Goal: Task Accomplishment & Management: Manage account settings

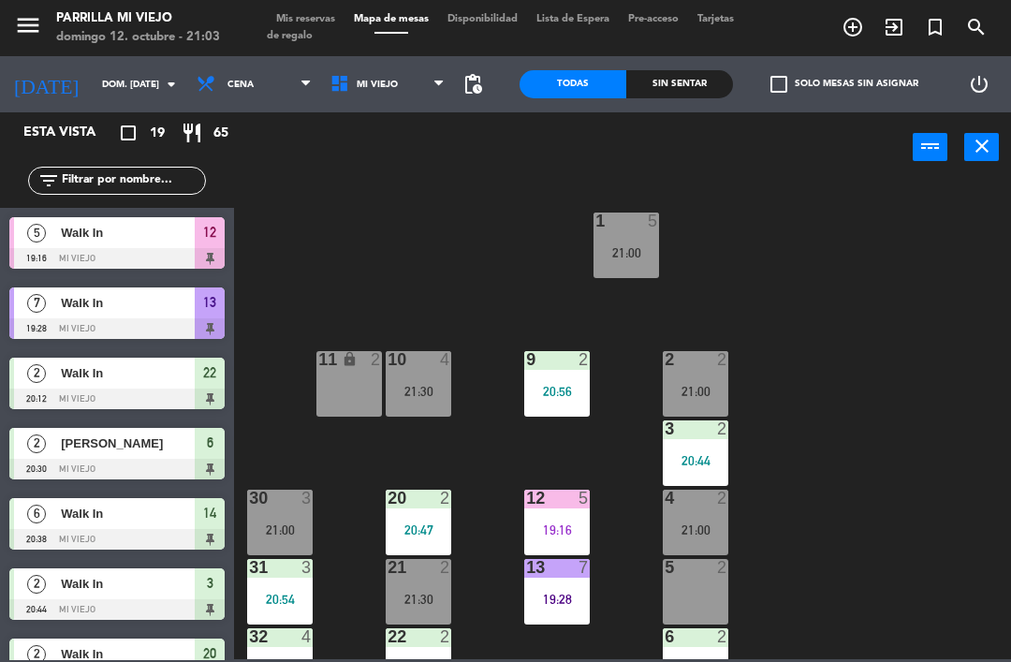
click at [905, 455] on div "1 5 21:00 2 2 21:00 9 2 20:56 10 4 21:30 11 lock 2 3 2 20:44 4 2 21:00 12 5 19:…" at bounding box center [627, 419] width 767 height 479
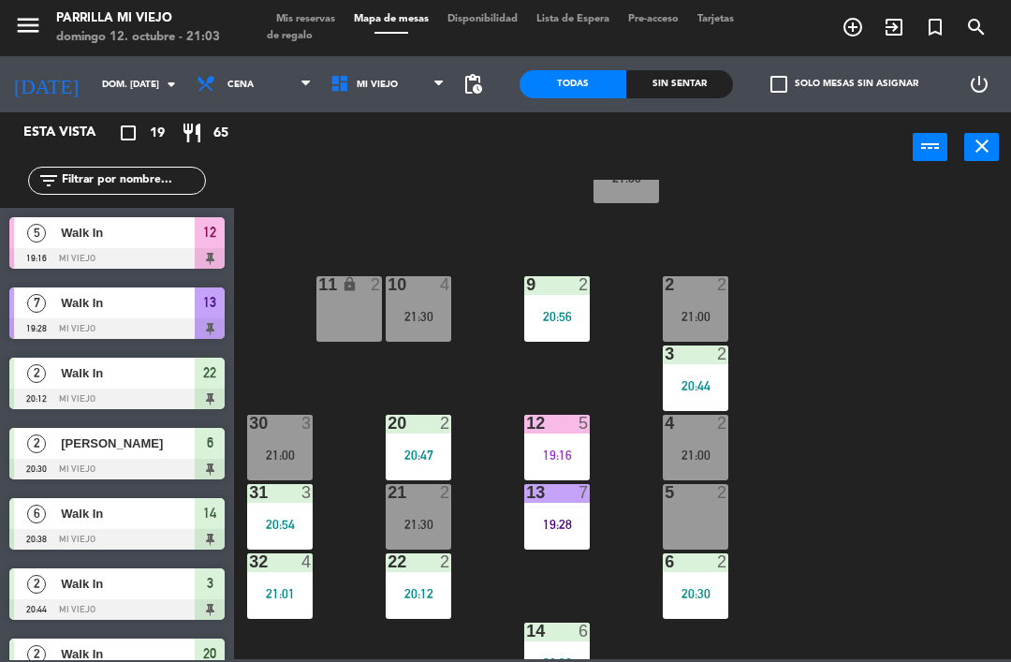
scroll to position [78, 0]
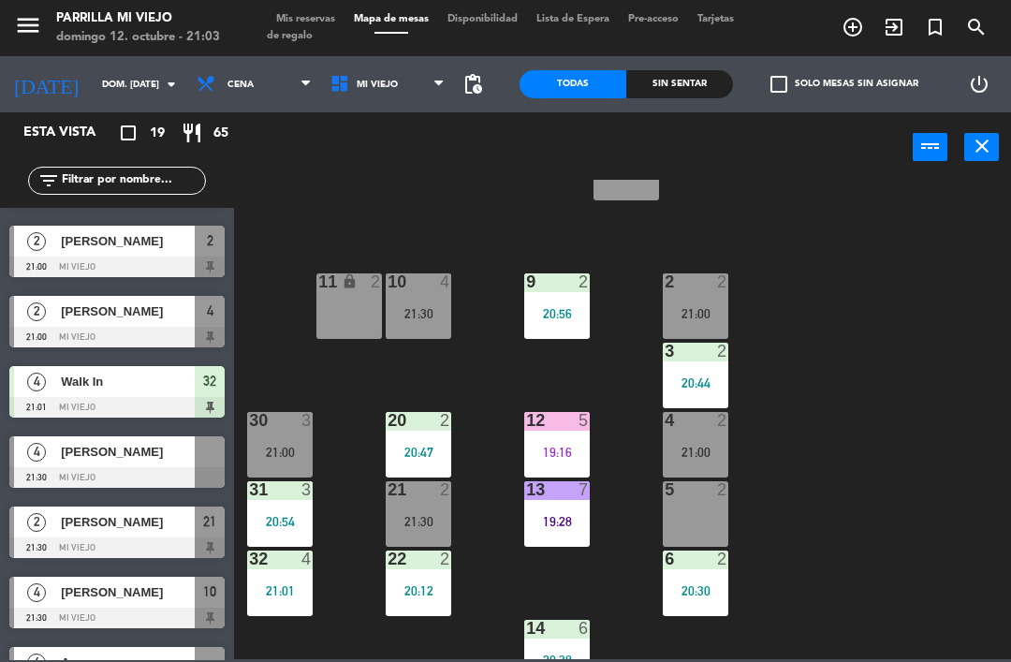
click at [698, 81] on div "Sin sentar" at bounding box center [679, 84] width 107 height 28
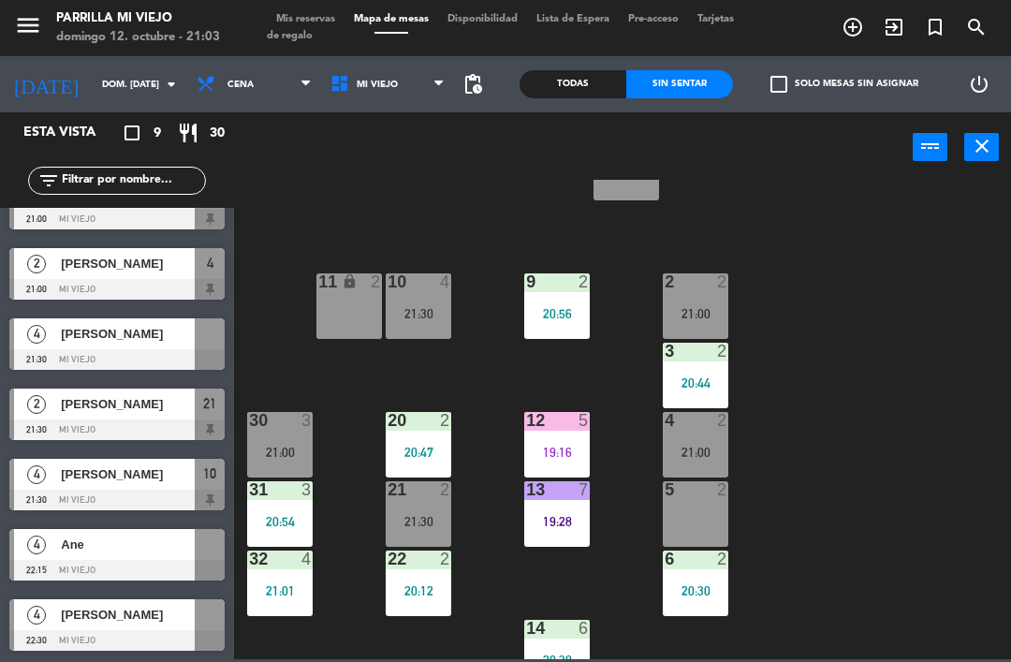
scroll to position [122, 0]
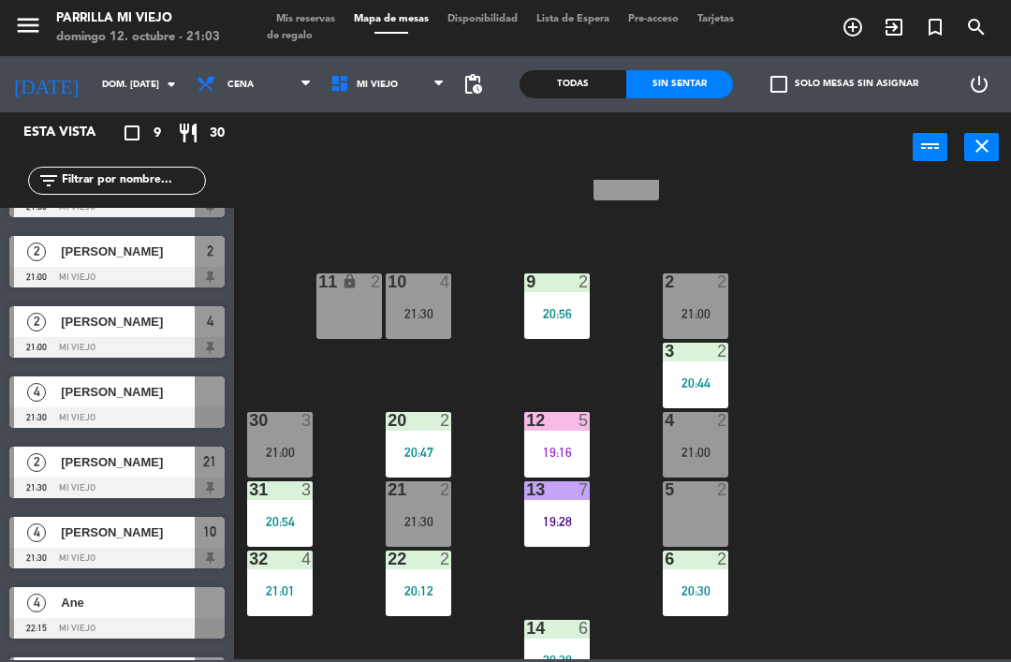
click at [130, 334] on div "[PERSON_NAME]" at bounding box center [127, 321] width 136 height 31
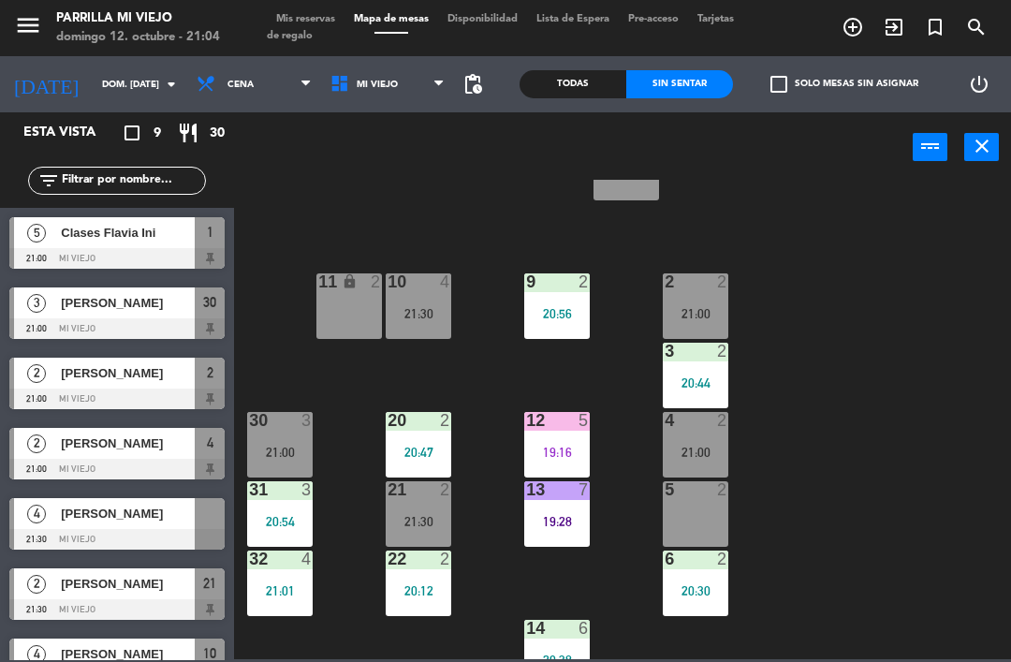
click at [702, 438] on div "4 2 21:00" at bounding box center [696, 445] width 66 height 66
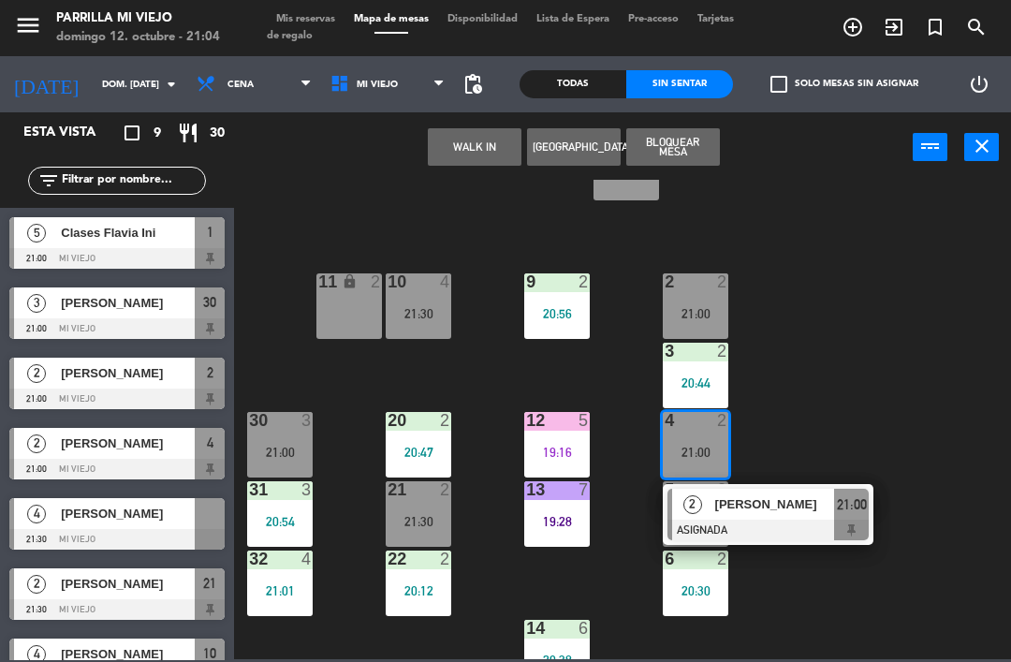
click at [854, 513] on span "21:00" at bounding box center [852, 504] width 30 height 22
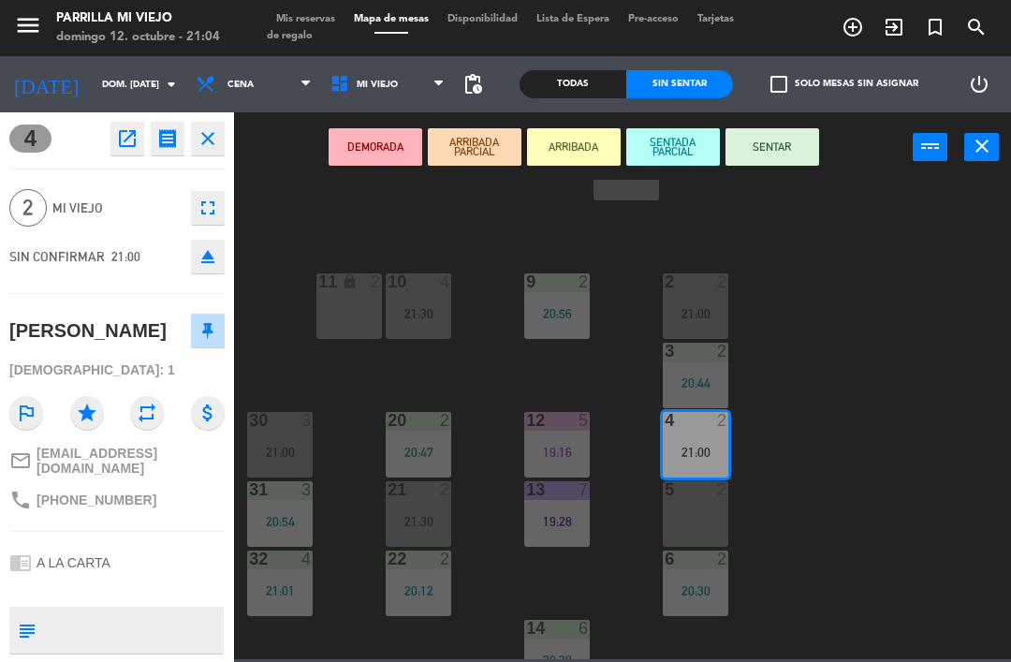
click at [214, 256] on icon "eject" at bounding box center [208, 256] width 22 height 22
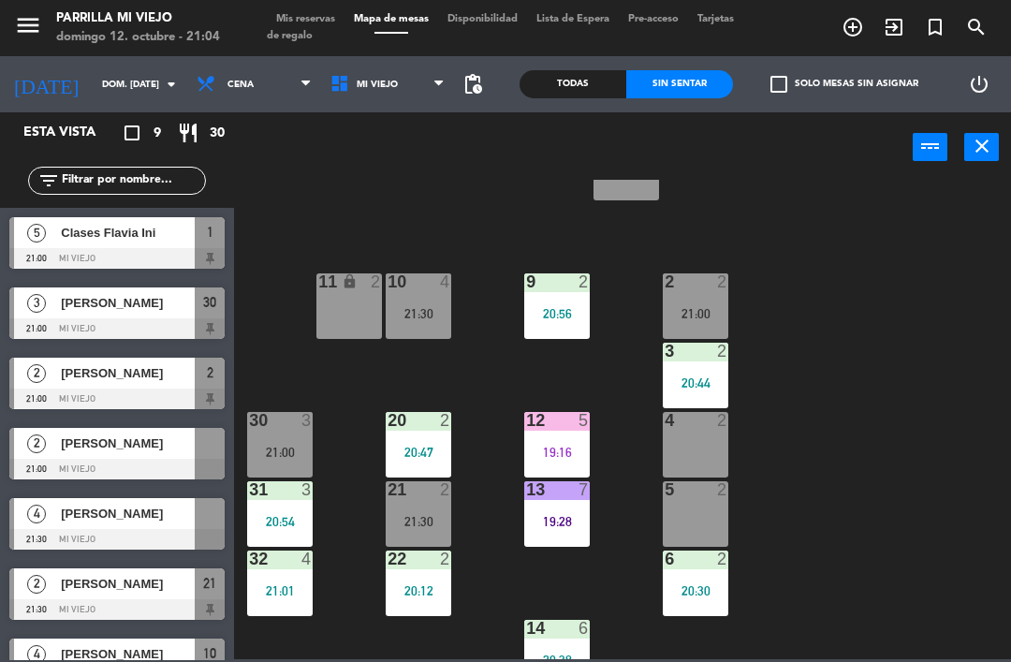
click at [694, 297] on div "2 2 21:00" at bounding box center [696, 306] width 66 height 66
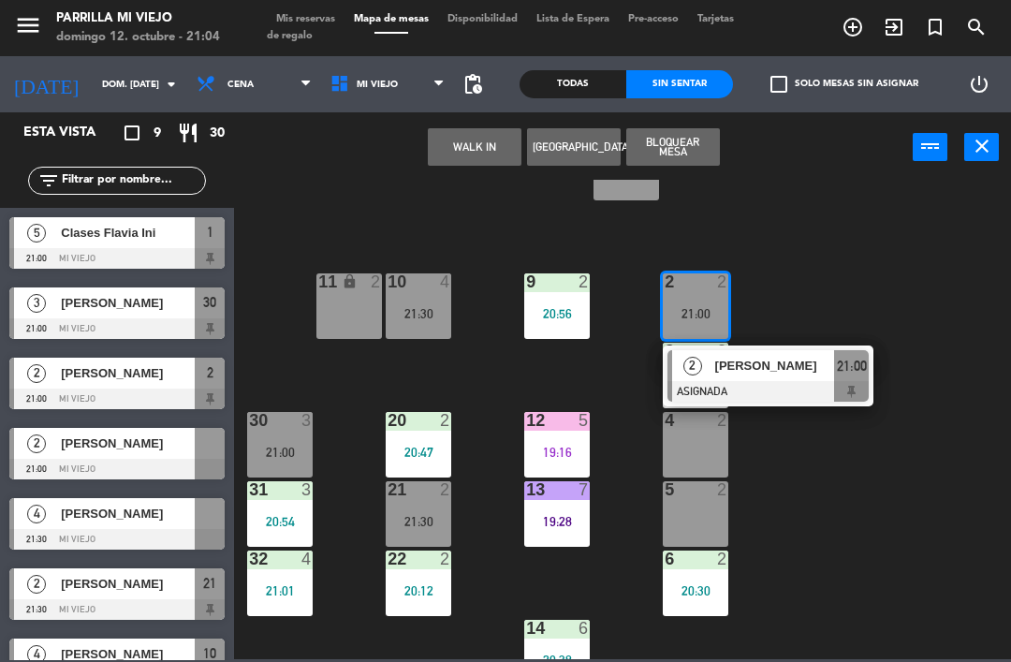
click at [867, 371] on div "21:00" at bounding box center [851, 365] width 35 height 31
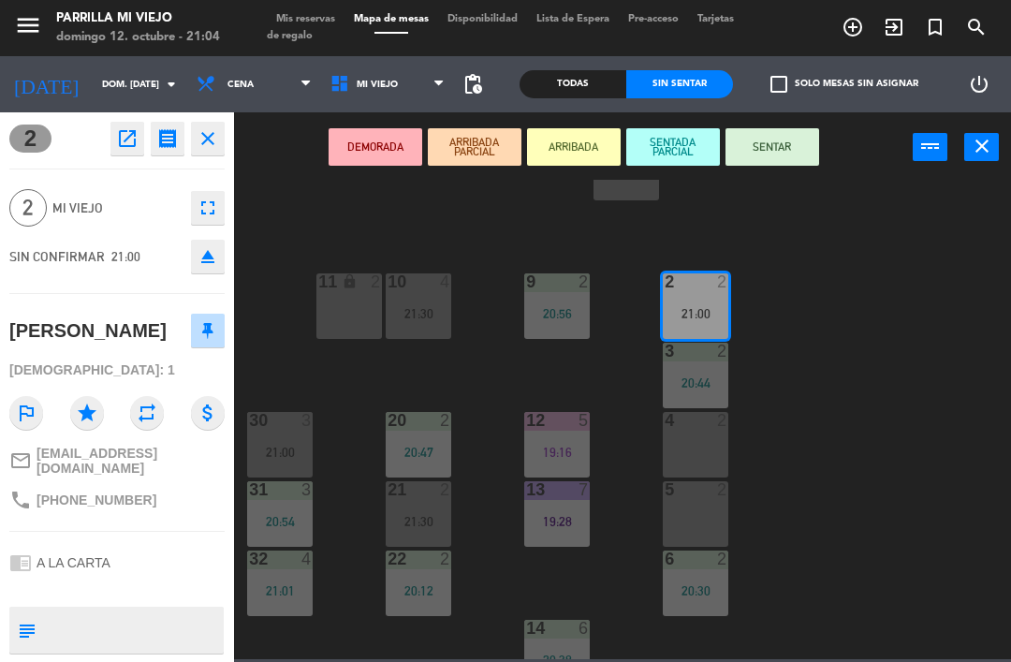
click at [212, 257] on icon "eject" at bounding box center [208, 256] width 22 height 22
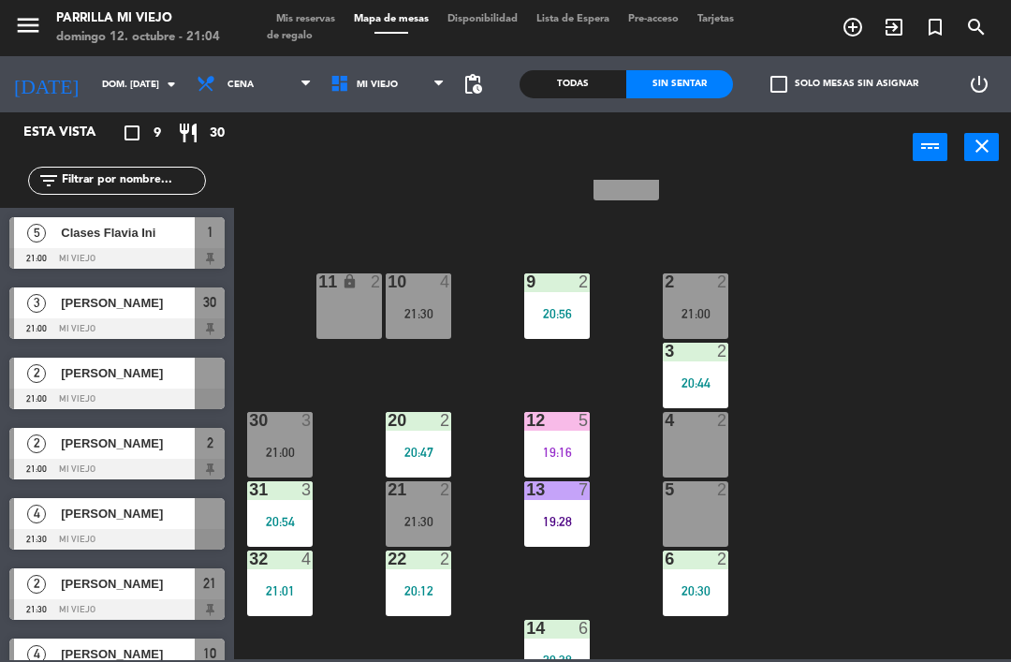
click at [708, 312] on div "21:00" at bounding box center [696, 313] width 66 height 13
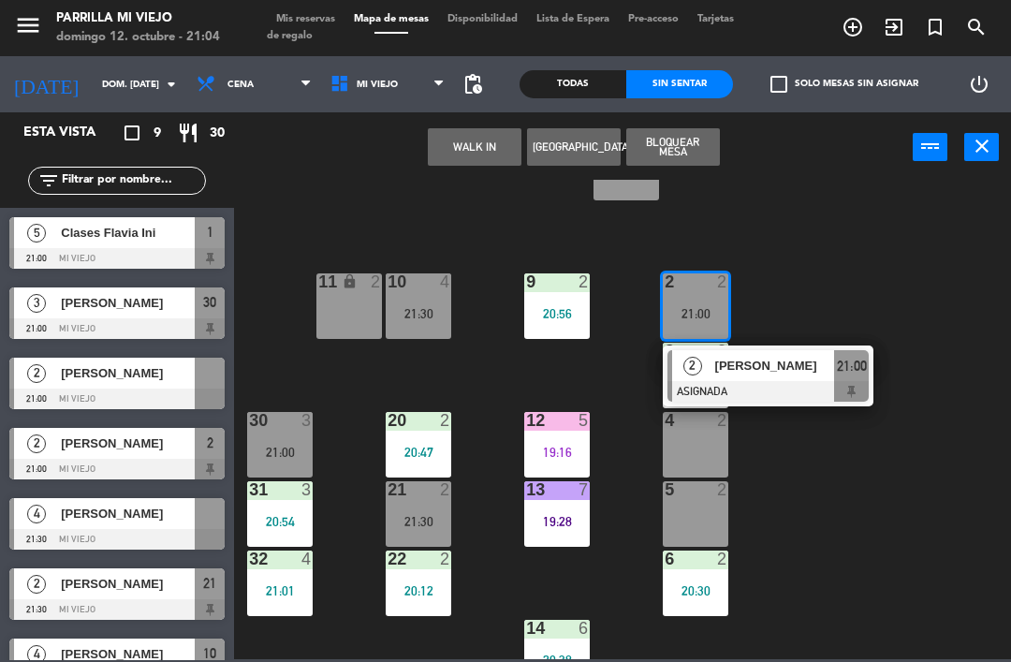
click at [866, 369] on span "21:00" at bounding box center [852, 366] width 30 height 22
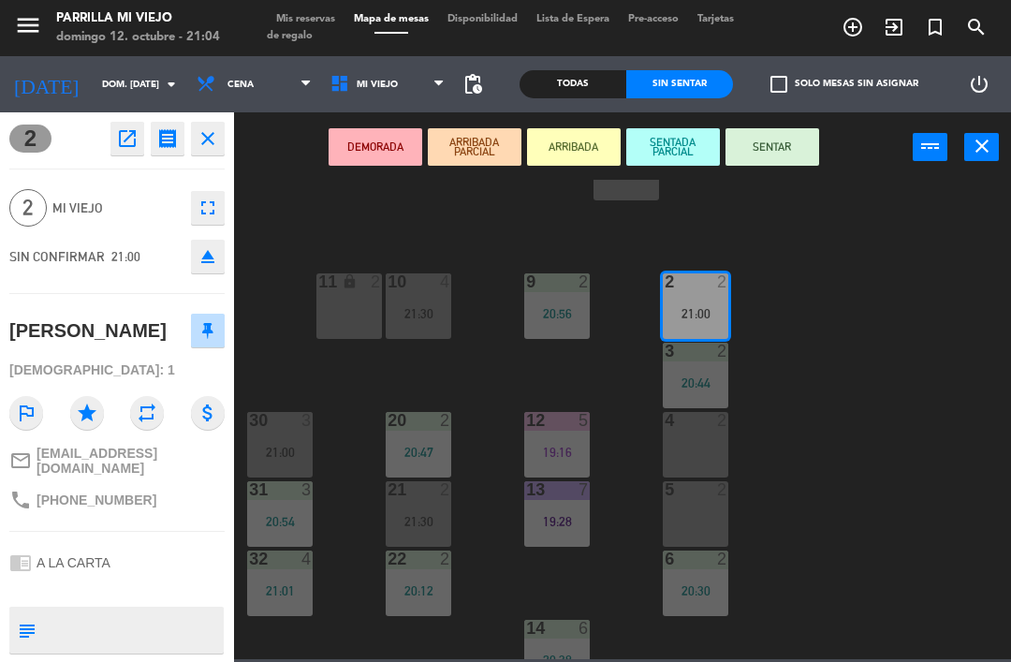
click at [803, 151] on button "SENTAR" at bounding box center [772, 146] width 94 height 37
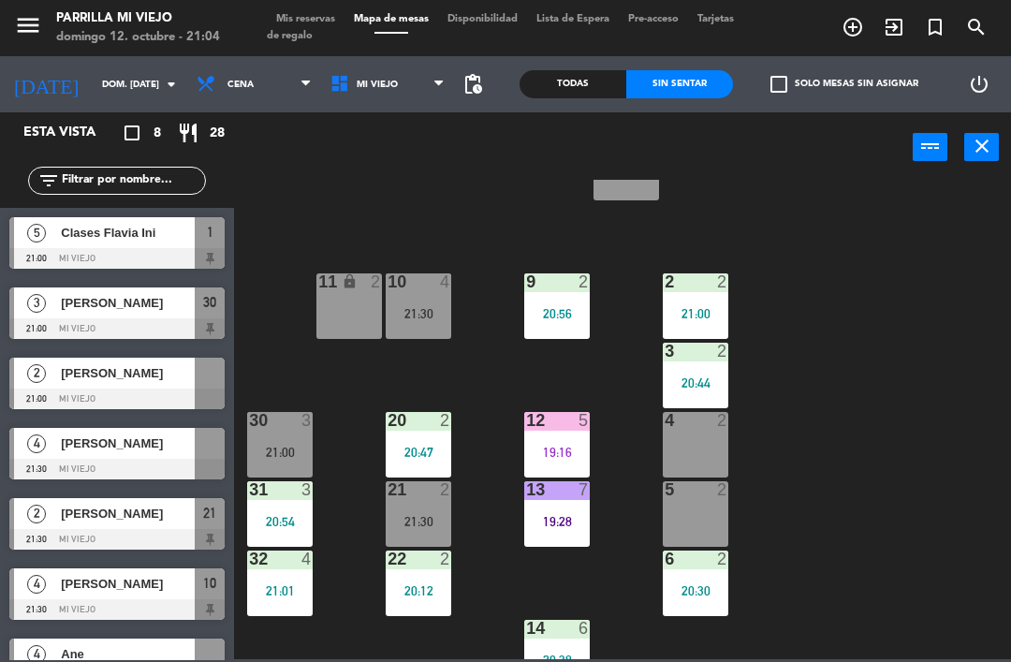
scroll to position [0, 0]
click at [708, 526] on div "5 2" at bounding box center [696, 514] width 66 height 66
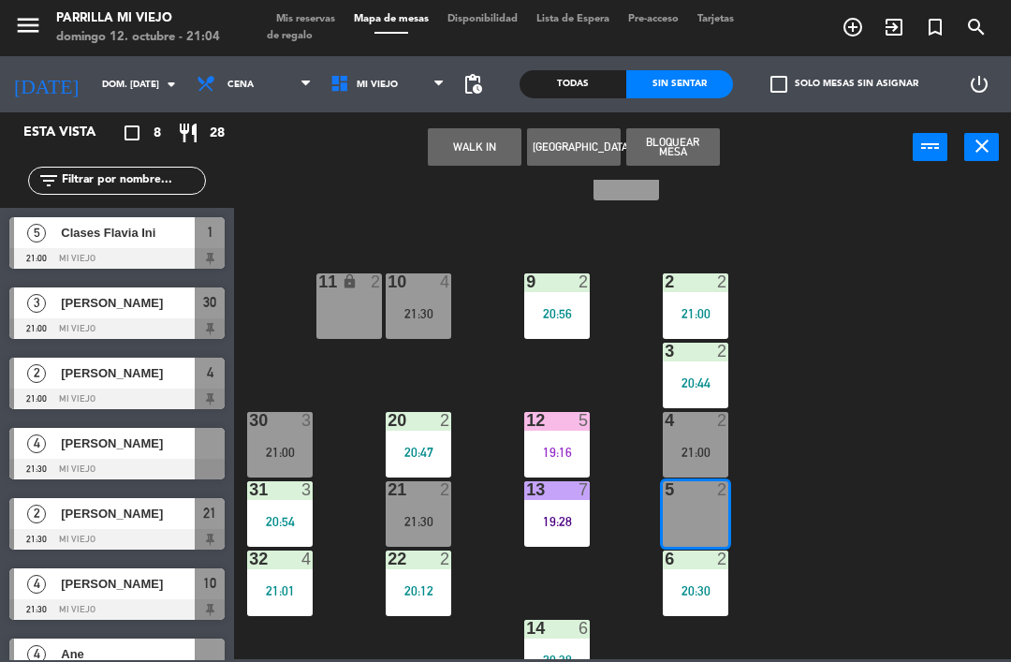
click at [461, 151] on button "WALK IN" at bounding box center [475, 146] width 94 height 37
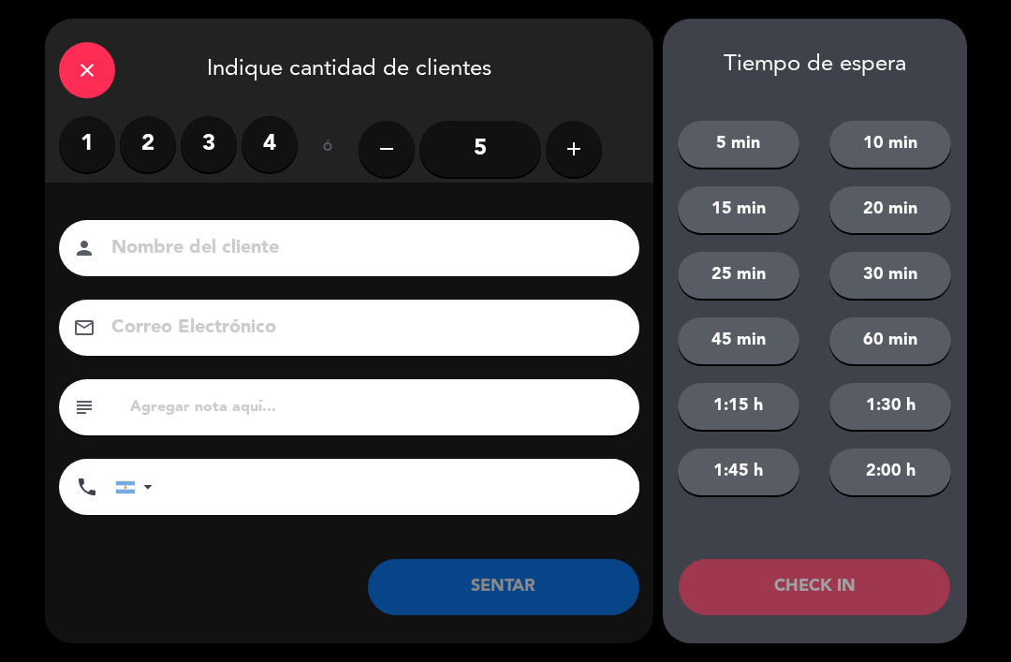
click at [165, 133] on label "2" at bounding box center [148, 144] width 56 height 56
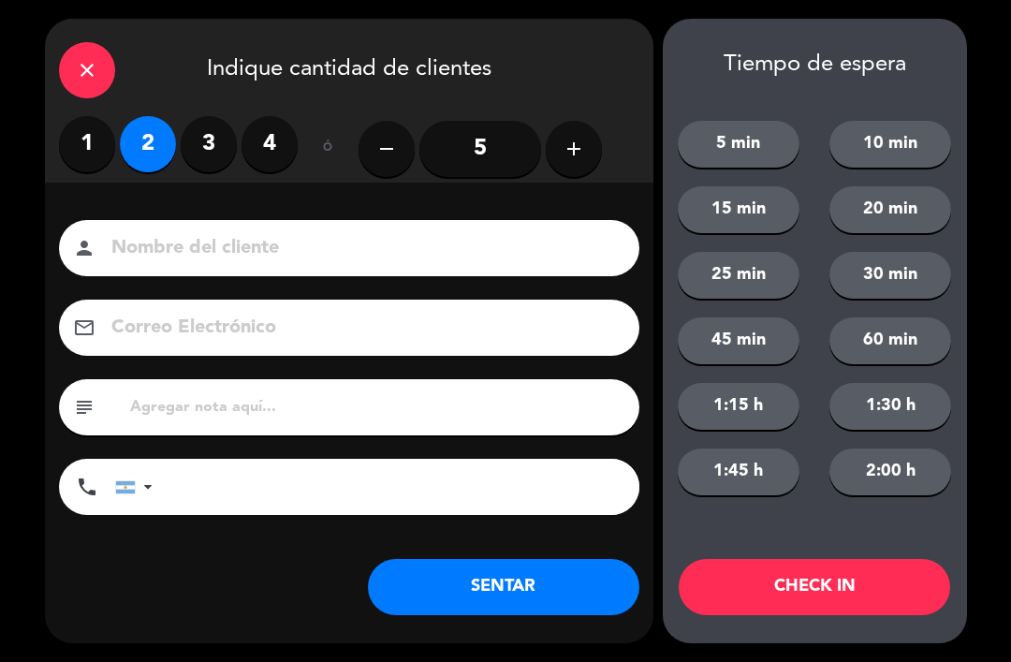
click at [533, 606] on button "SENTAR" at bounding box center [503, 587] width 271 height 56
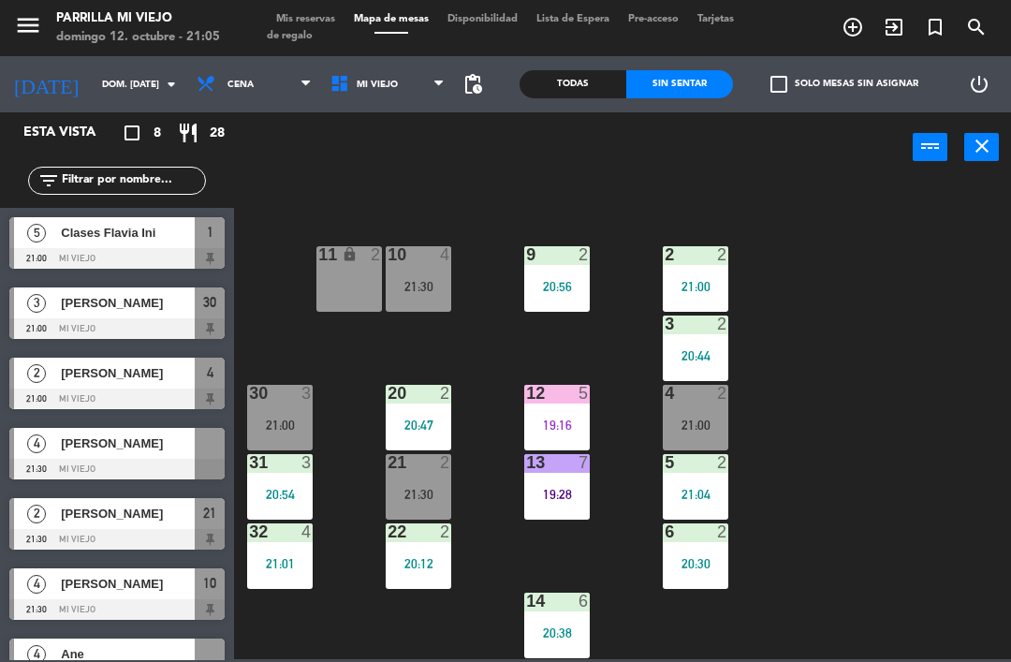
click at [572, 489] on div "19:28" at bounding box center [557, 494] width 66 height 13
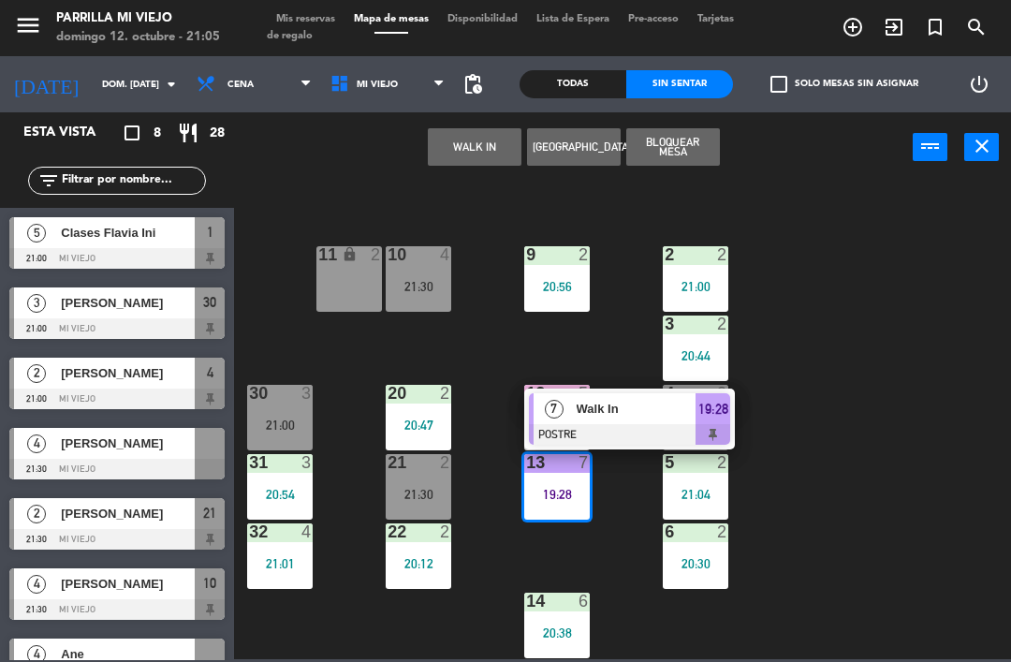
click at [712, 421] on div "19:28" at bounding box center [712, 408] width 35 height 31
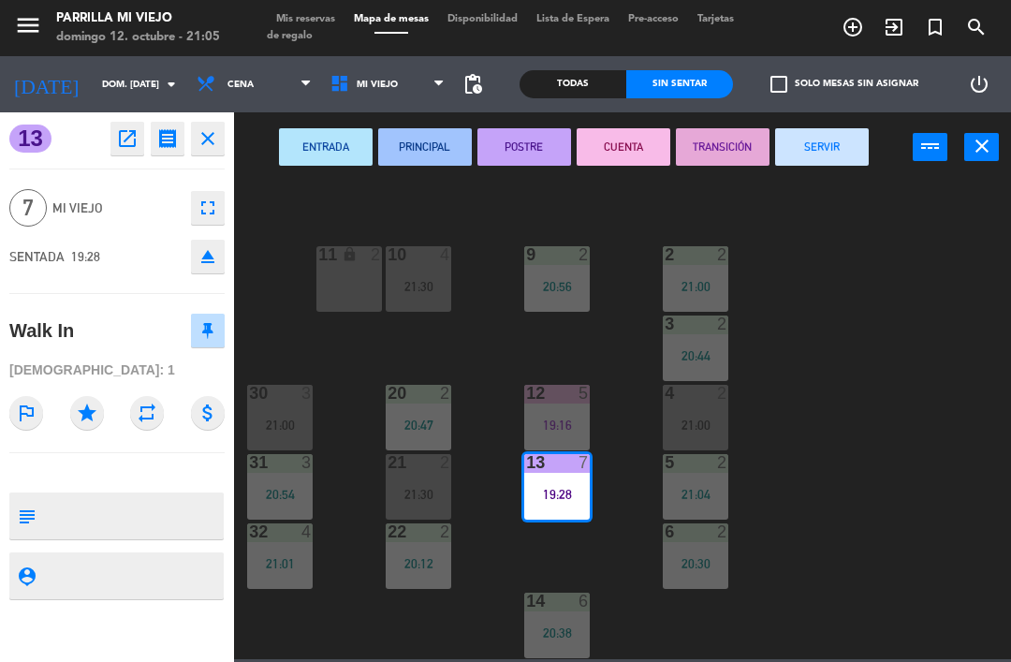
click at [829, 154] on button "SERVIR" at bounding box center [822, 146] width 94 height 37
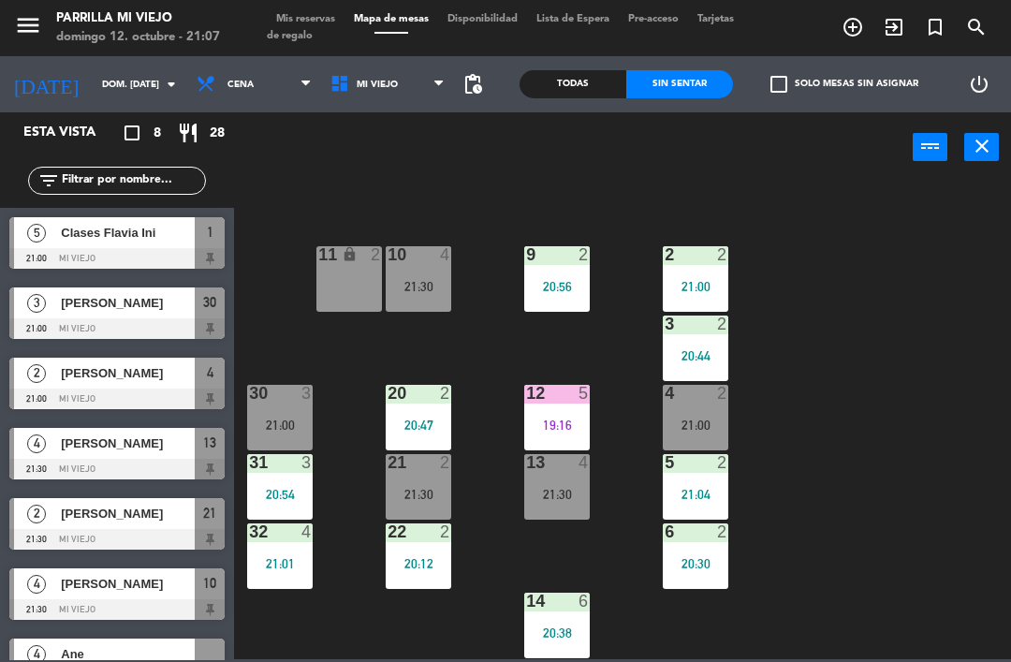
click at [563, 630] on div "20:38" at bounding box center [557, 632] width 66 height 13
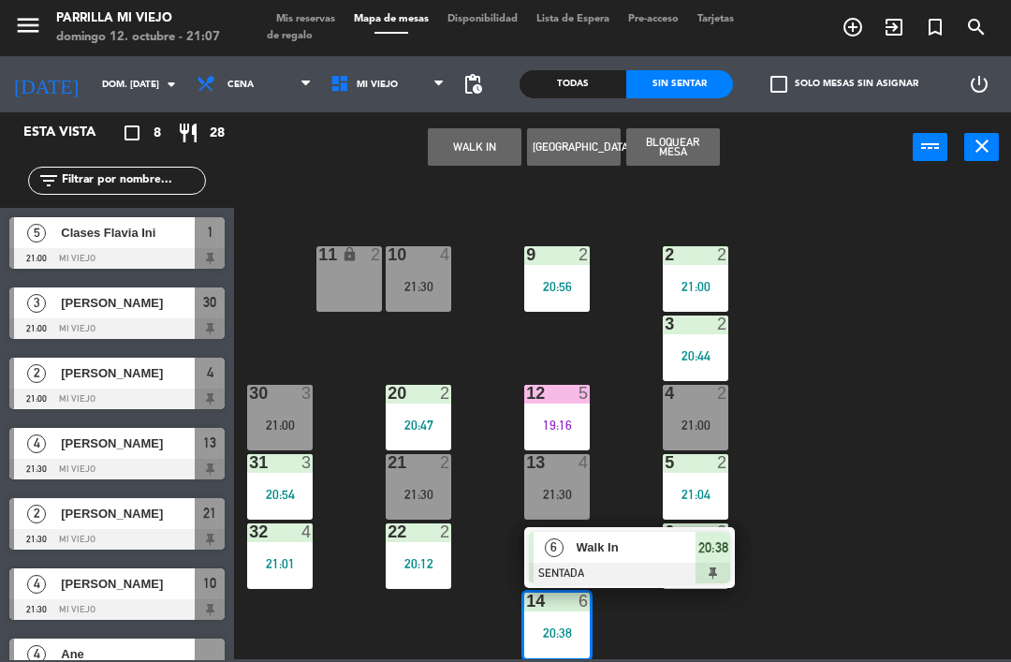
click at [723, 566] on div at bounding box center [629, 573] width 201 height 21
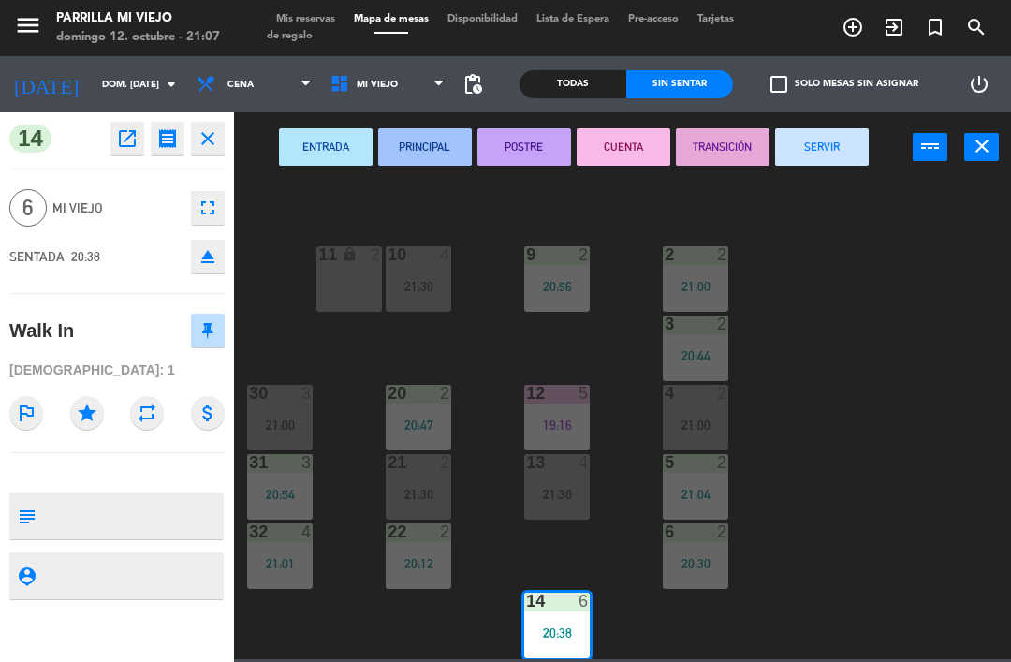
click at [219, 197] on button "fullscreen" at bounding box center [208, 208] width 34 height 34
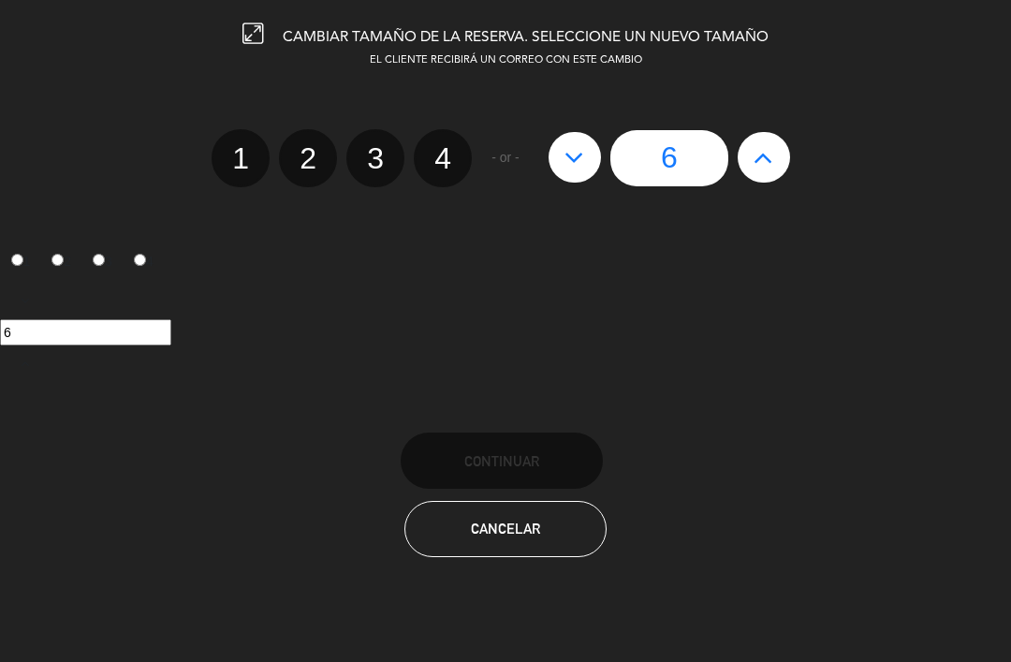
click at [450, 507] on button "Cancelar" at bounding box center [505, 529] width 202 height 56
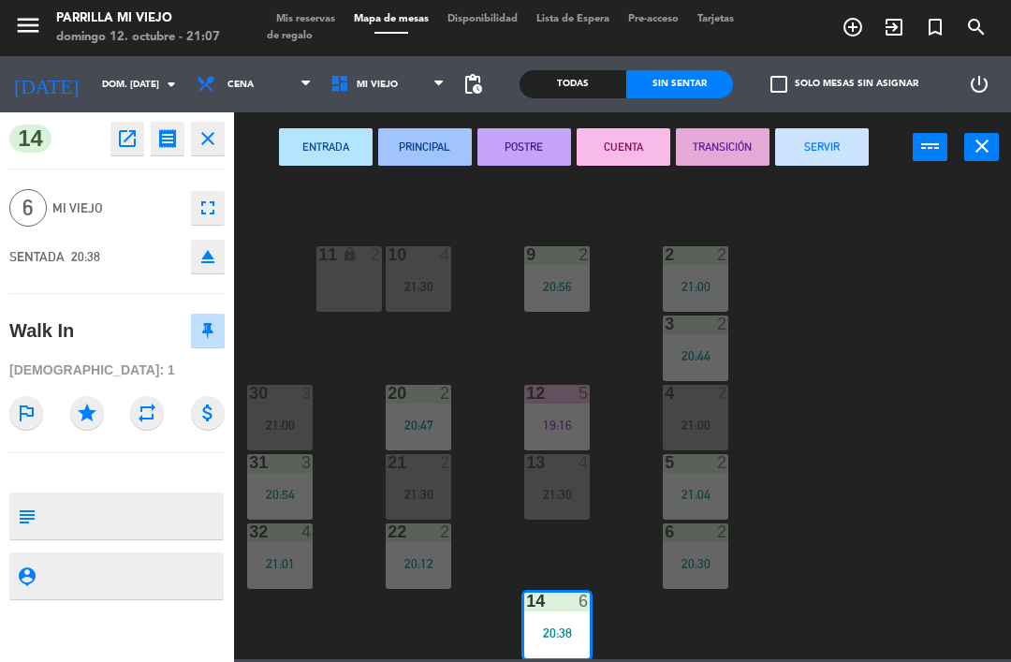
click at [212, 256] on icon "eject" at bounding box center [208, 256] width 22 height 22
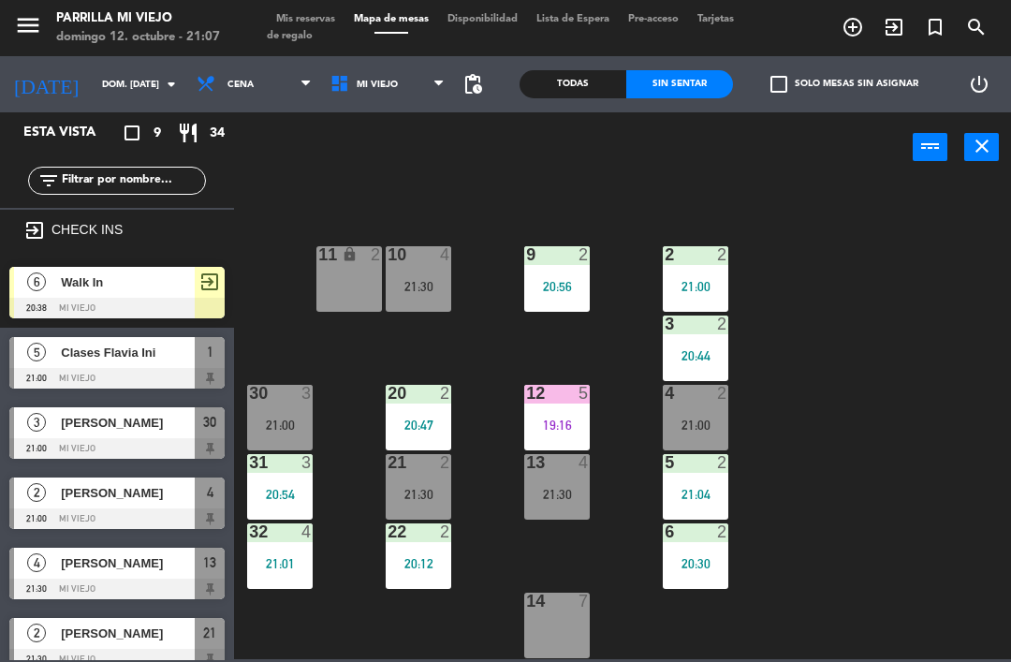
click at [160, 285] on span "Walk In" at bounding box center [128, 282] width 134 height 20
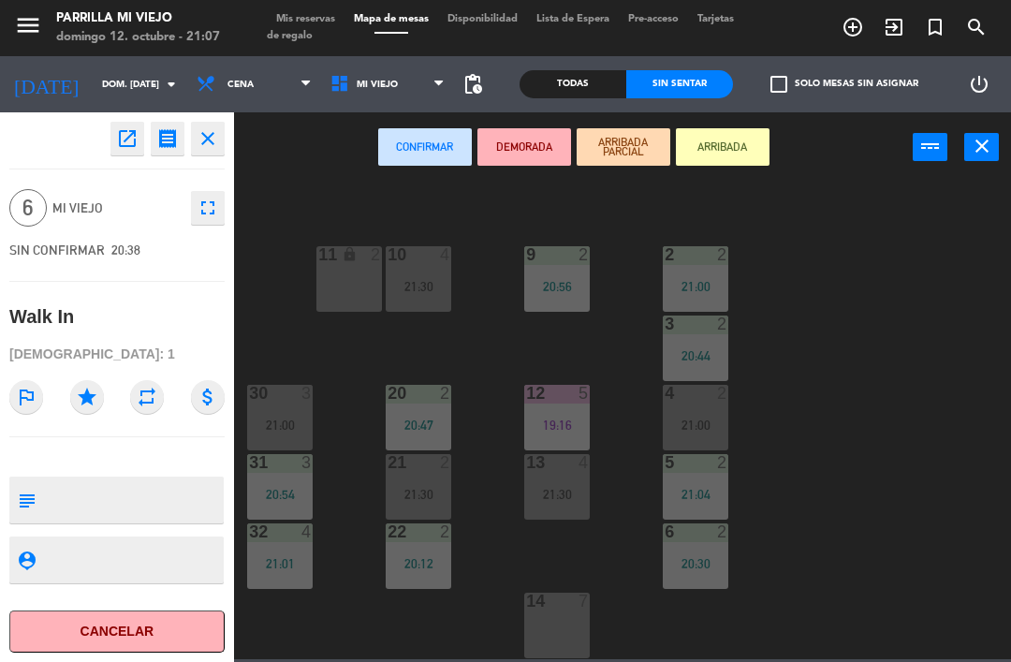
click at [214, 206] on icon "fullscreen" at bounding box center [208, 208] width 22 height 22
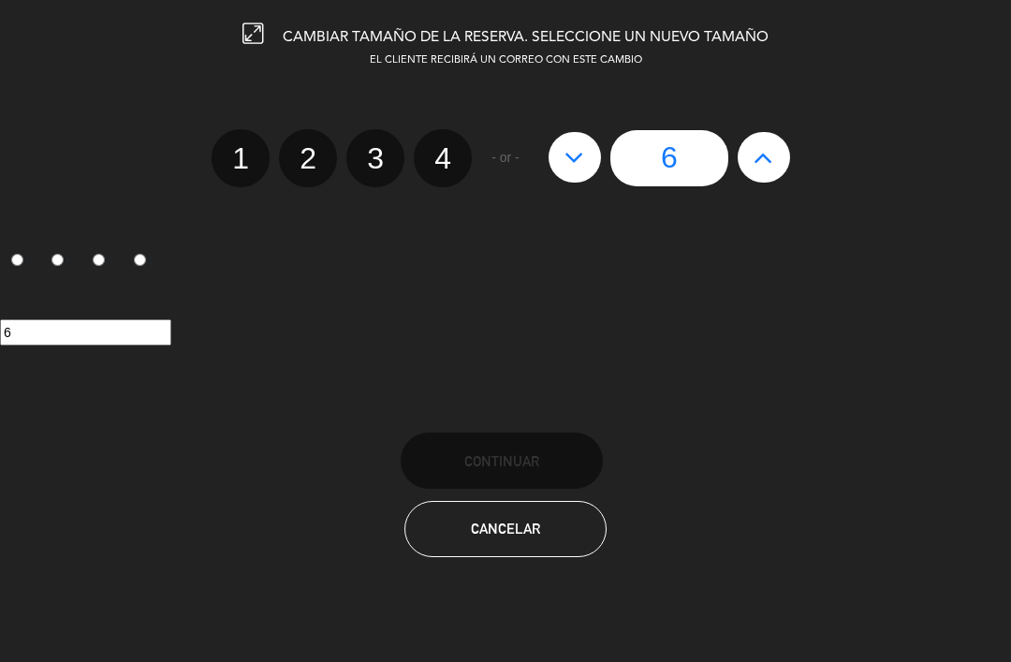
click at [772, 148] on icon at bounding box center [763, 157] width 20 height 30
type input "7"
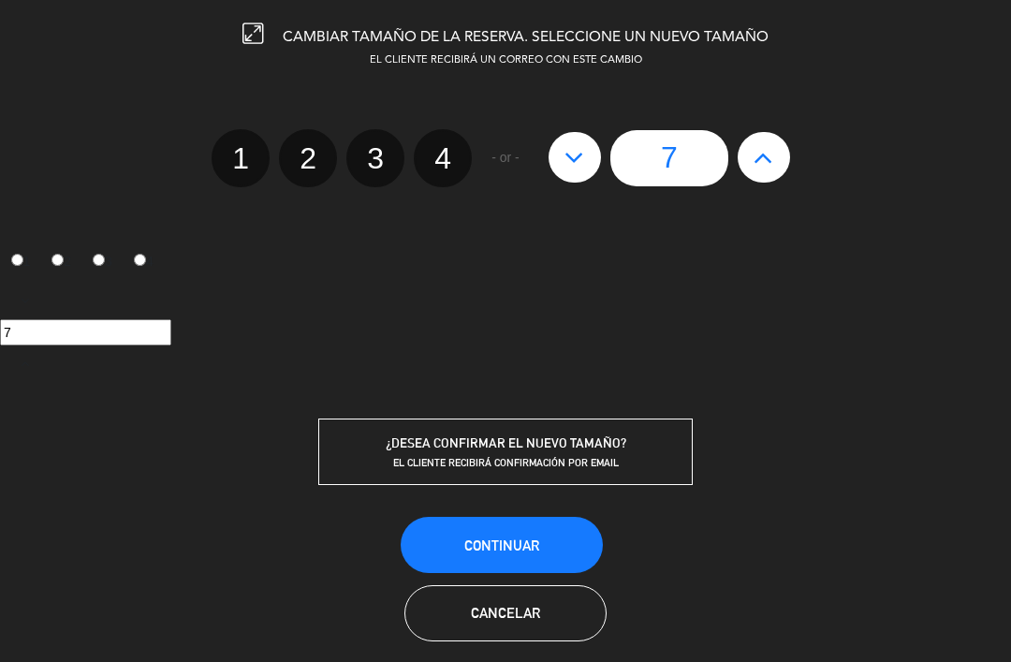
click at [561, 530] on button "Continuar" at bounding box center [502, 545] width 202 height 56
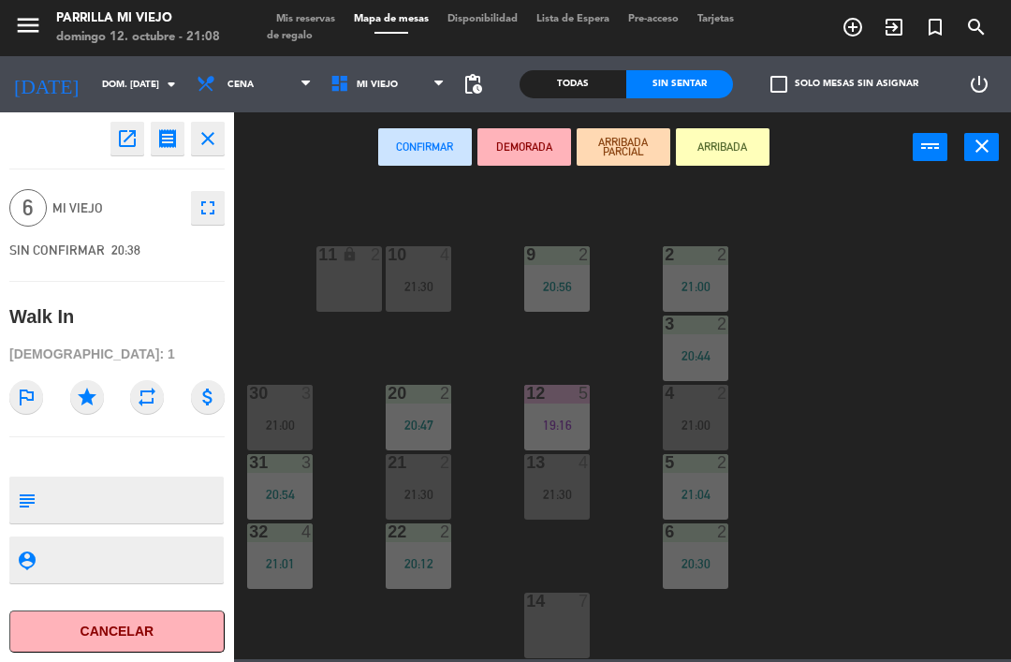
click at [223, 135] on button "close" at bounding box center [208, 139] width 34 height 34
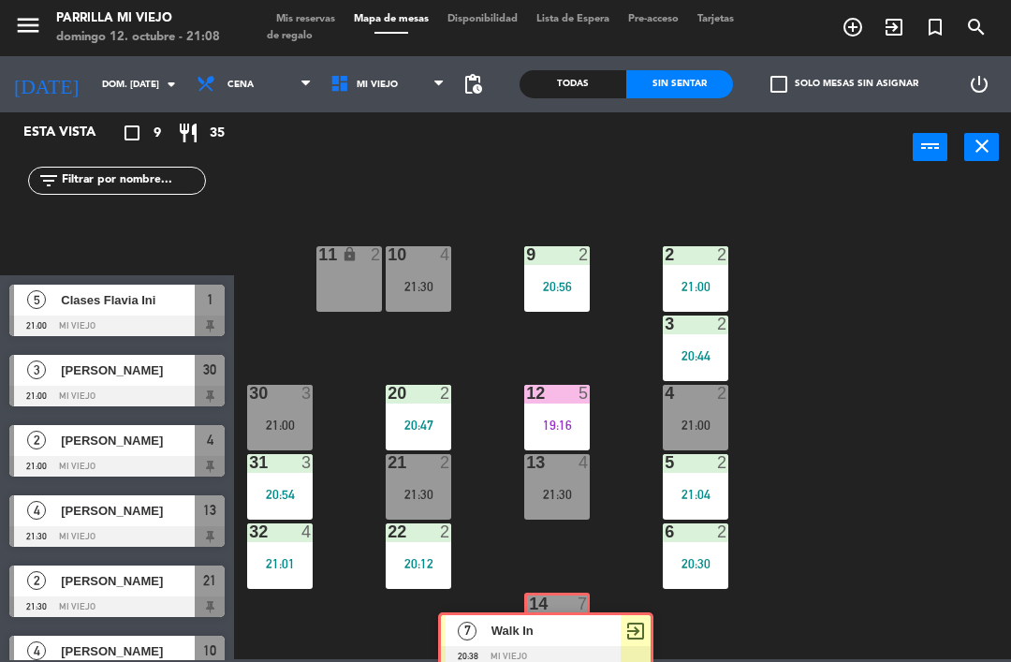
scroll to position [65, 0]
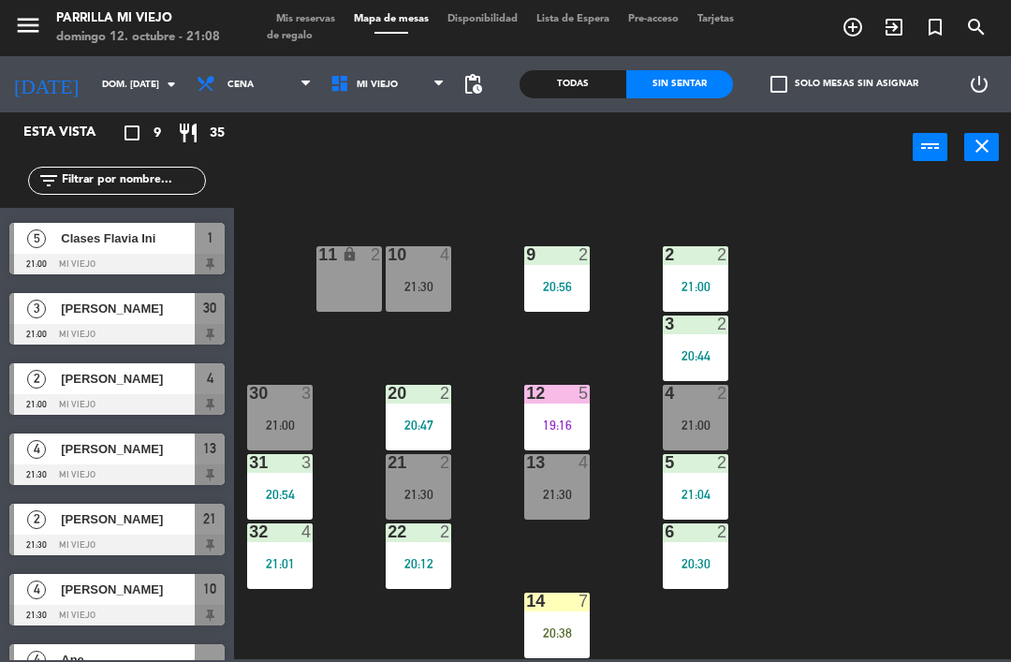
click at [559, 630] on div "20:38" at bounding box center [557, 632] width 66 height 13
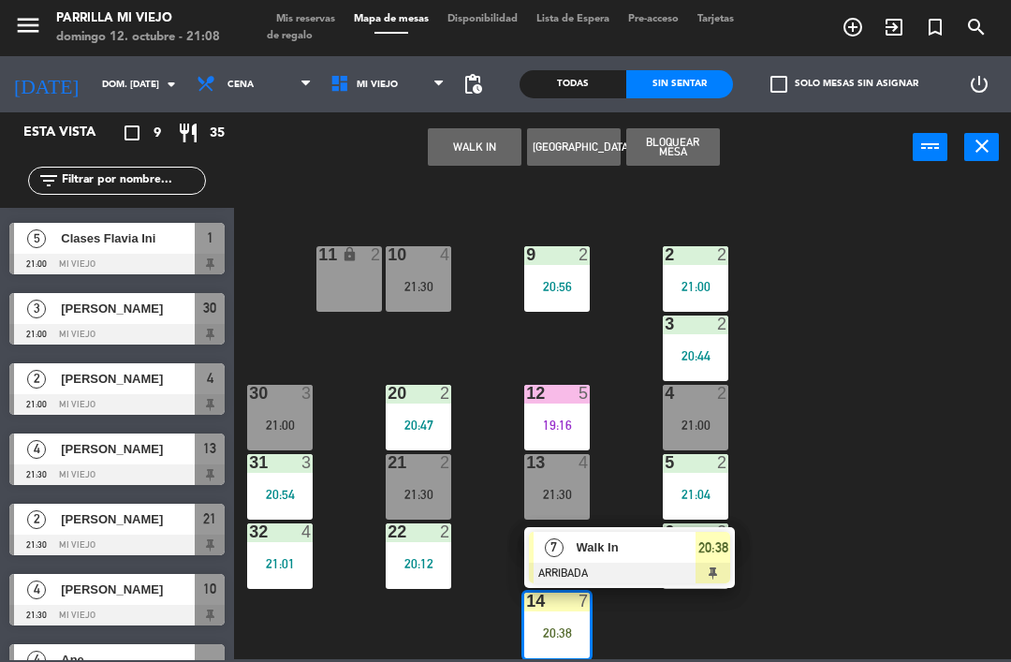
click at [714, 553] on span "20:38" at bounding box center [713, 547] width 30 height 22
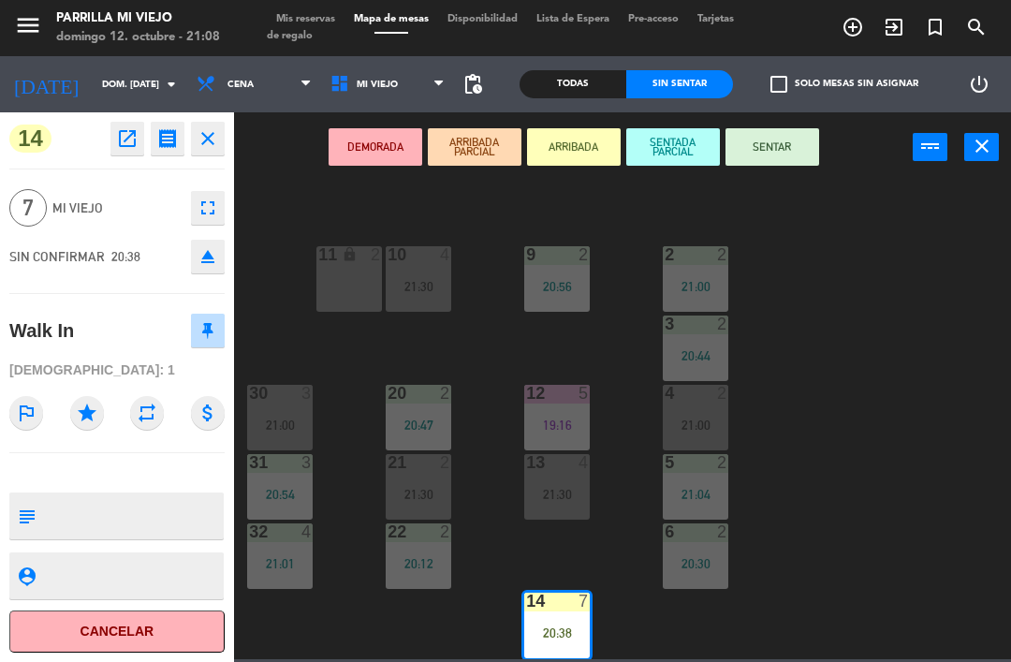
click at [803, 149] on button "SENTAR" at bounding box center [772, 146] width 94 height 37
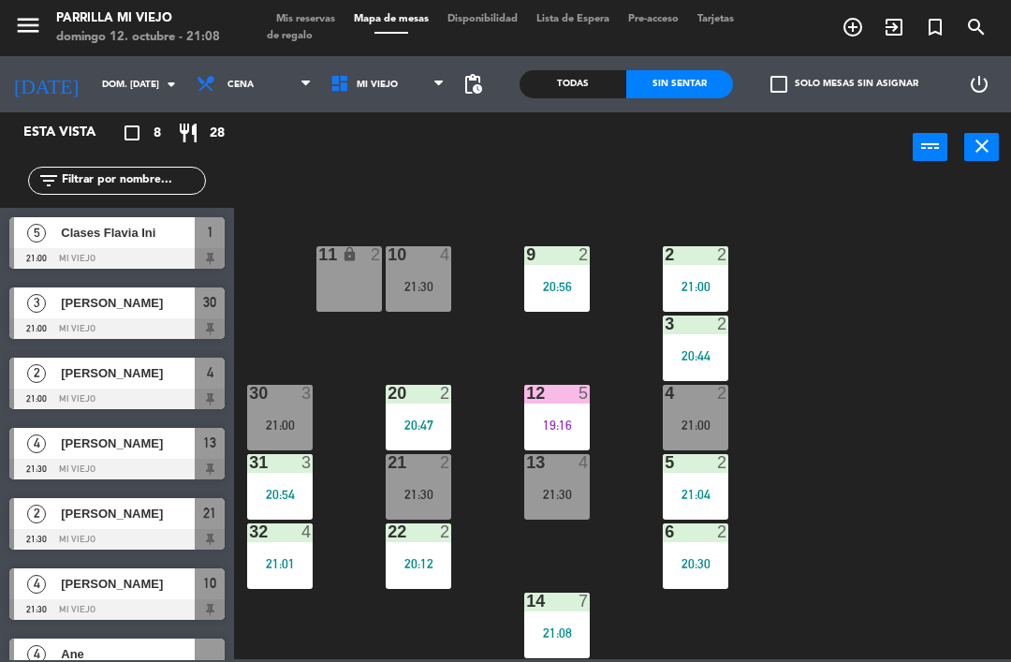
click at [567, 619] on div "14 7 21:08" at bounding box center [557, 625] width 66 height 66
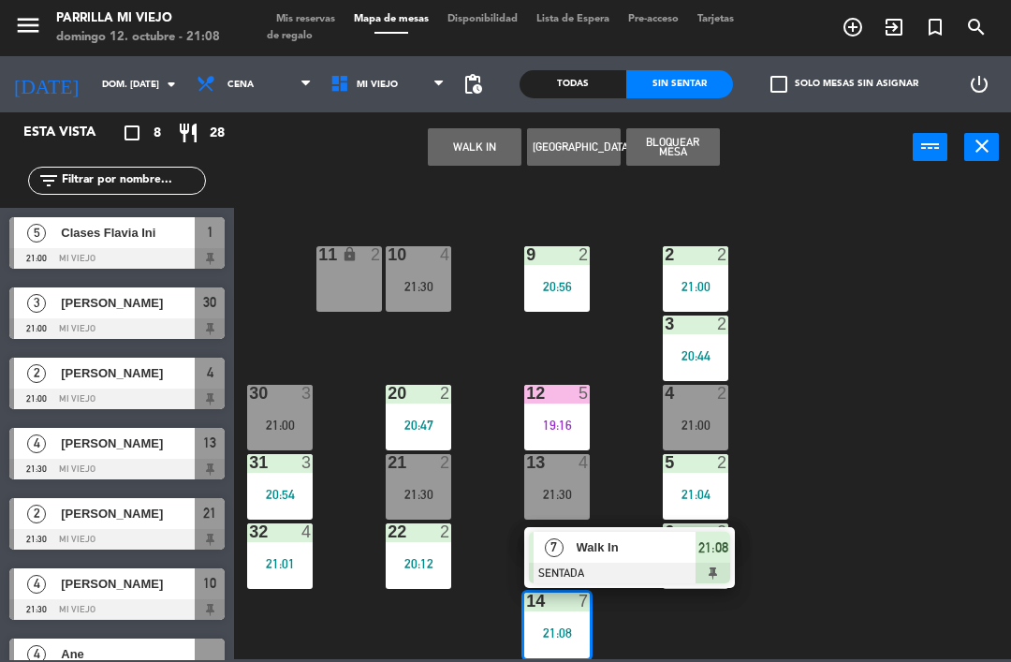
click at [718, 554] on span "21:08" at bounding box center [713, 547] width 30 height 22
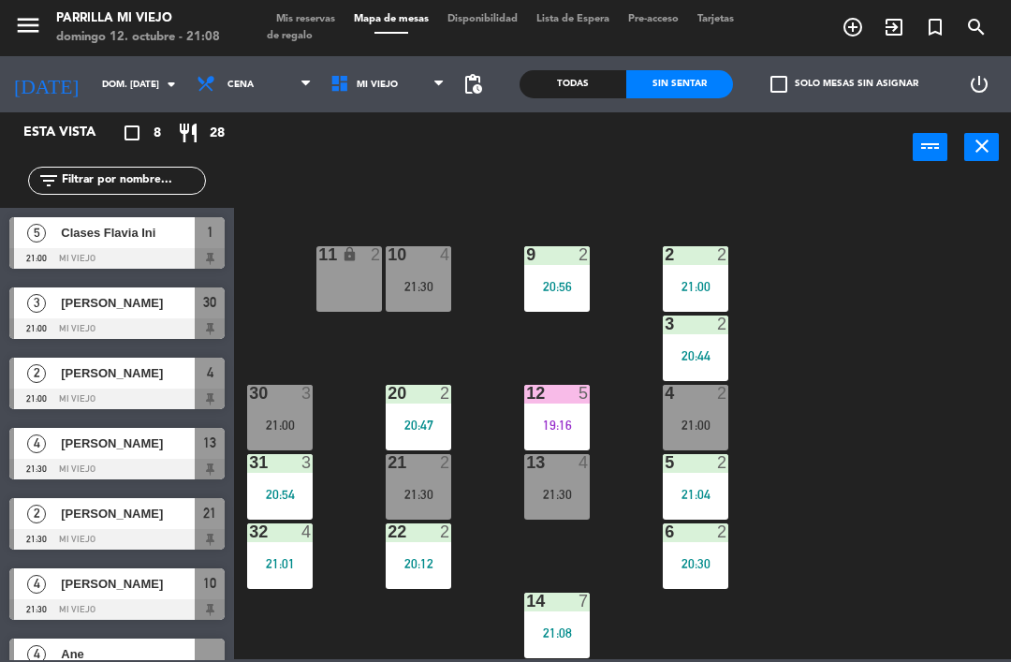
scroll to position [0, 0]
click at [150, 240] on span "Clases Flavia Ini" at bounding box center [128, 233] width 134 height 20
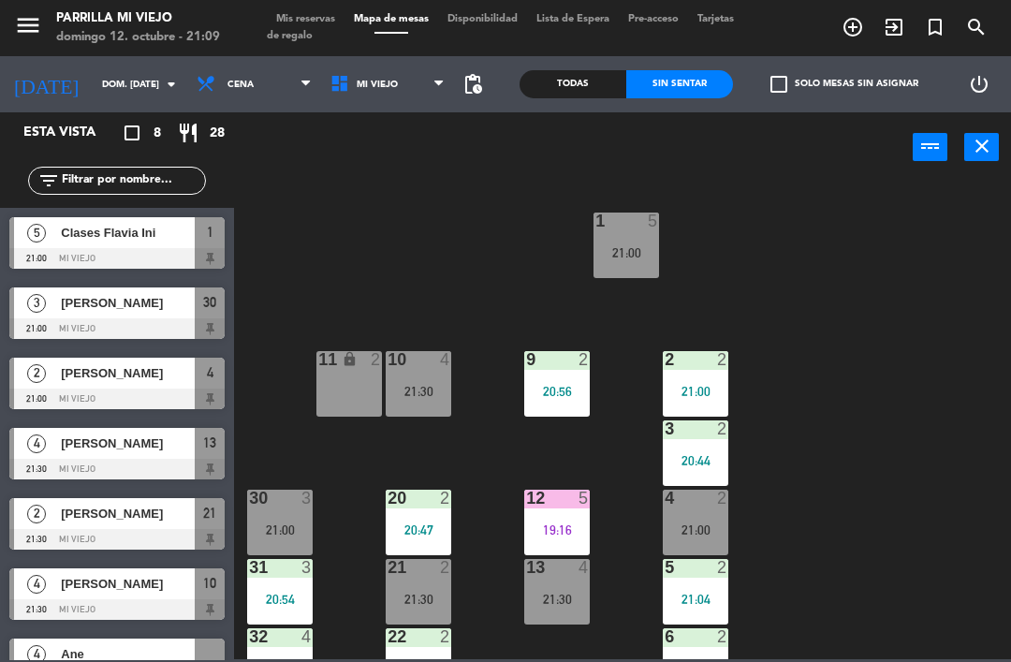
click at [646, 243] on div "1 5 21:00" at bounding box center [626, 245] width 66 height 66
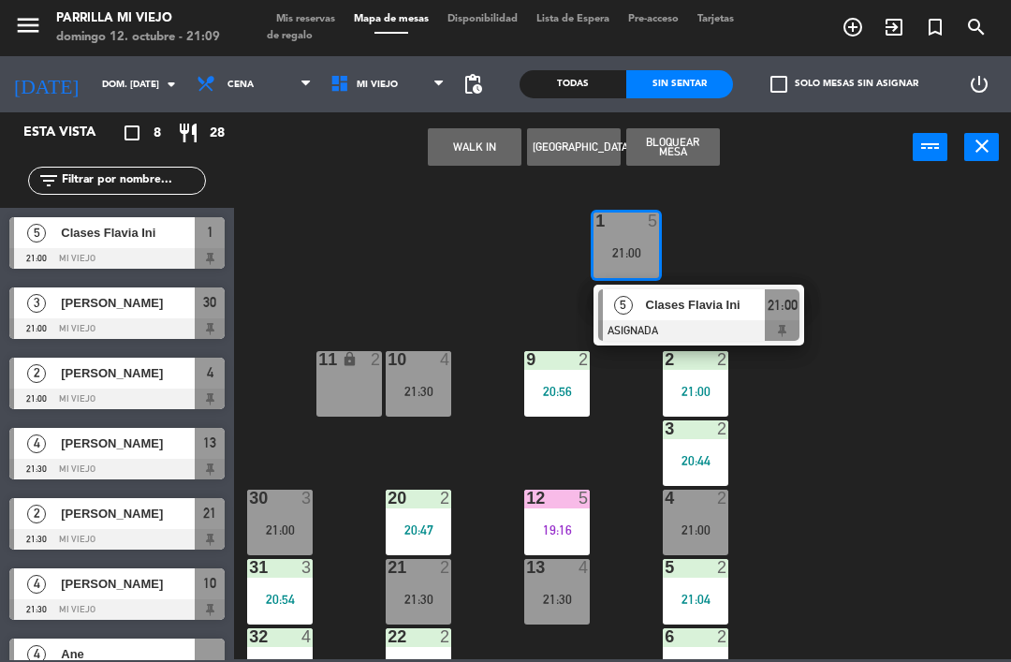
click at [800, 314] on div "5 Clases Flavia Ini ASIGNADA 21:00" at bounding box center [698, 315] width 211 height 61
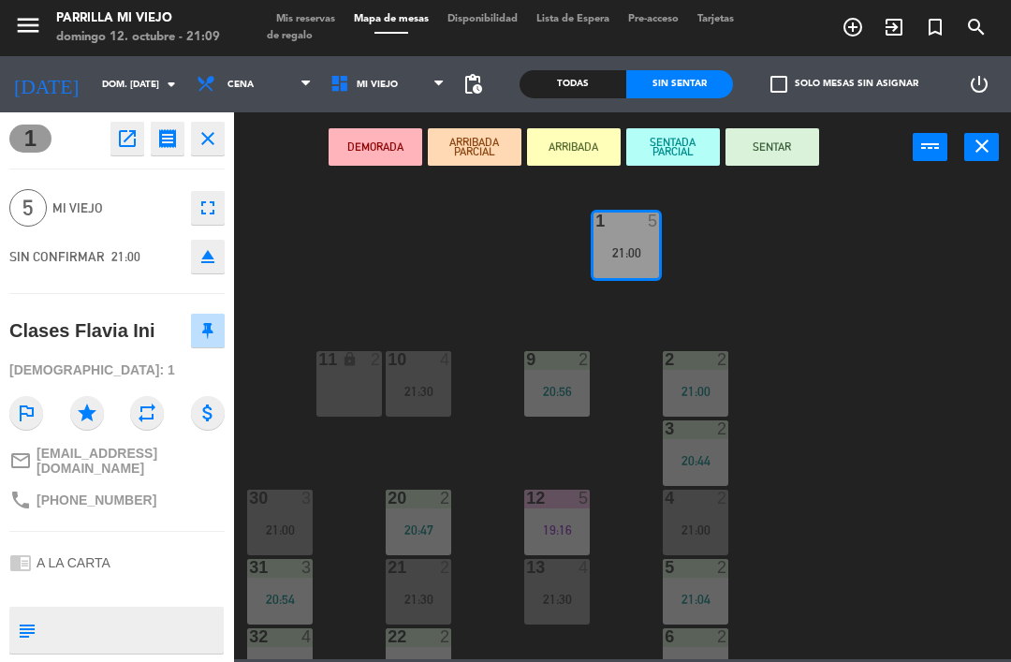
click at [785, 151] on button "SENTAR" at bounding box center [772, 146] width 94 height 37
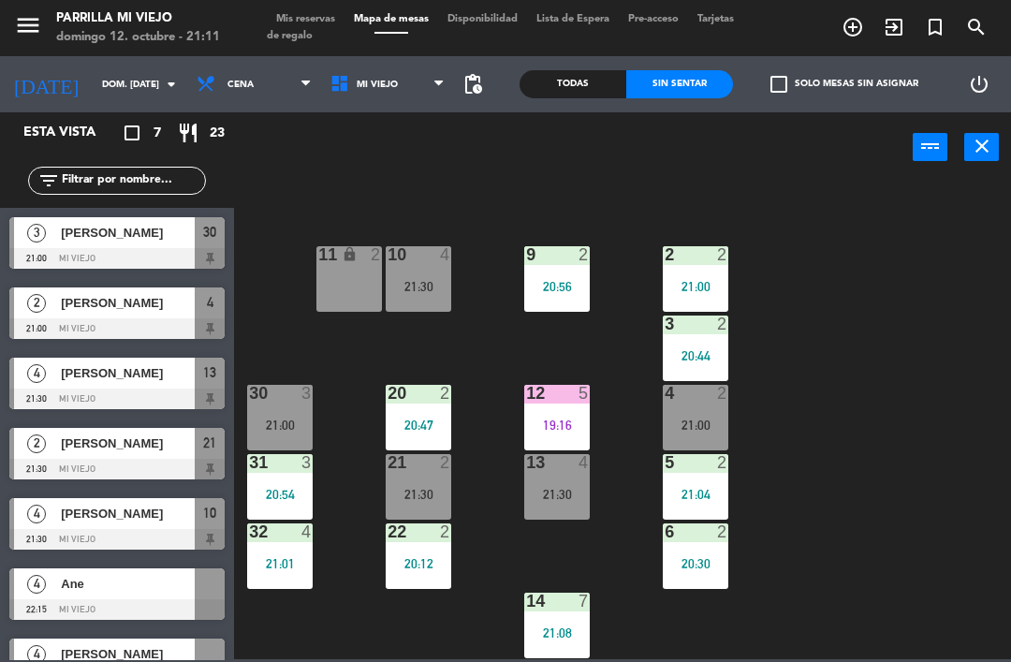
scroll to position [105, 0]
click at [569, 476] on div "13 4 21:30" at bounding box center [557, 487] width 66 height 66
click at [870, 548] on div "1 5 21:00 2 2 21:00 9 2 20:56 10 4 21:30 11 lock 2 3 2 20:44 4 2 21:00 12 5 19:…" at bounding box center [627, 419] width 767 height 479
click at [431, 473] on div "21 2" at bounding box center [419, 463] width 66 height 19
click at [915, 512] on div "1 5 21:00 2 2 21:00 9 2 20:56 10 4 21:30 11 lock 2 3 2 20:44 4 2 21:00 12 5 19:…" at bounding box center [627, 419] width 767 height 479
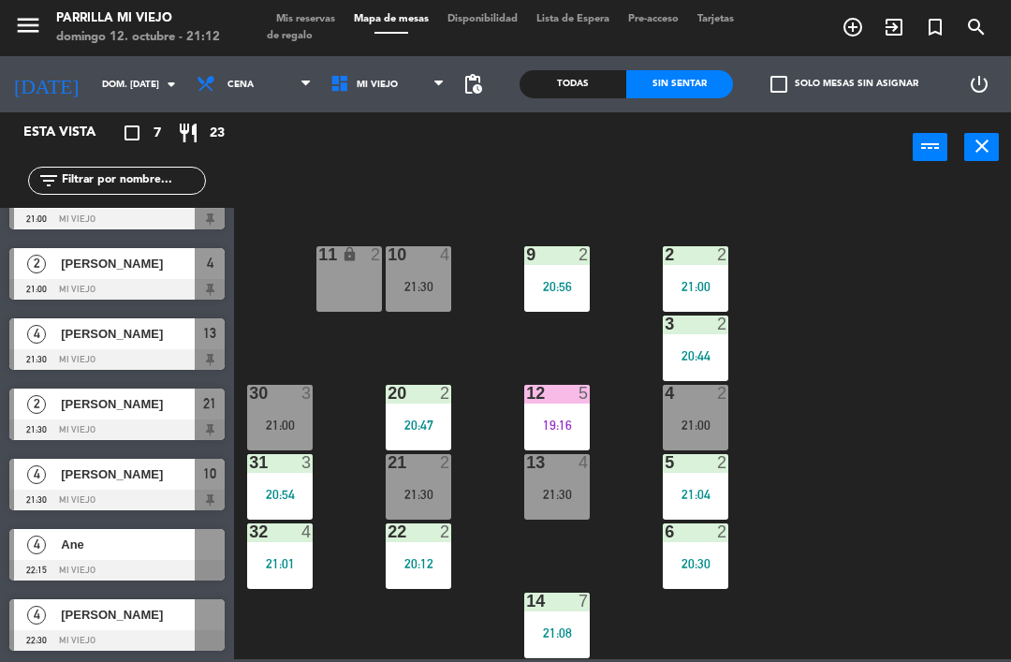
scroll to position [39, 0]
click at [715, 421] on div "21:00" at bounding box center [696, 424] width 66 height 13
click at [942, 577] on div "1 5 21:00 2 2 21:00 9 2 20:56 10 4 21:30 11 lock 2 3 2 20:44 4 2 21:00 12 5 19:…" at bounding box center [627, 419] width 767 height 479
click at [696, 418] on div "21:00" at bounding box center [696, 424] width 66 height 13
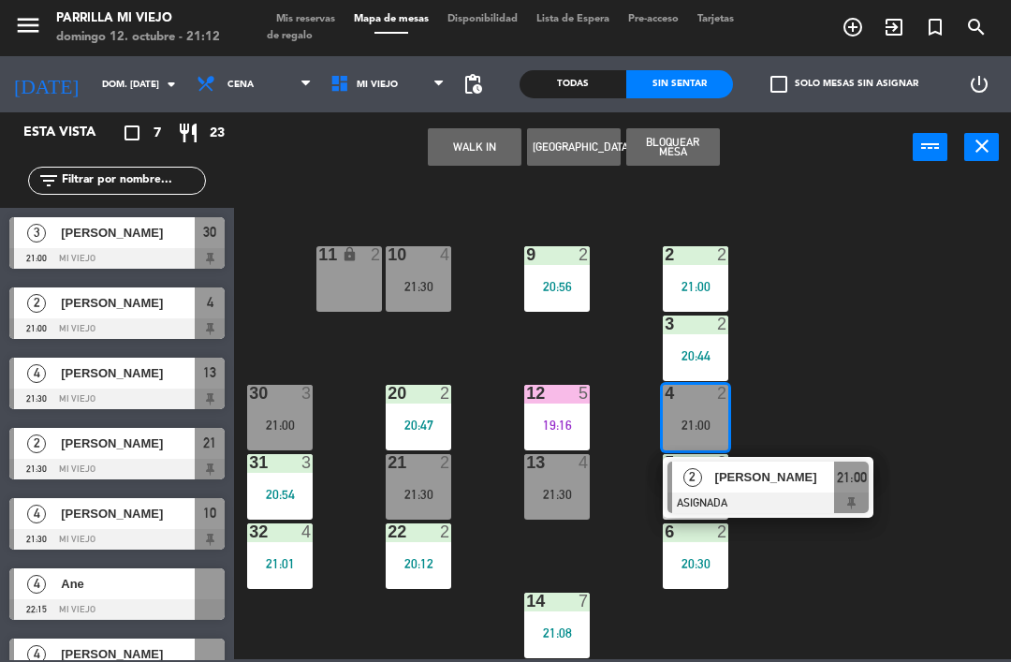
scroll to position [0, 0]
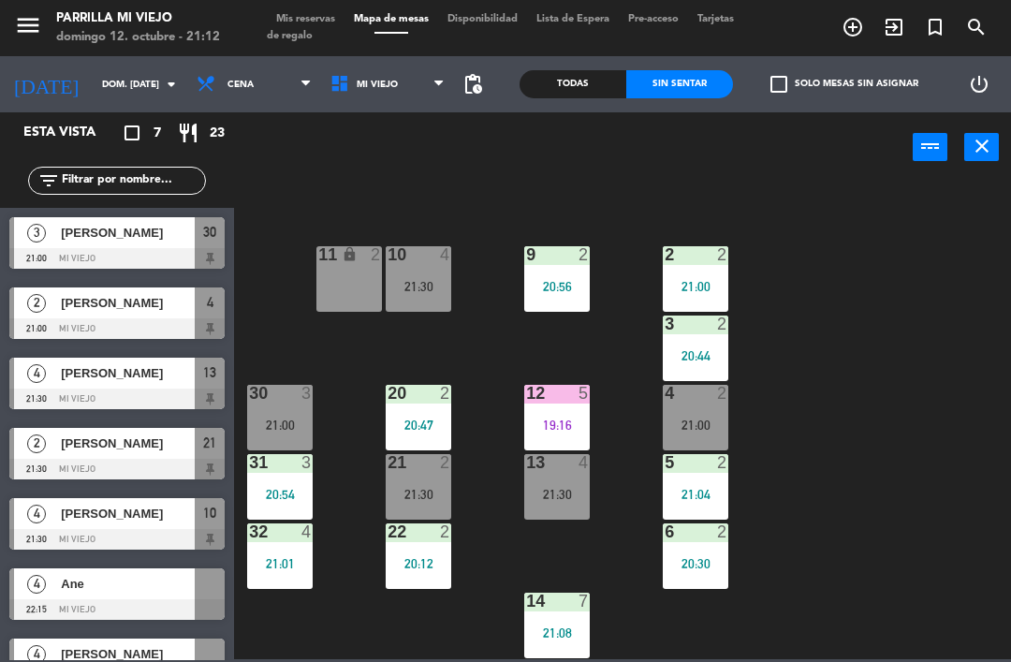
click at [878, 592] on div "1 5 21:00 2 2 21:00 9 2 20:56 10 4 21:30 11 lock 2 3 2 20:44 4 2 21:00 12 5 19:…" at bounding box center [627, 419] width 767 height 479
click at [150, 236] on span "[PERSON_NAME]" at bounding box center [128, 233] width 134 height 20
click at [150, 316] on div "[PERSON_NAME]" at bounding box center [127, 302] width 136 height 31
click at [701, 420] on div "21:00" at bounding box center [696, 424] width 66 height 13
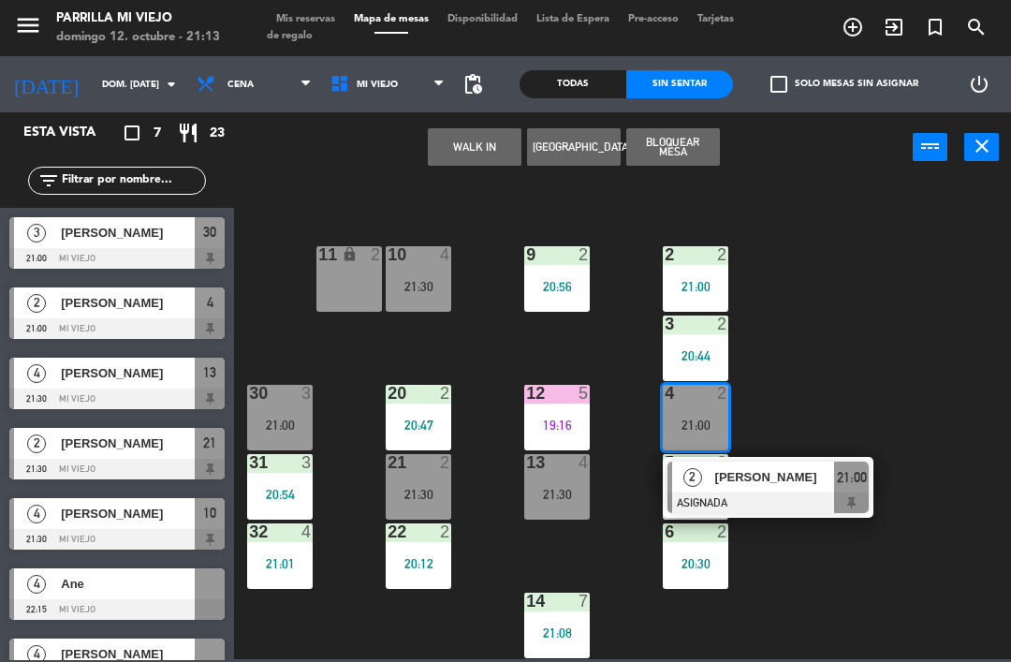
click at [863, 485] on span "21:00" at bounding box center [852, 477] width 30 height 22
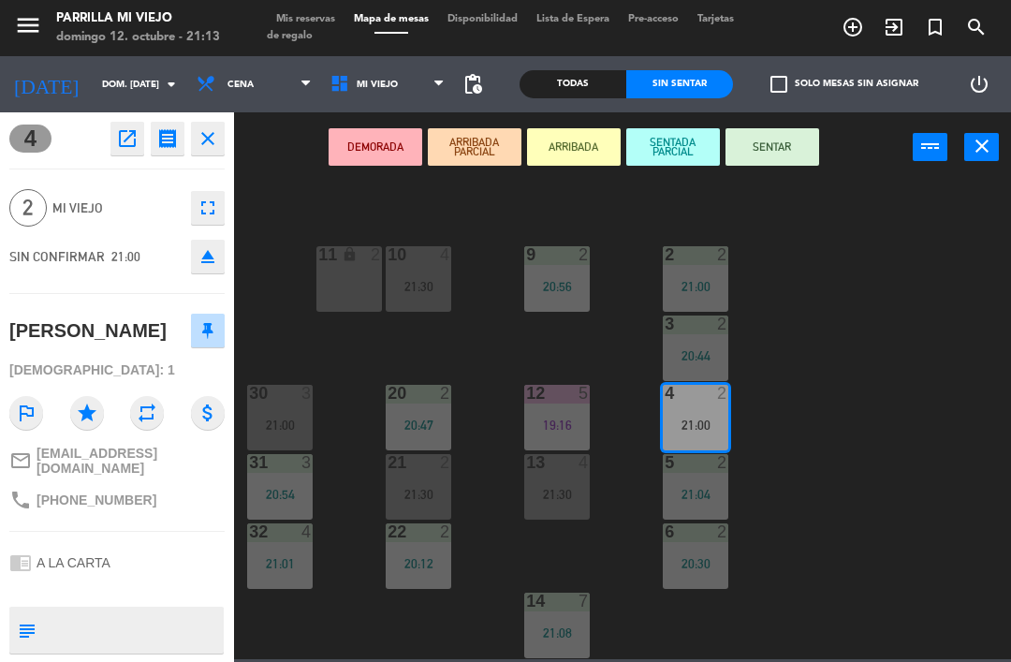
click at [215, 257] on icon "eject" at bounding box center [208, 256] width 22 height 22
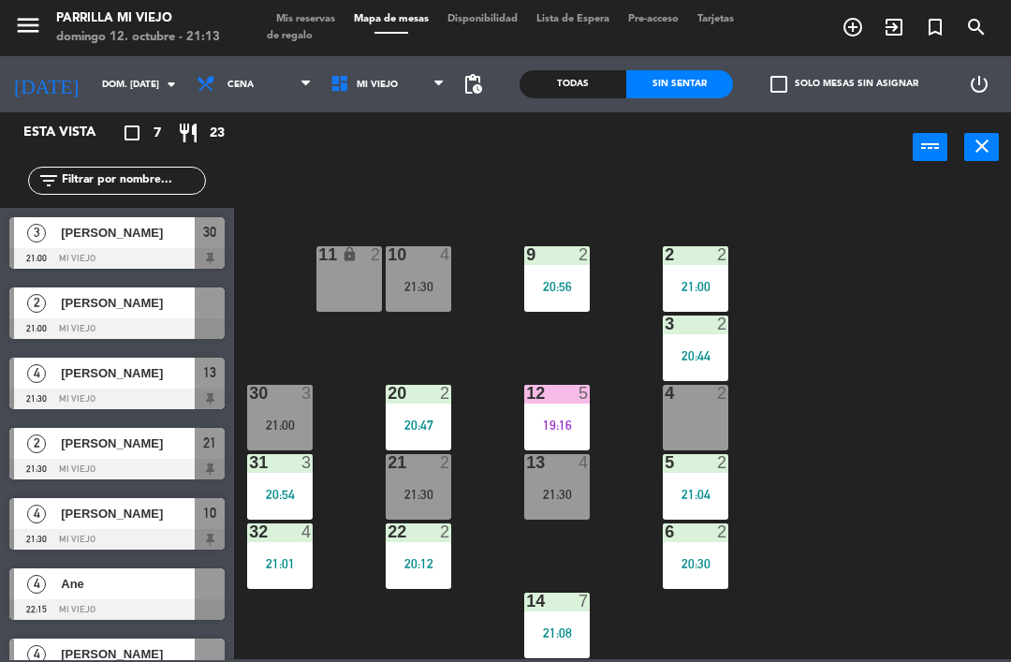
click at [703, 407] on div "4 2" at bounding box center [696, 418] width 66 height 66
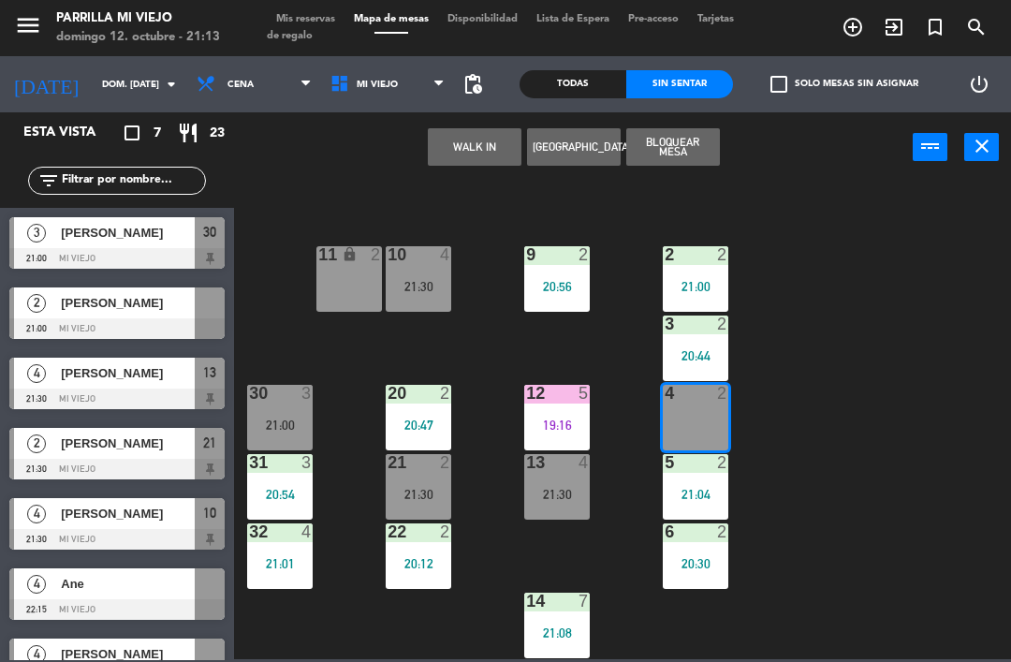
click at [487, 154] on button "WALK IN" at bounding box center [475, 146] width 94 height 37
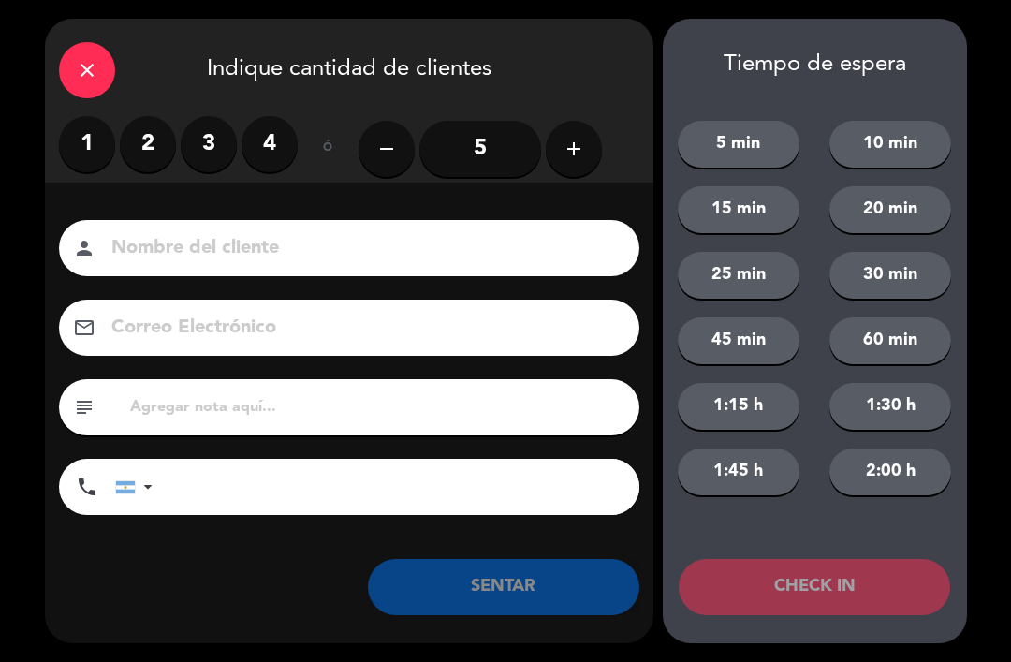
click at [154, 143] on label "2" at bounding box center [148, 144] width 56 height 56
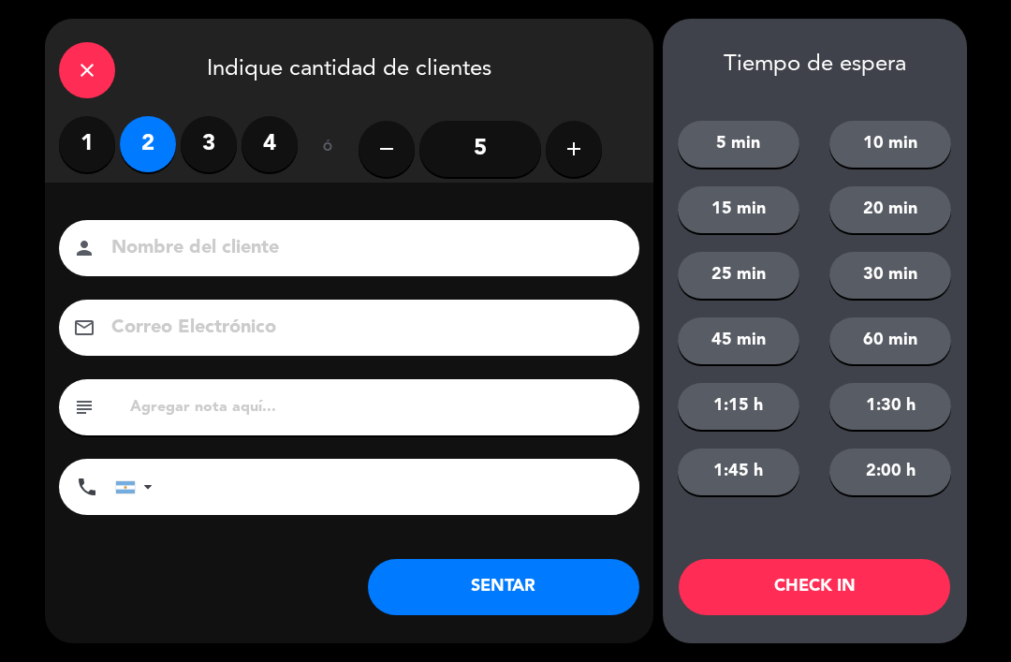
click at [476, 599] on button "SENTAR" at bounding box center [503, 587] width 271 height 56
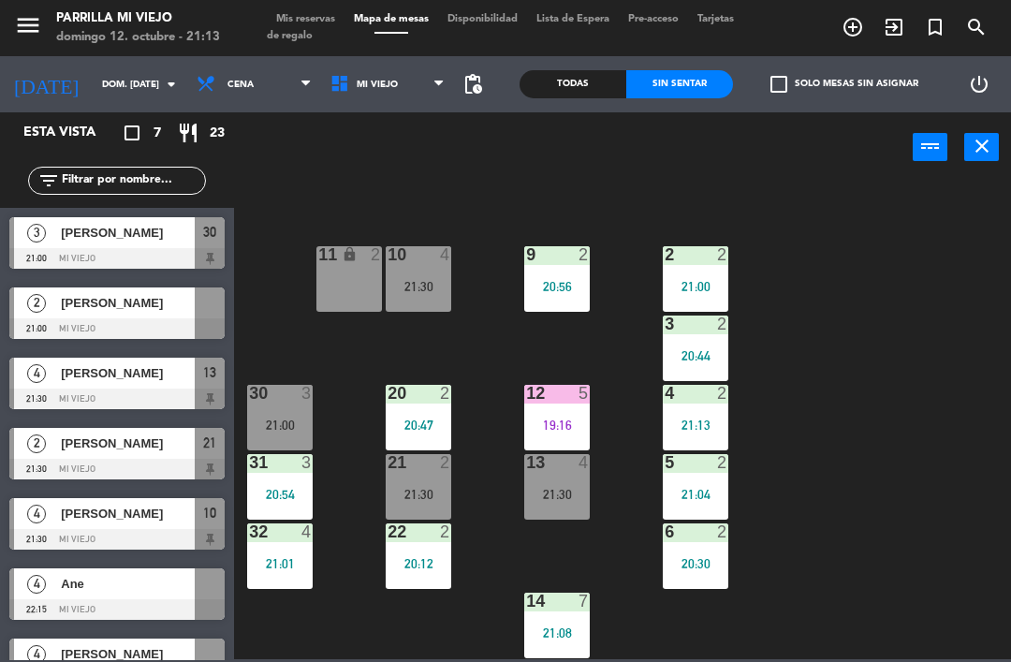
click at [334, 7] on div "menu [PERSON_NAME] Mi Viejo [PERSON_NAME] 12. octubre - 21:13 Mis reservas Mapa…" at bounding box center [505, 28] width 1011 height 56
click at [325, 14] on span "Mis reservas" at bounding box center [306, 19] width 78 height 10
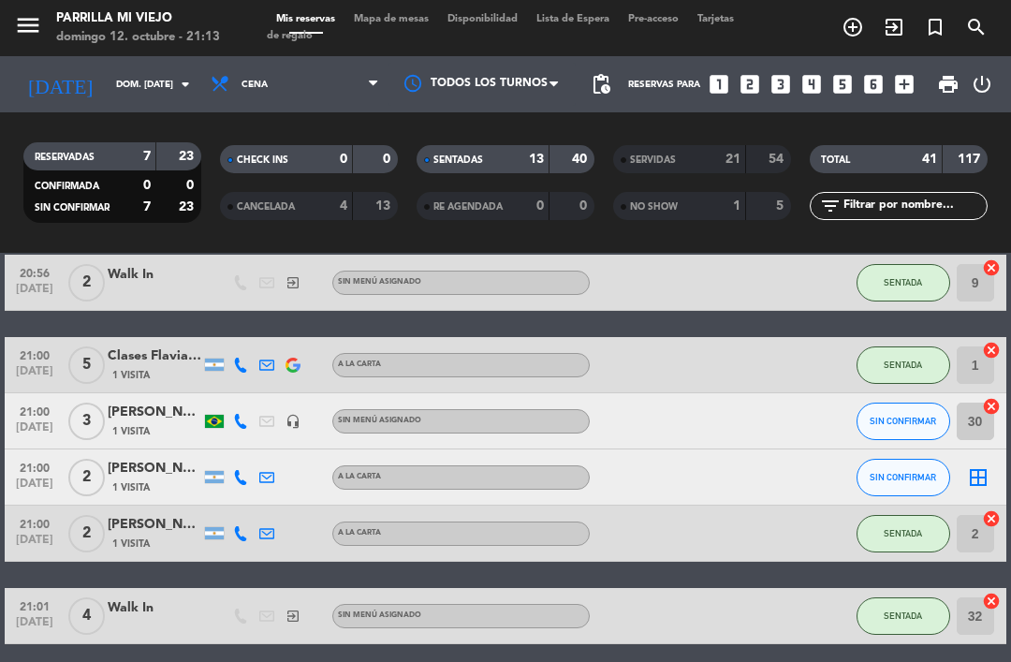
scroll to position [577, 0]
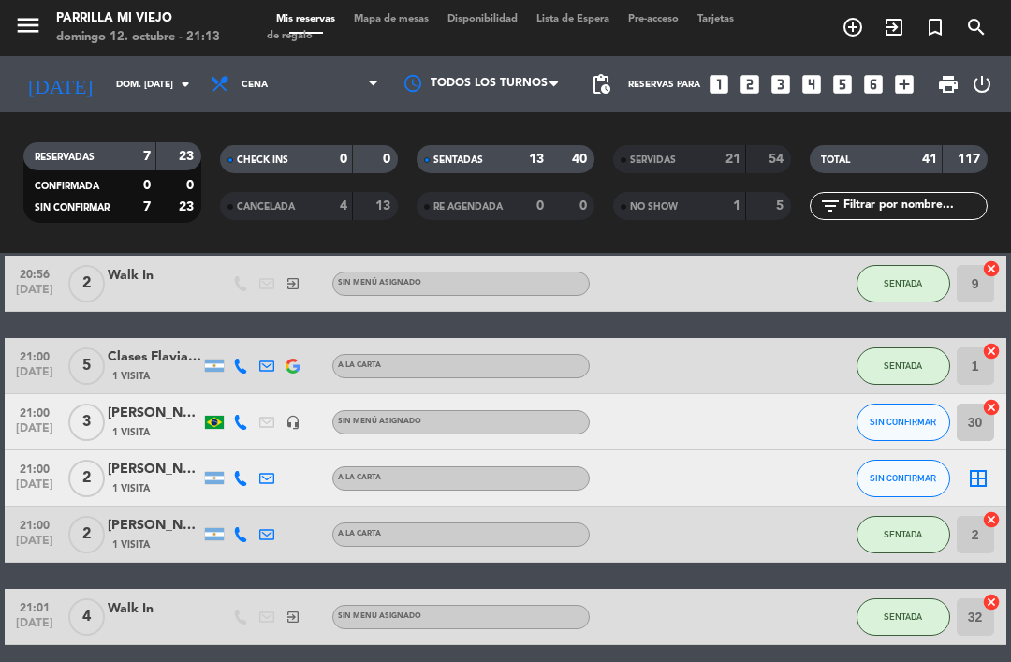
click at [155, 479] on div "[PERSON_NAME]" at bounding box center [155, 470] width 94 height 22
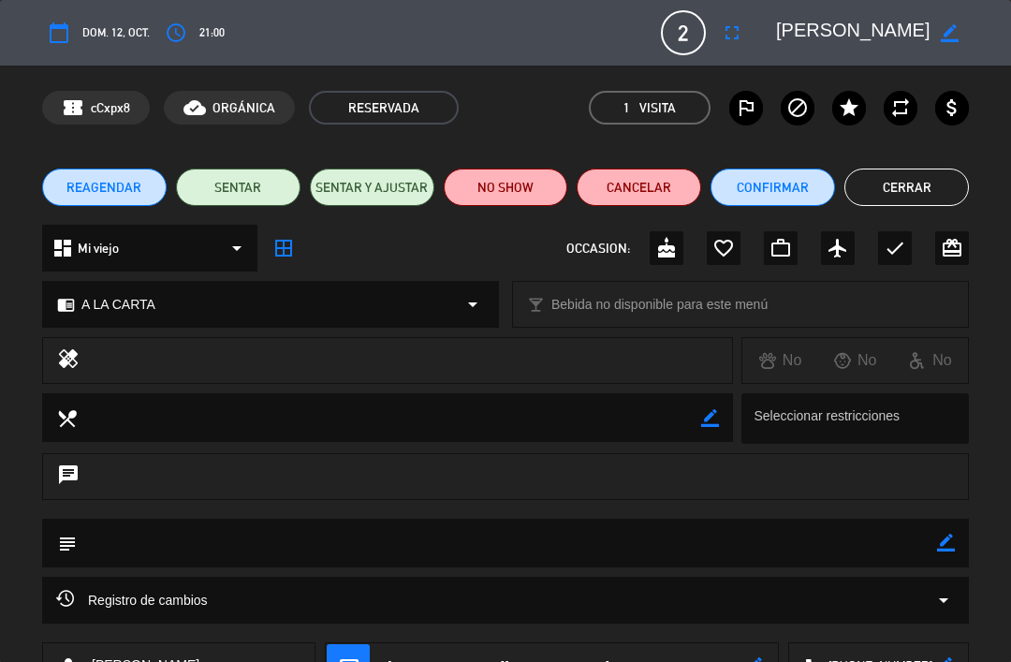
click at [509, 187] on button "NO SHOW" at bounding box center [506, 186] width 124 height 37
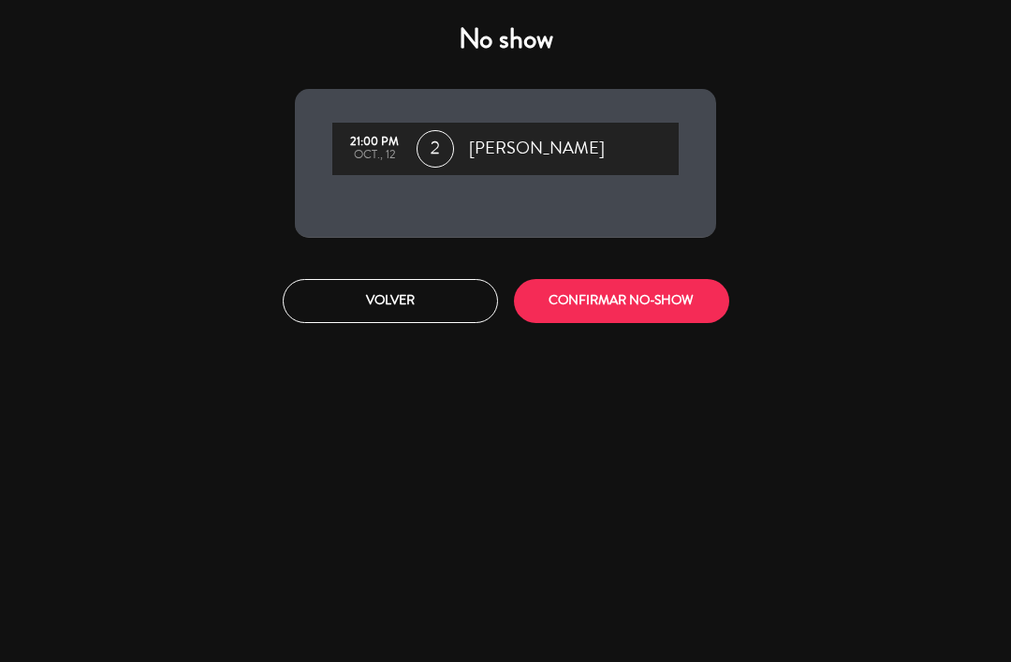
click at [651, 315] on button "CONFIRMAR NO-SHOW" at bounding box center [621, 301] width 215 height 44
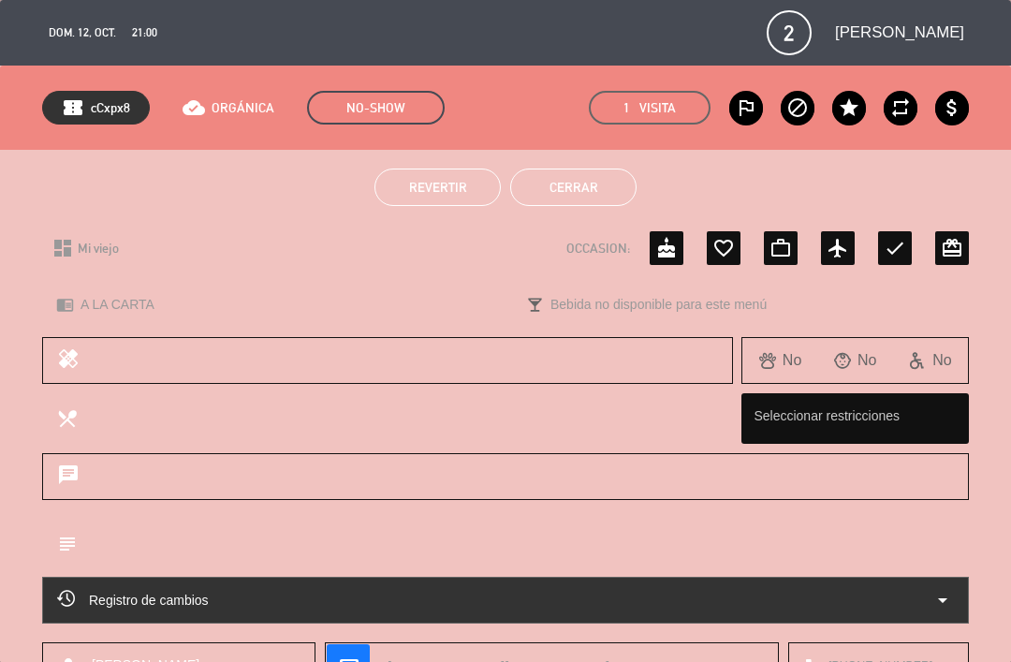
click at [592, 188] on button "Cerrar" at bounding box center [573, 186] width 126 height 37
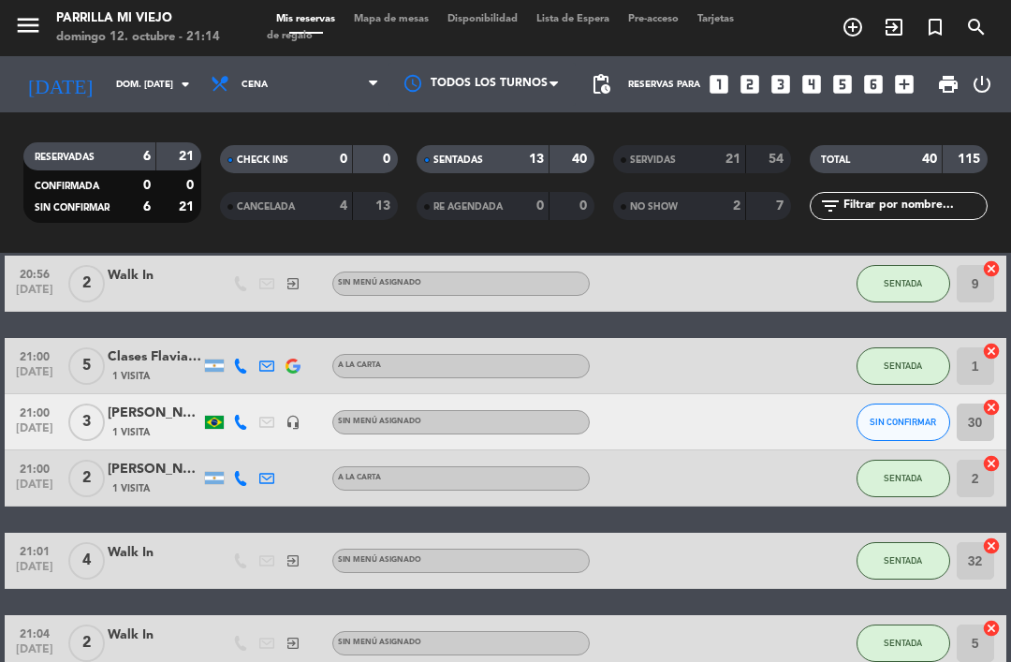
click at [416, 17] on span "Mapa de mesas" at bounding box center [391, 19] width 94 height 10
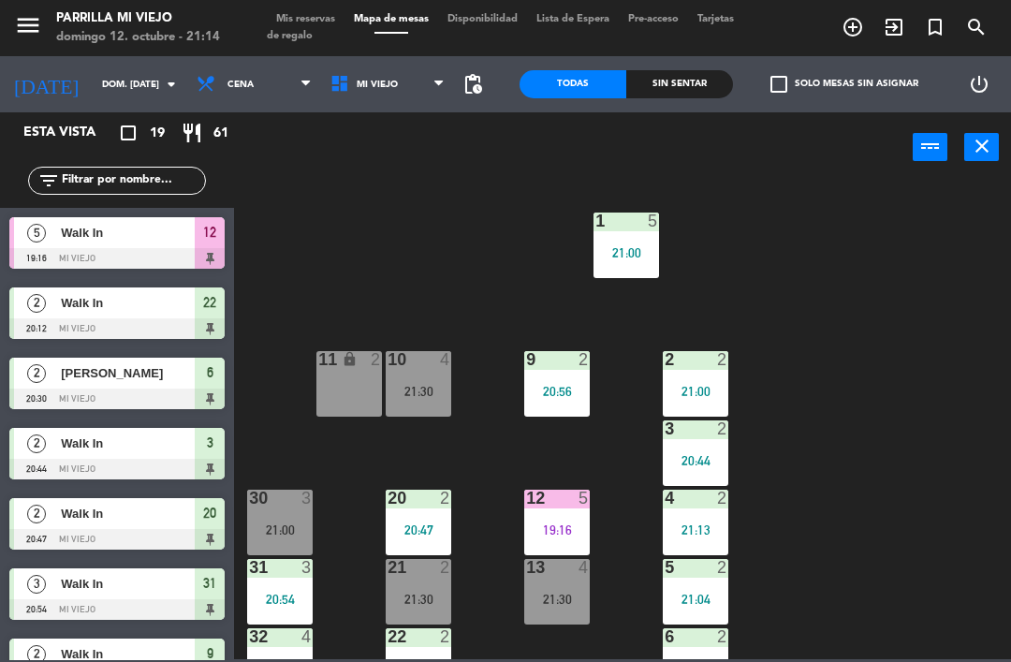
click at [693, 89] on div "Sin sentar" at bounding box center [679, 84] width 107 height 28
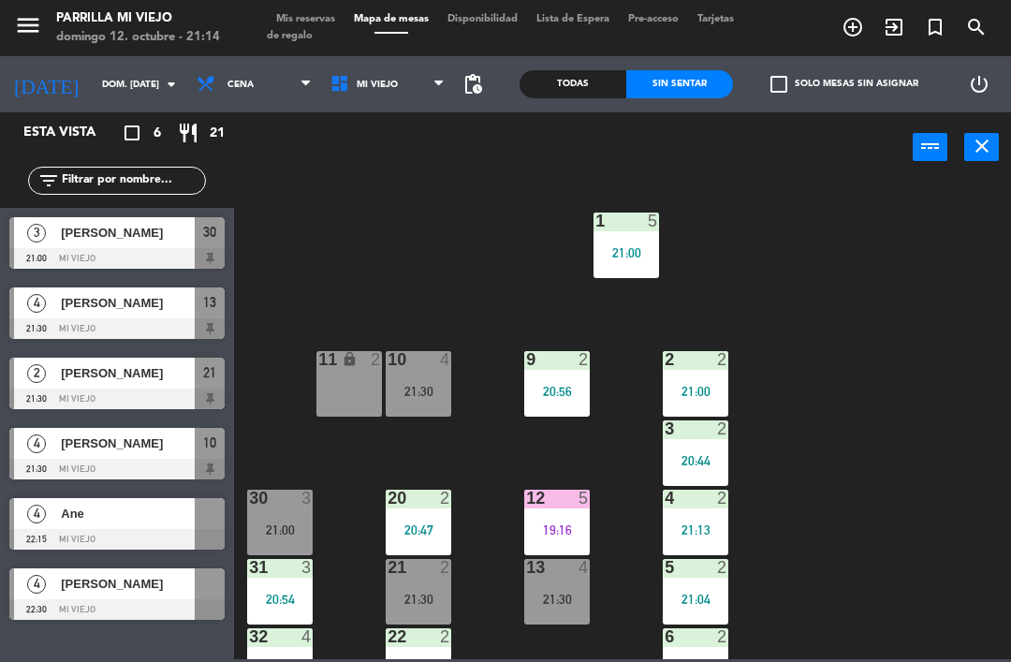
click at [155, 232] on span "[PERSON_NAME]" at bounding box center [128, 233] width 134 height 20
click at [291, 514] on div "30 3 21:00" at bounding box center [280, 523] width 66 height 66
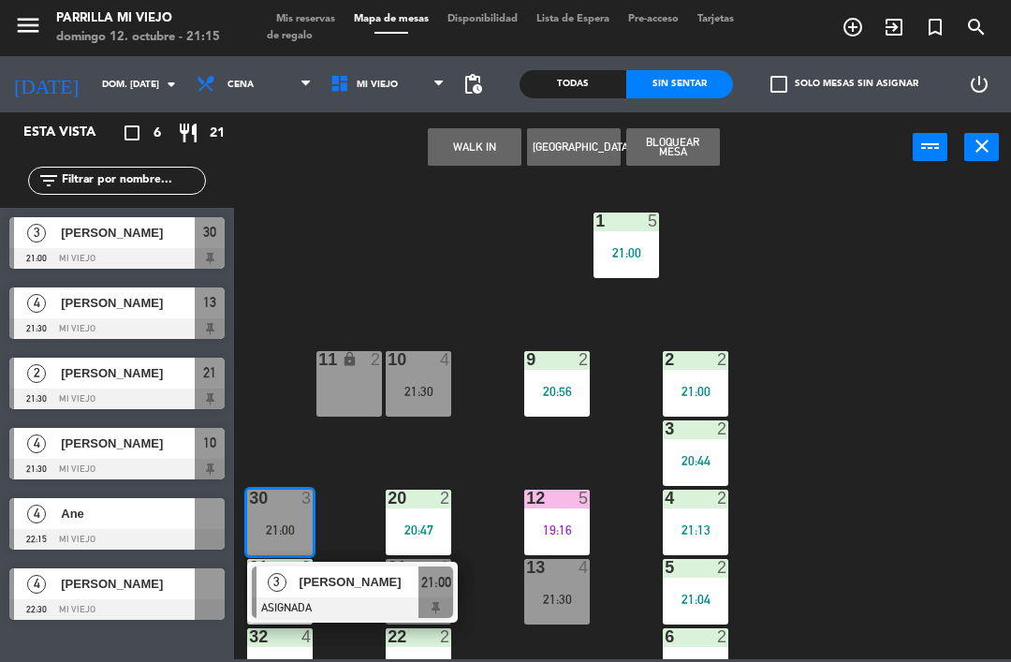
click at [453, 579] on div "21:00" at bounding box center [435, 581] width 35 height 31
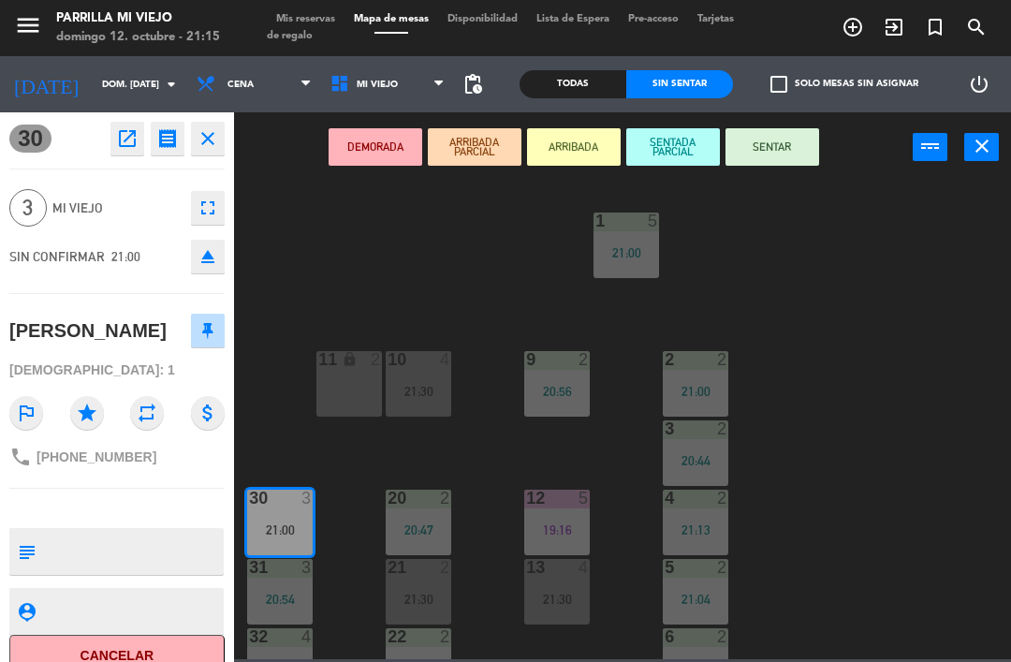
click at [215, 245] on icon "eject" at bounding box center [208, 256] width 22 height 22
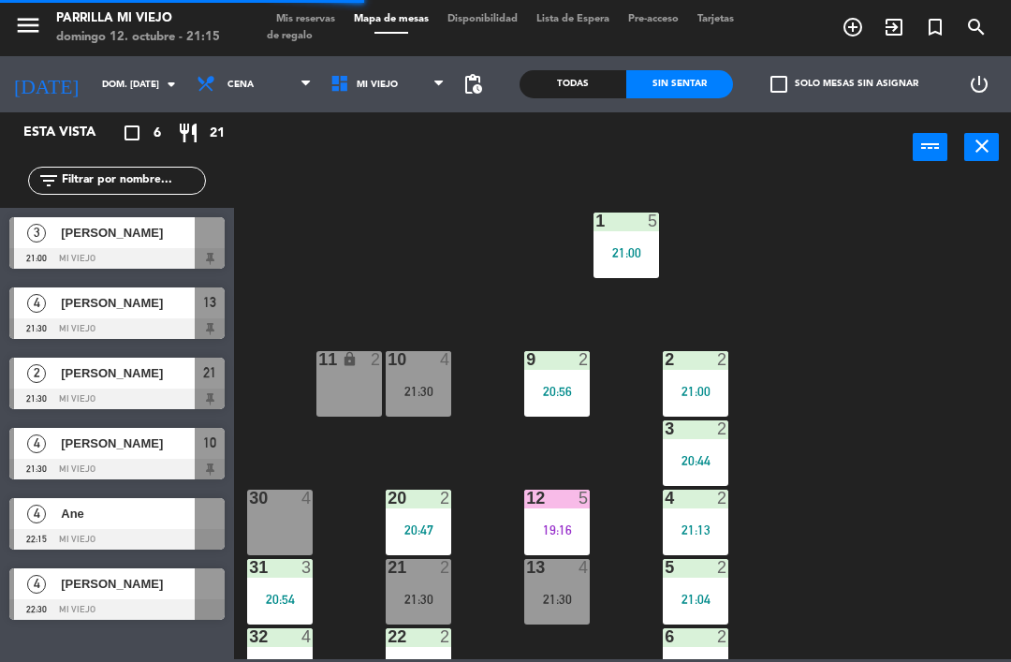
click at [290, 512] on div "30 4" at bounding box center [280, 523] width 66 height 66
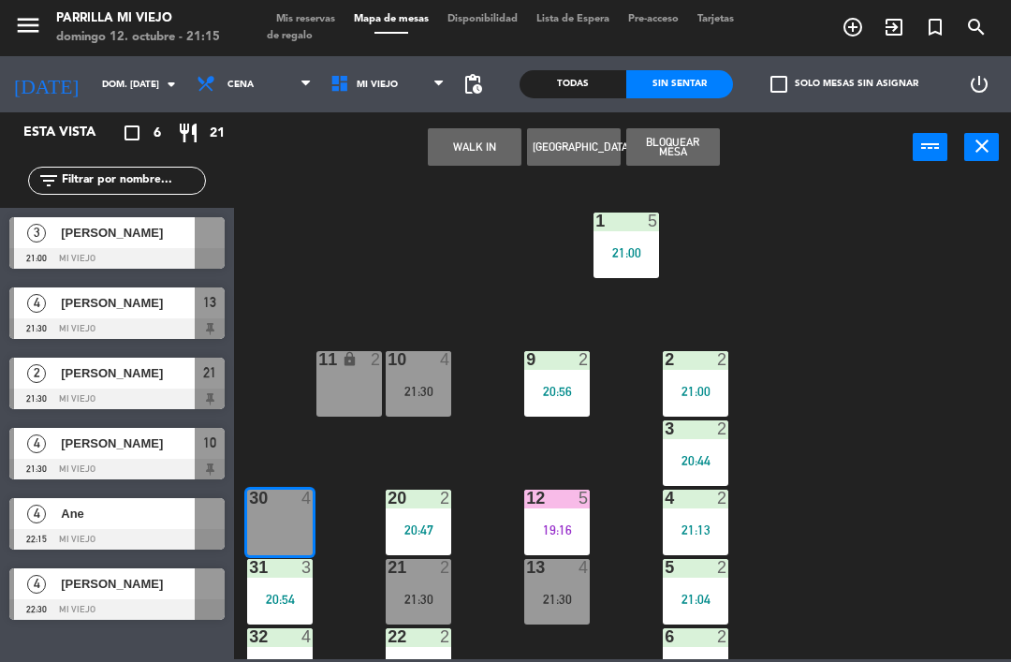
click at [490, 148] on button "WALK IN" at bounding box center [475, 146] width 94 height 37
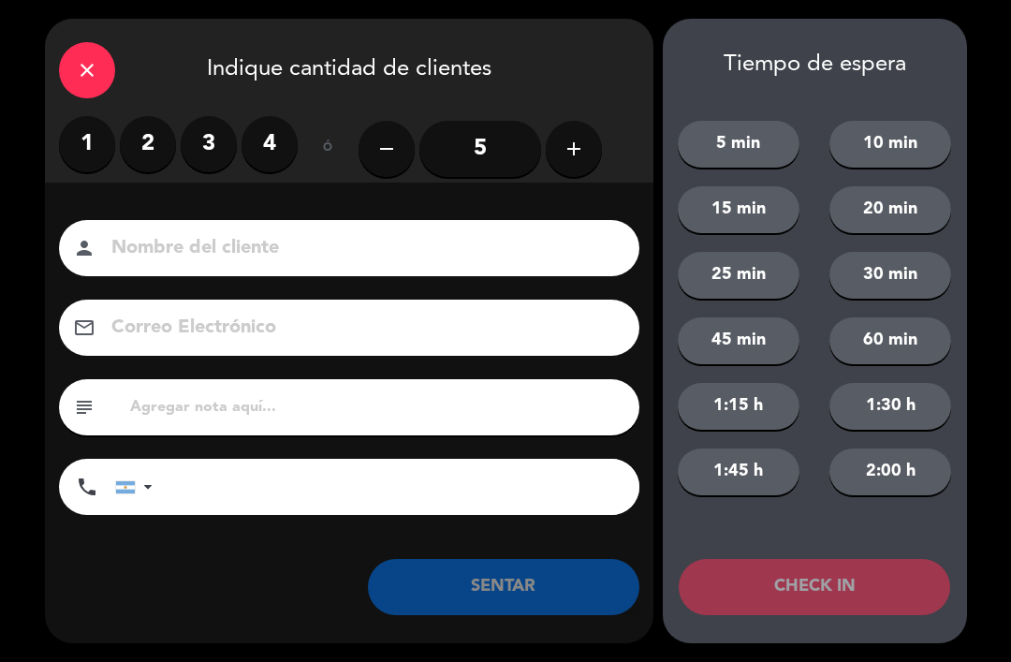
click at [268, 130] on label "4" at bounding box center [269, 144] width 56 height 56
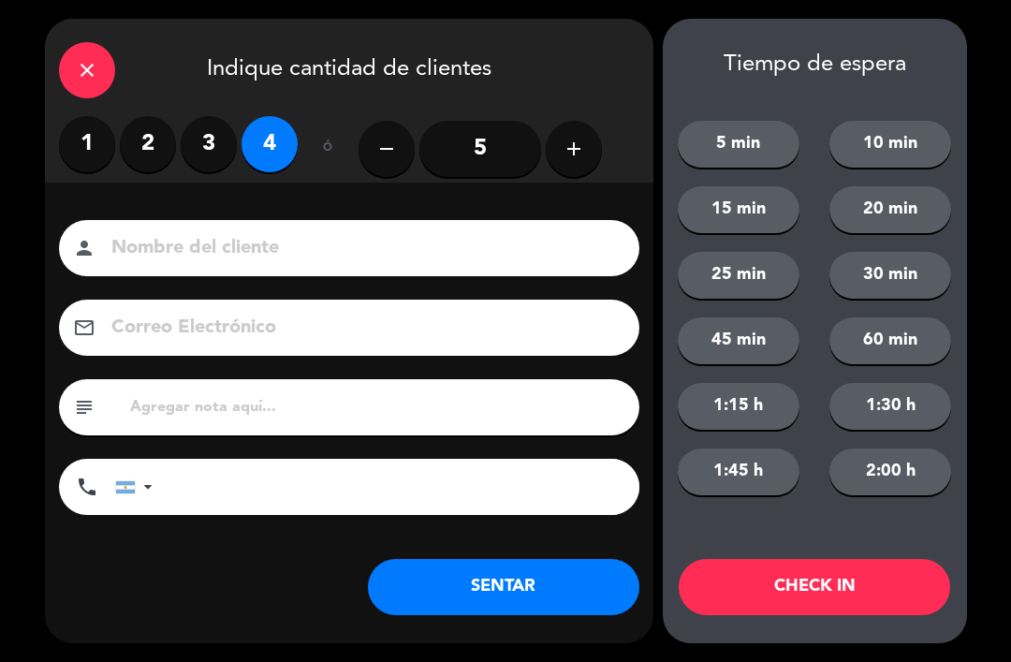
click at [532, 595] on button "SENTAR" at bounding box center [503, 587] width 271 height 56
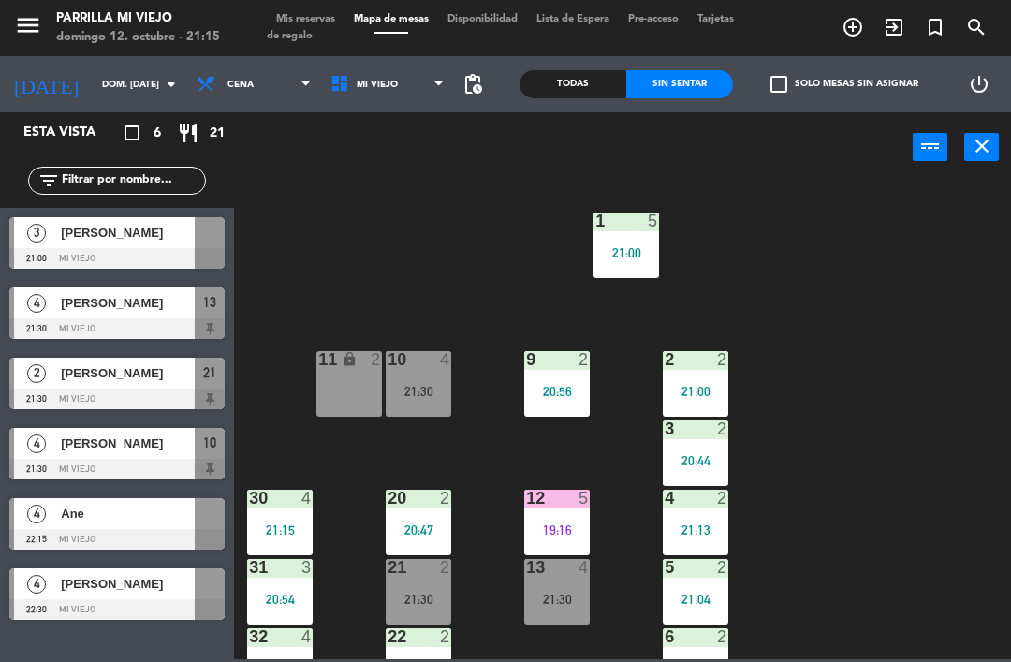
click at [165, 241] on span "[PERSON_NAME]" at bounding box center [128, 233] width 134 height 20
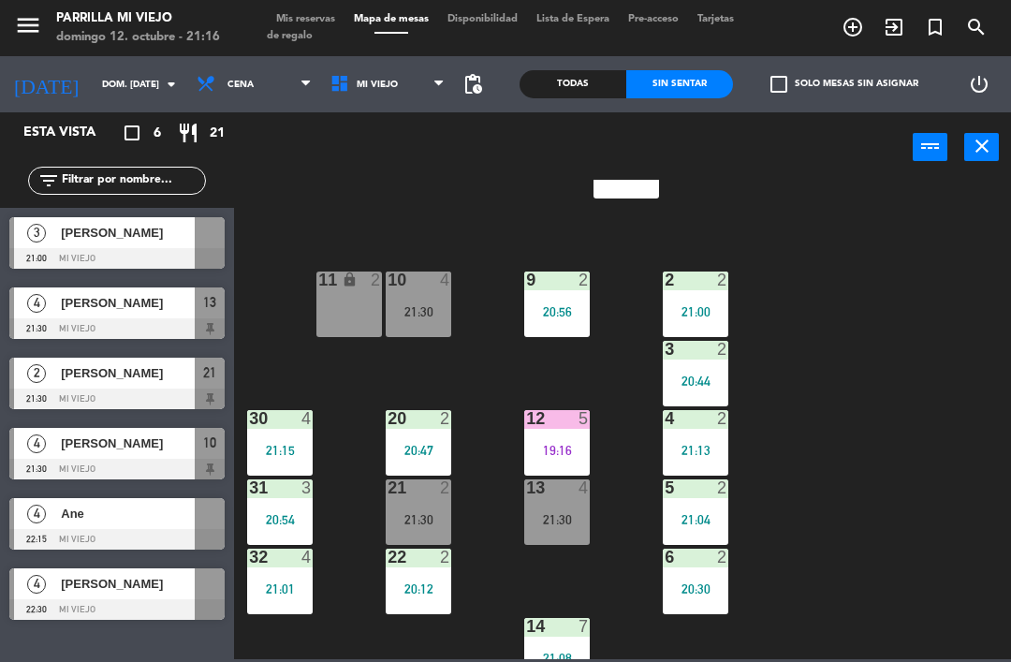
scroll to position [78, 0]
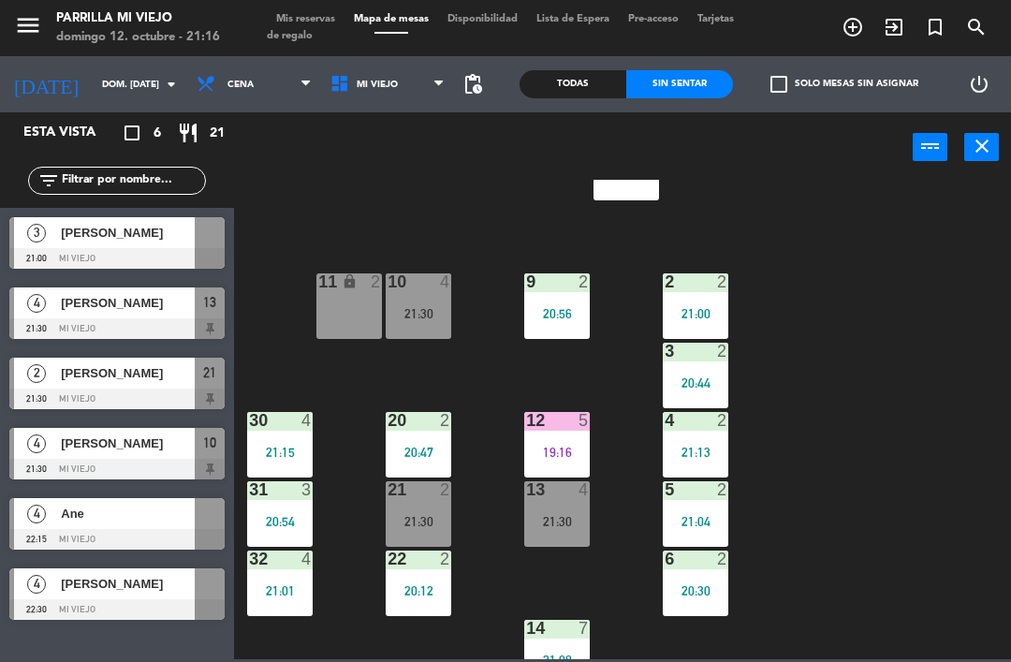
click at [320, 14] on span "Mis reservas" at bounding box center [306, 19] width 78 height 10
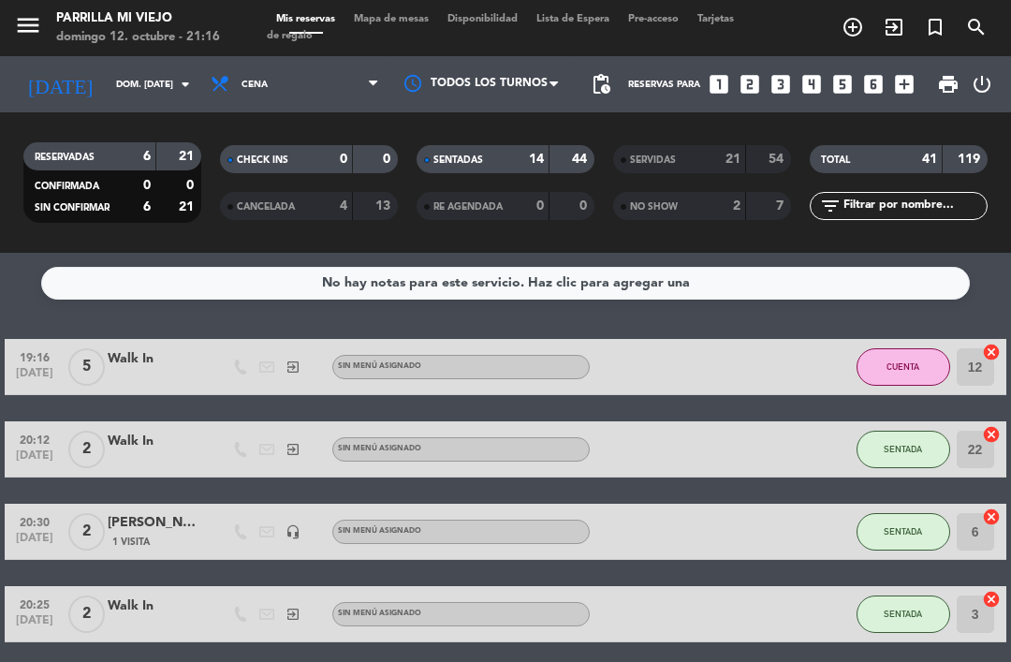
click at [415, 14] on span "Mapa de mesas" at bounding box center [391, 19] width 94 height 10
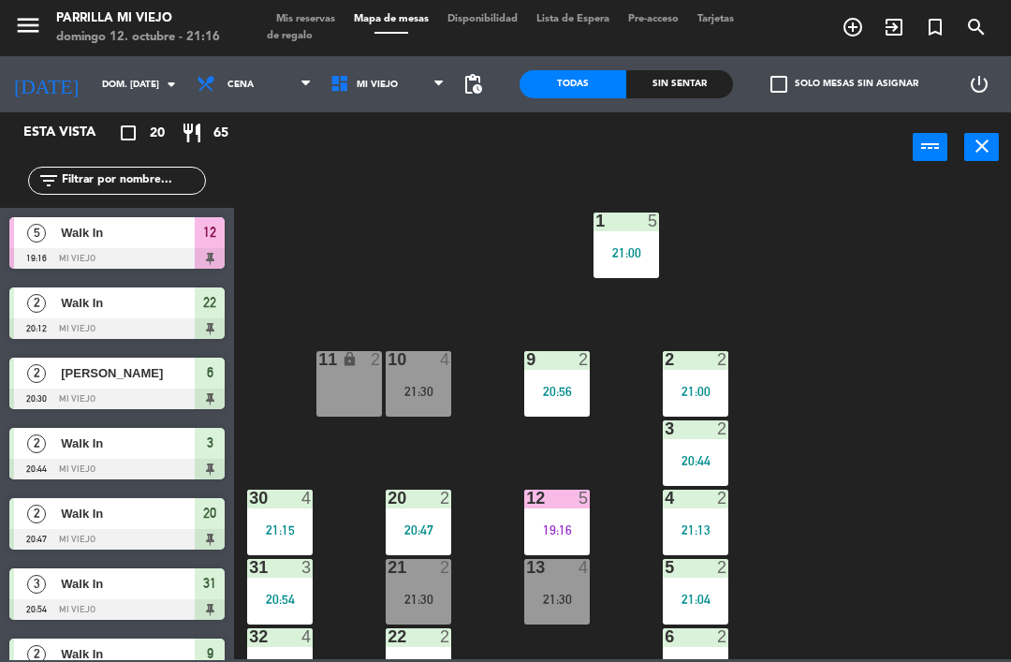
click at [716, 90] on div "Sin sentar" at bounding box center [679, 84] width 107 height 28
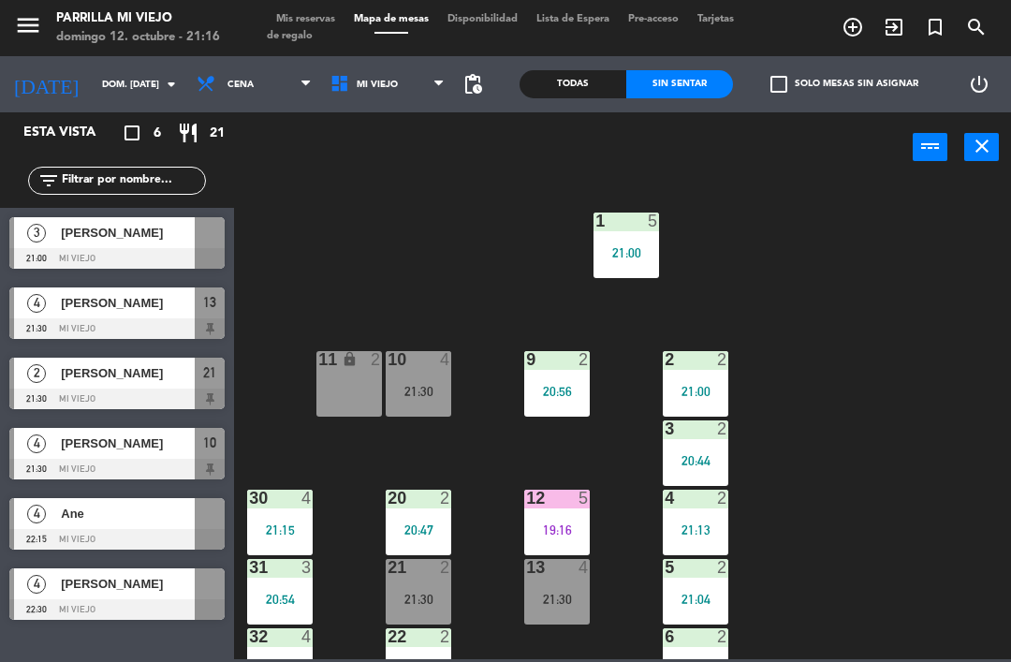
click at [157, 444] on span "[PERSON_NAME]" at bounding box center [128, 443] width 134 height 20
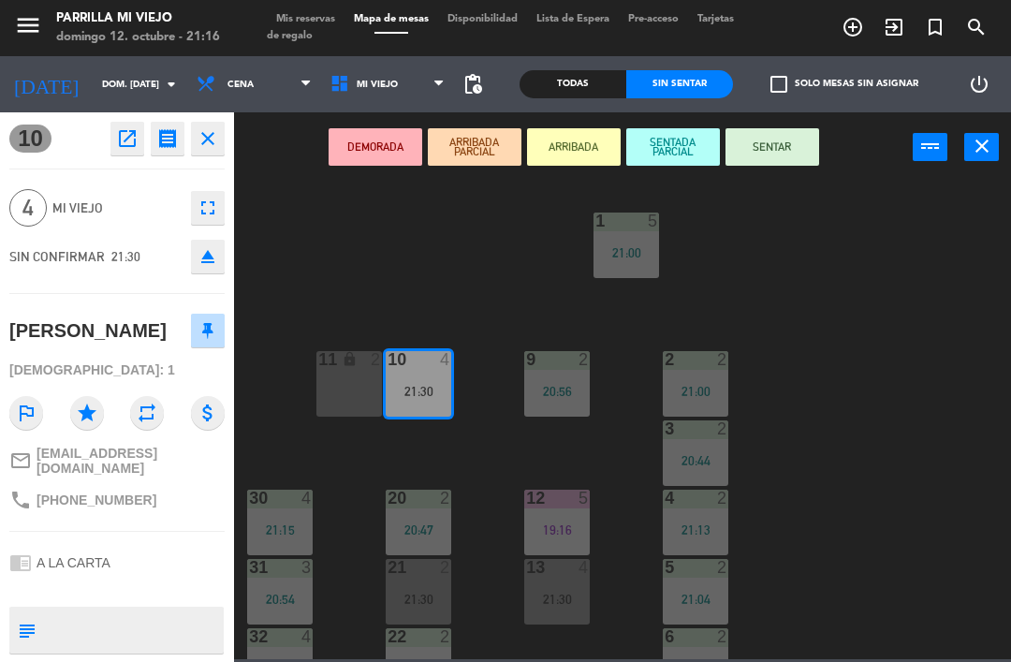
click at [215, 259] on icon "eject" at bounding box center [208, 256] width 22 height 22
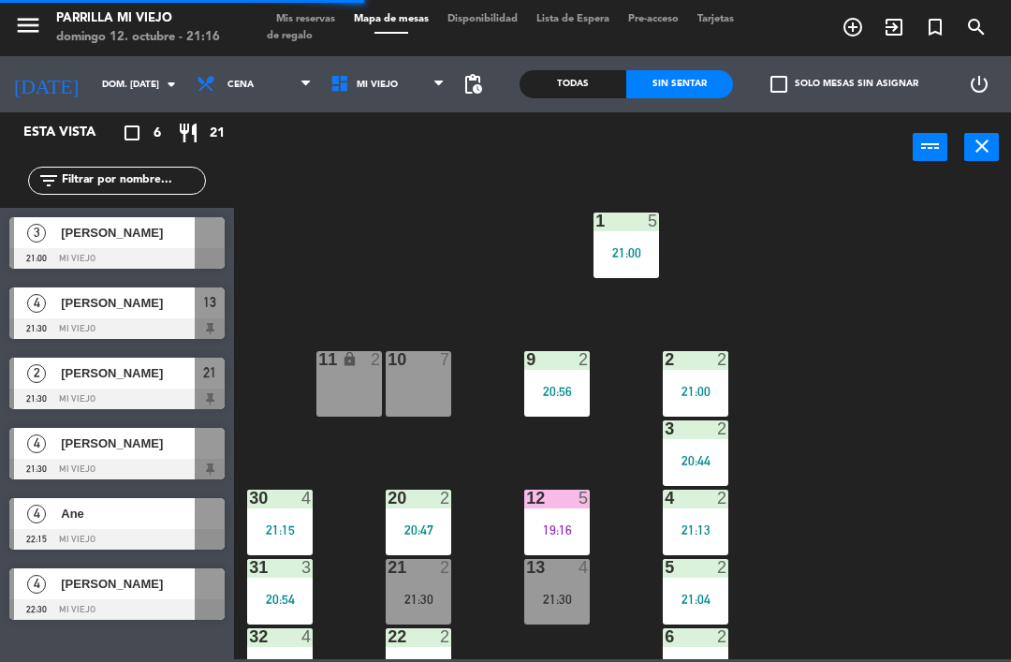
click at [559, 525] on div "19:16" at bounding box center [557, 529] width 66 height 13
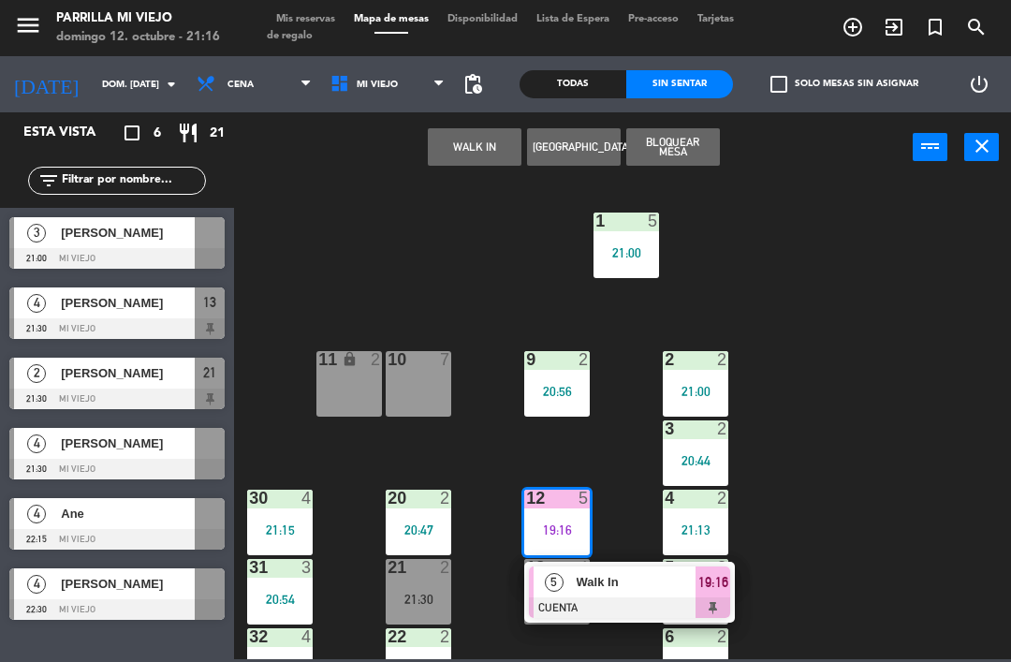
click at [704, 584] on span "19:16" at bounding box center [713, 582] width 30 height 22
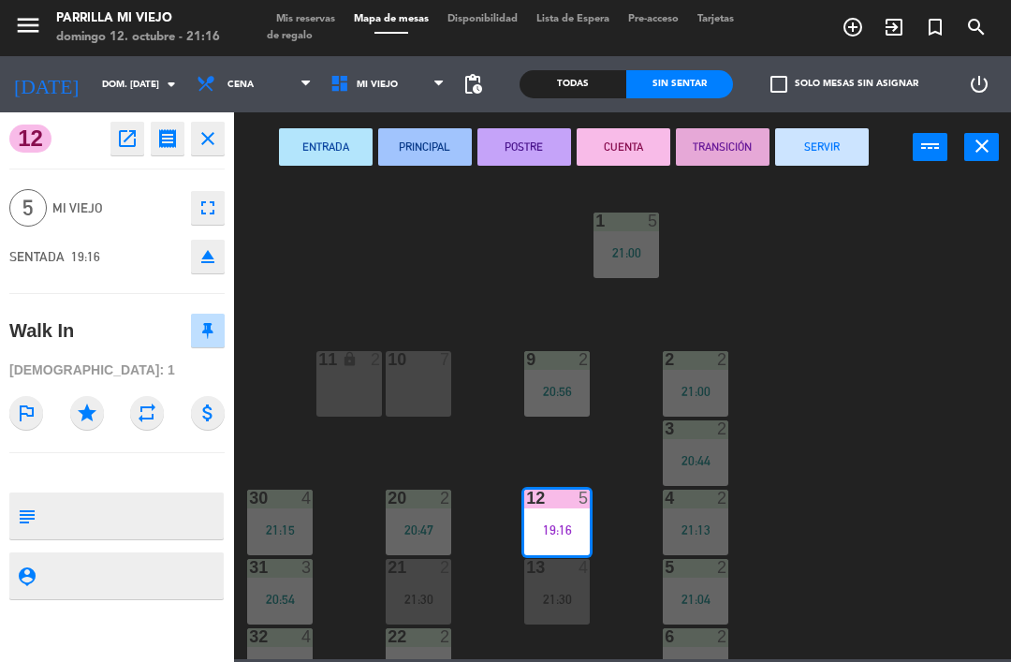
click at [843, 144] on button "SERVIR" at bounding box center [822, 146] width 94 height 37
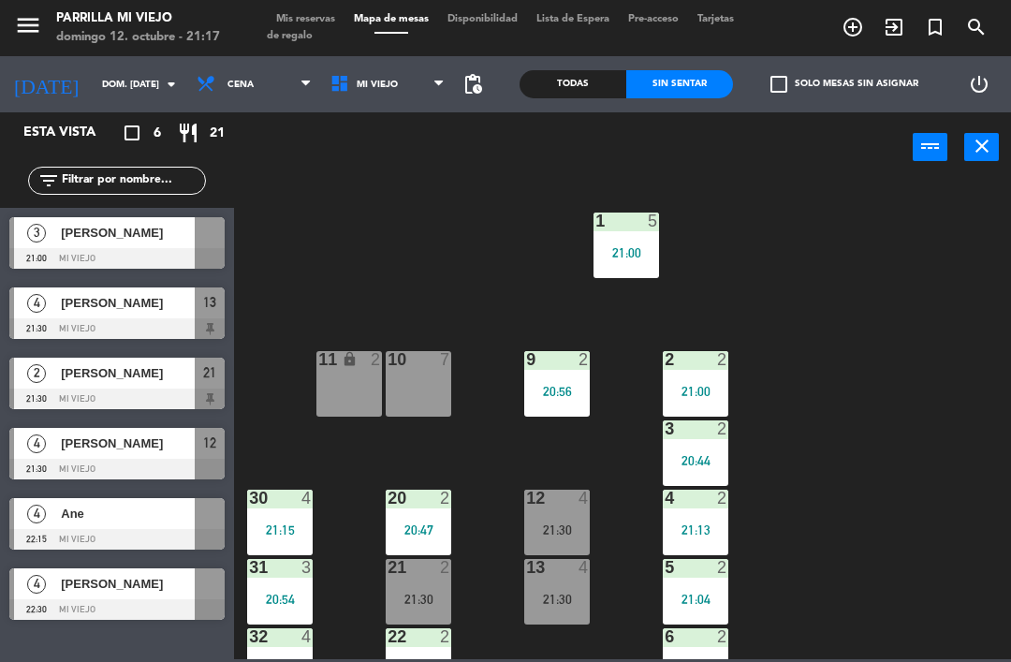
click at [570, 513] on div "12 4 21:30" at bounding box center [557, 523] width 66 height 66
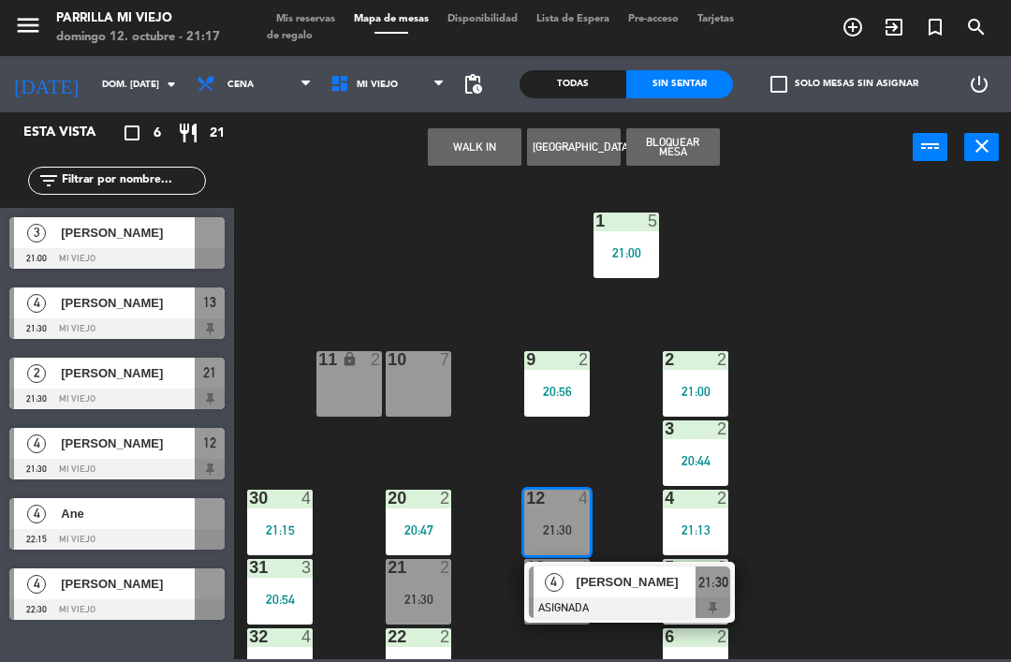
click at [724, 586] on span "21:30" at bounding box center [713, 582] width 30 height 22
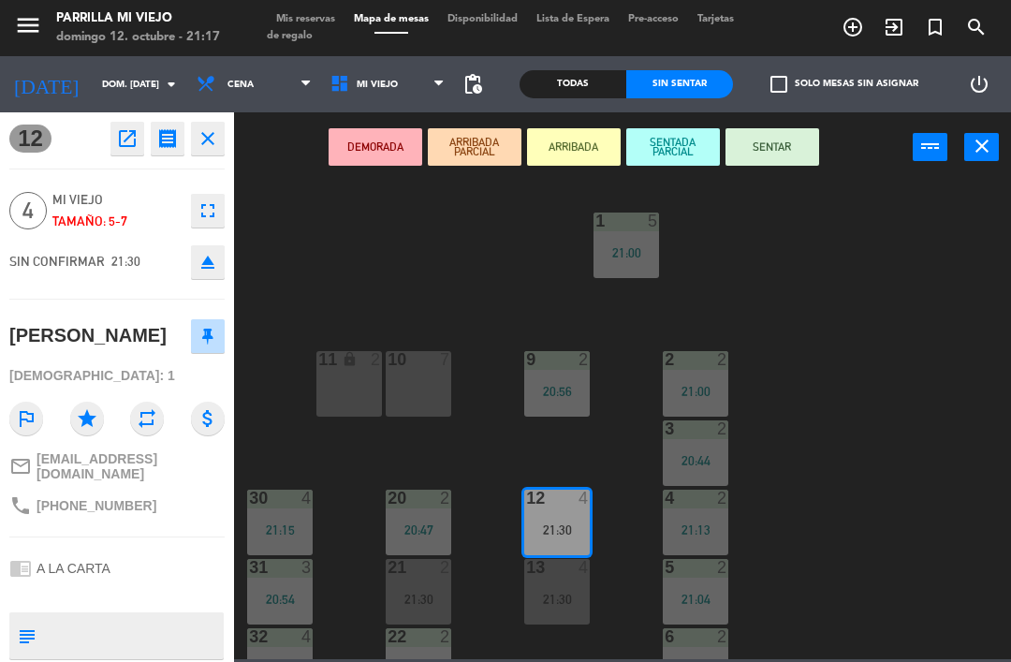
click at [779, 149] on button "SENTAR" at bounding box center [772, 146] width 94 height 37
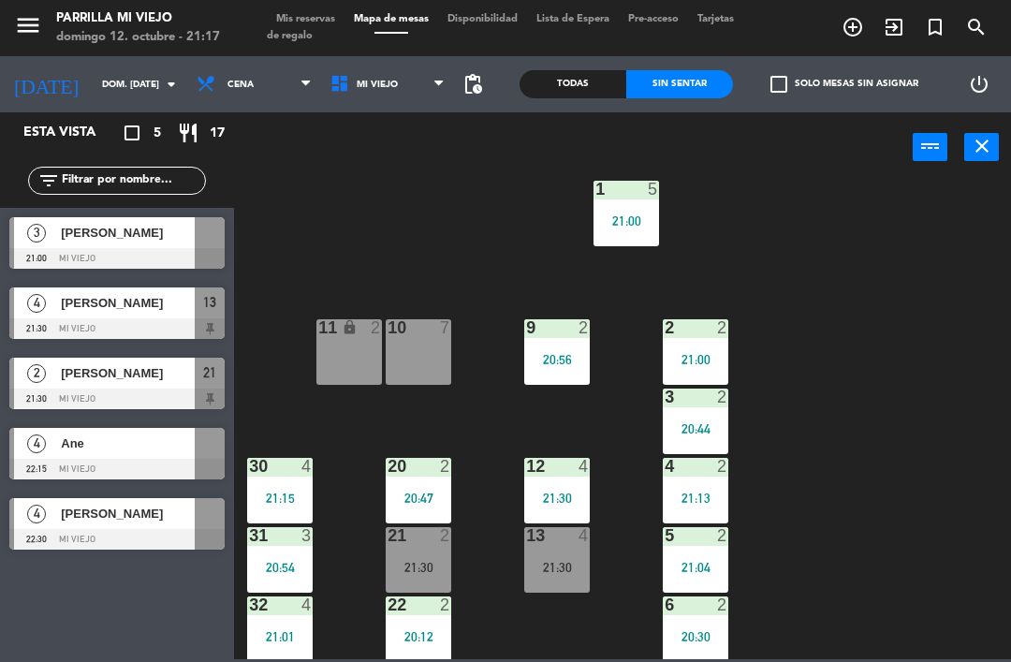
scroll to position [40, 0]
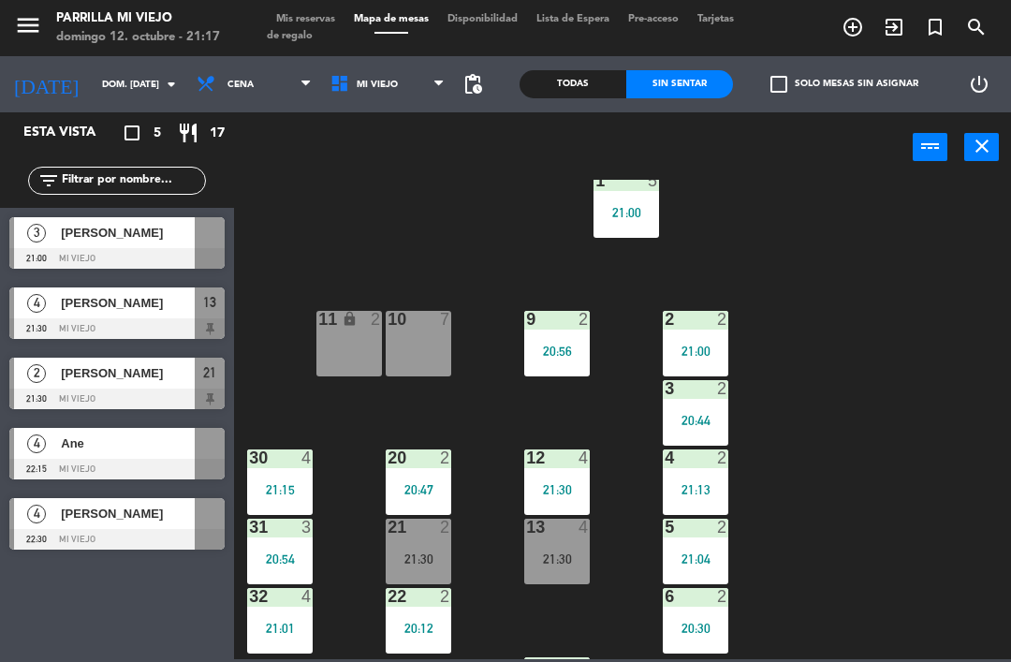
click at [326, 7] on div "menu [PERSON_NAME] Mi Viejo [PERSON_NAME] 12. octubre - 21:17 Mis reservas Mapa…" at bounding box center [505, 28] width 1011 height 56
click at [319, 7] on div "menu [PERSON_NAME] Mi Viejo [PERSON_NAME] 12. octubre - 21:17 Mis reservas Mapa…" at bounding box center [505, 28] width 1011 height 56
click at [317, 14] on span "Mis reservas" at bounding box center [306, 19] width 78 height 10
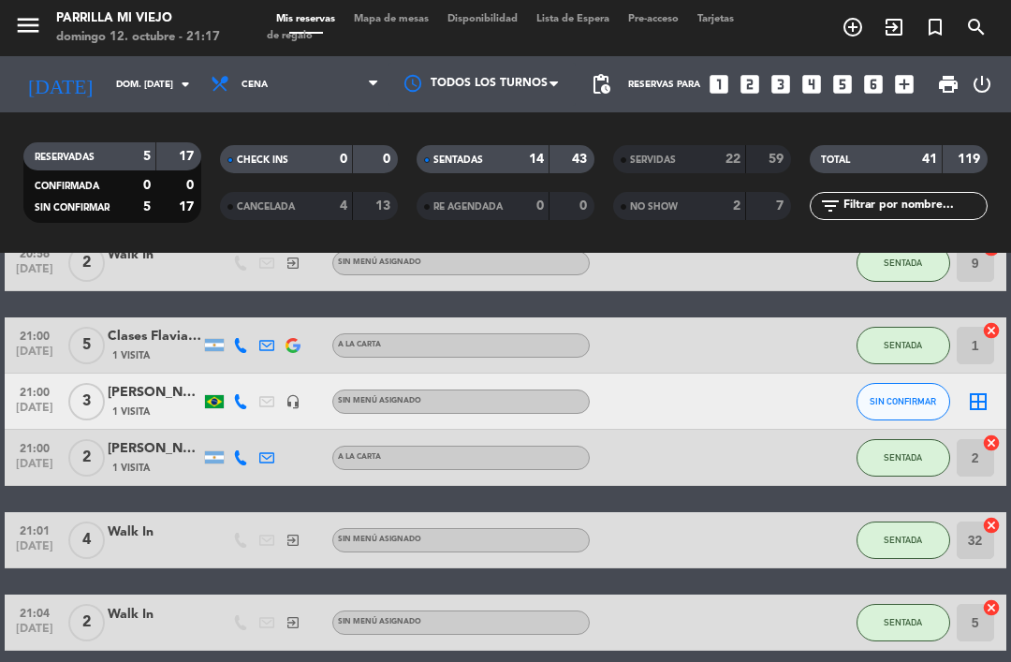
scroll to position [517, 0]
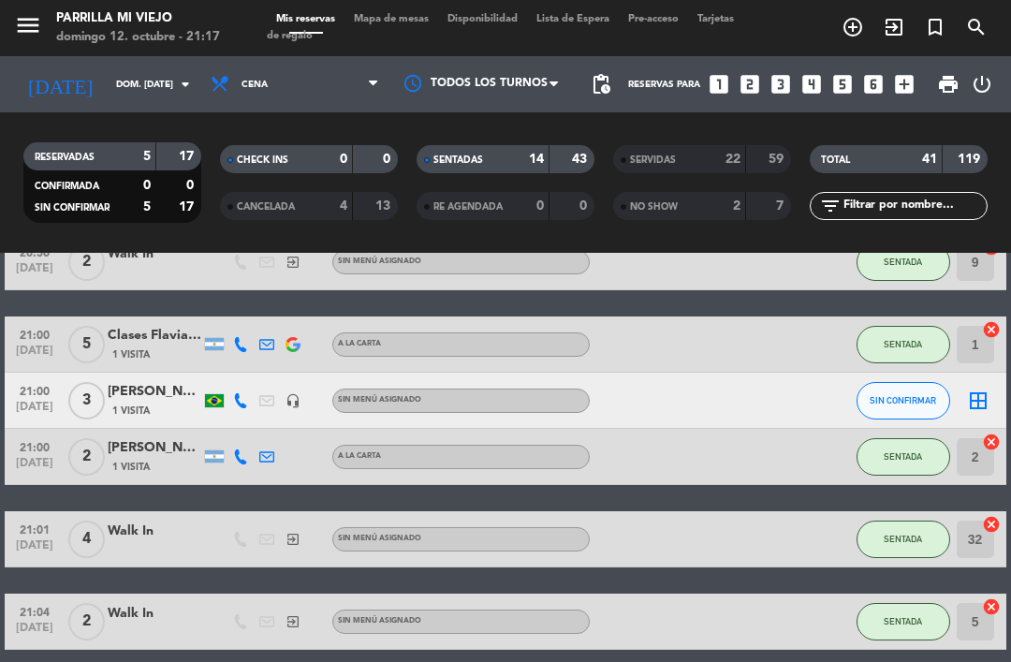
click at [147, 402] on div "[PERSON_NAME]" at bounding box center [155, 392] width 94 height 22
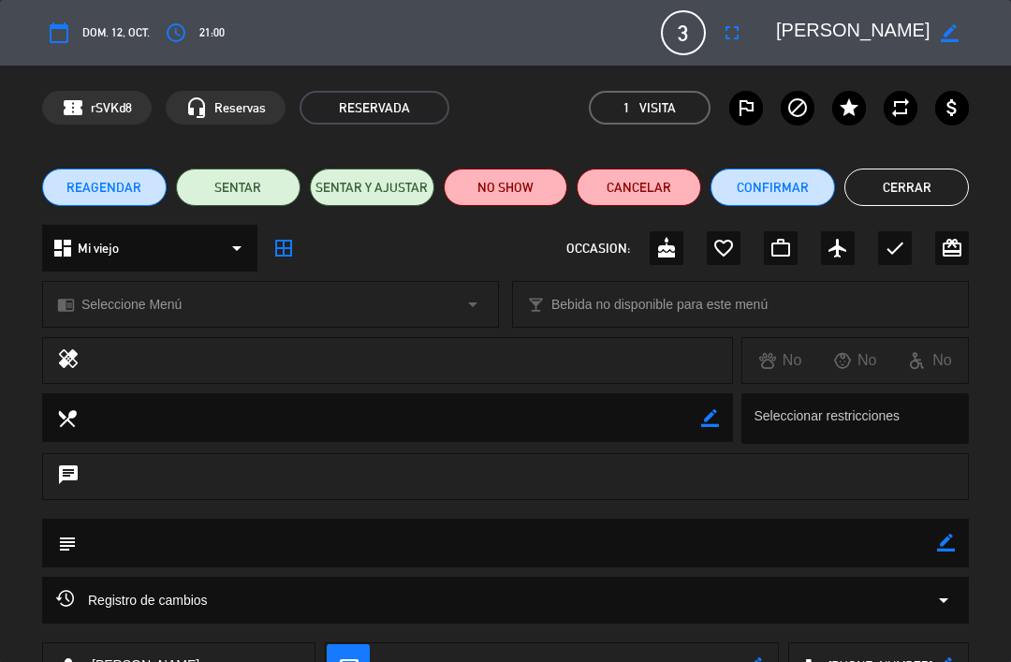
click at [523, 187] on button "NO SHOW" at bounding box center [506, 186] width 124 height 37
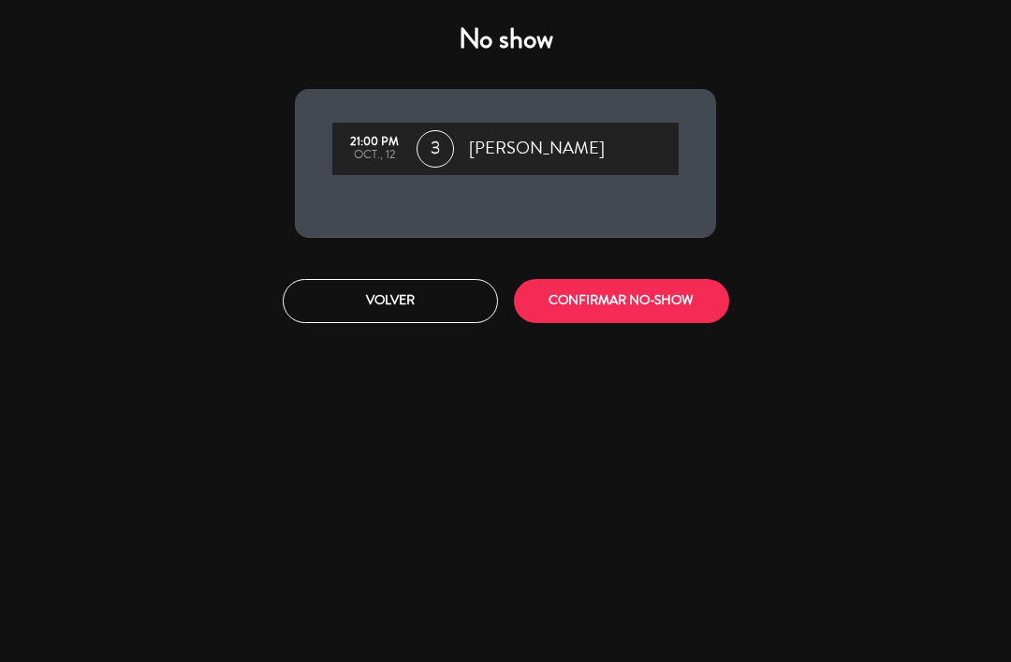
click at [623, 313] on button "CONFIRMAR NO-SHOW" at bounding box center [621, 301] width 215 height 44
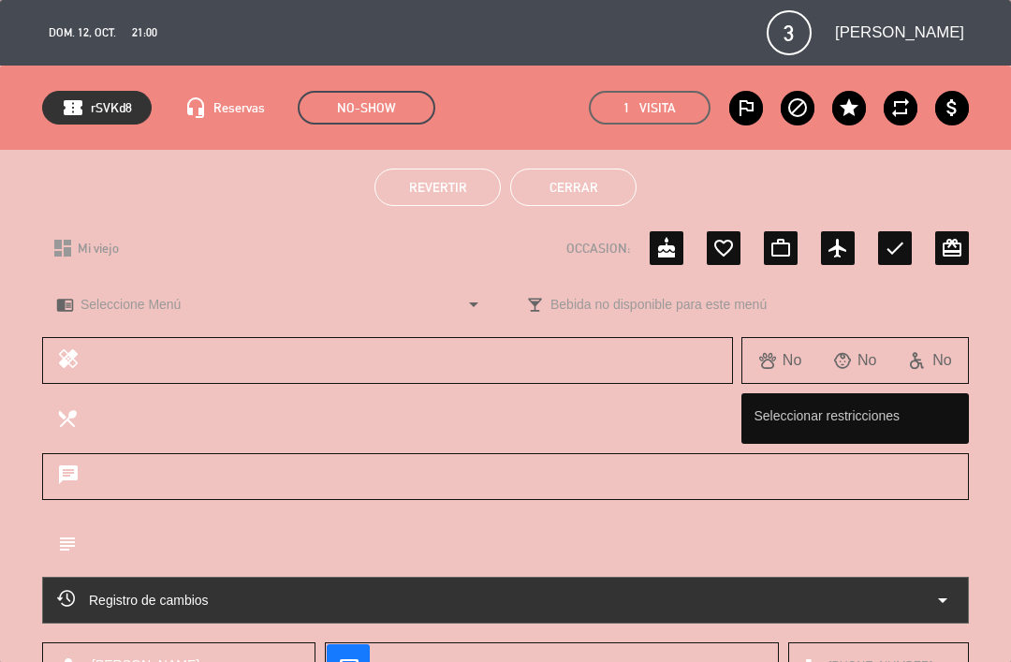
click at [597, 174] on button "Cerrar" at bounding box center [573, 186] width 126 height 37
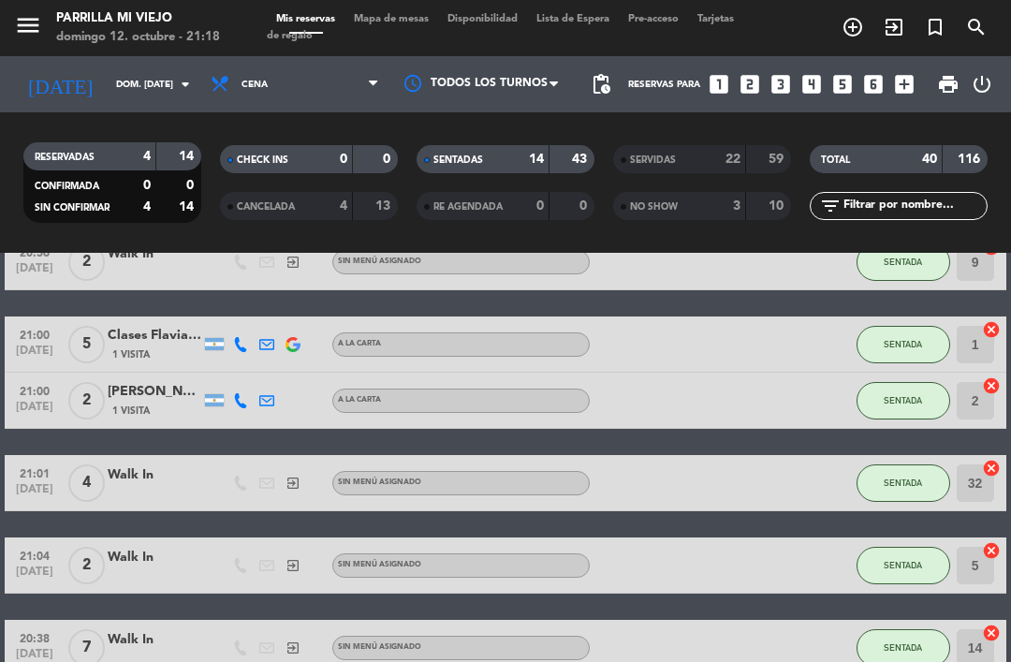
click at [410, 15] on span "Mapa de mesas" at bounding box center [391, 19] width 94 height 10
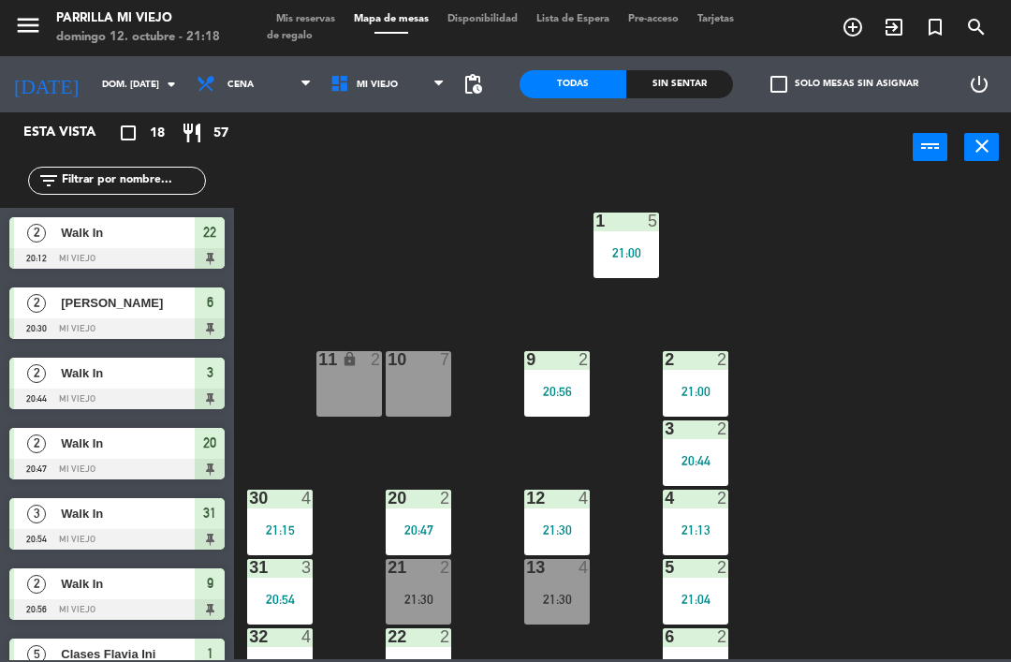
click at [694, 86] on div "Sin sentar" at bounding box center [679, 84] width 107 height 28
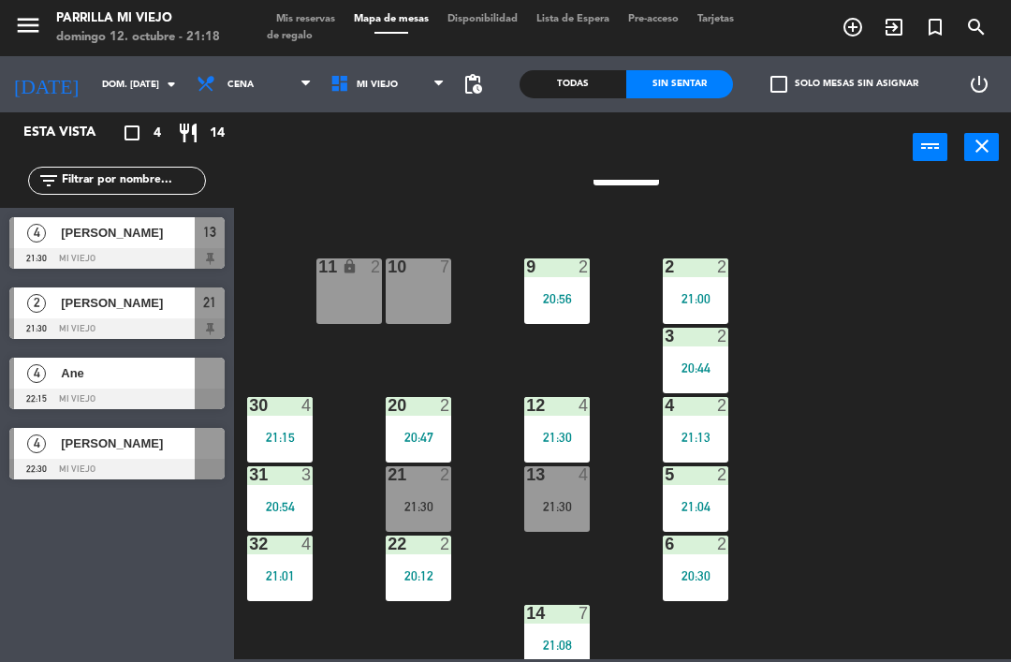
scroll to position [102, 0]
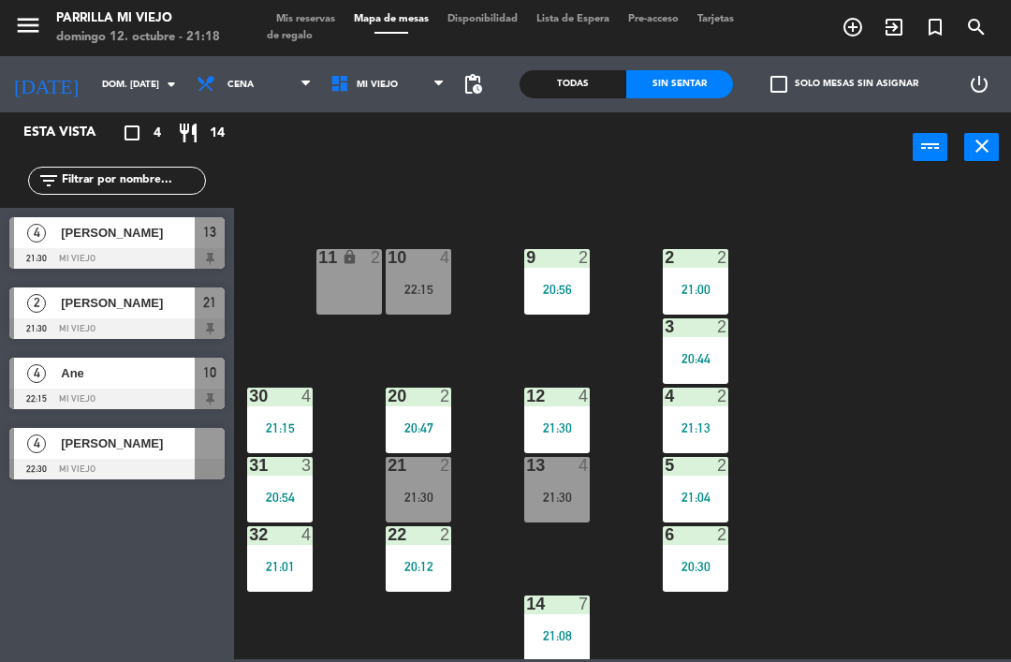
click at [356, 490] on div "1 5 21:00 2 2 21:00 9 2 20:56 10 4 22:15 11 lock 2 3 2 20:44 4 2 21:13 12 4 21:…" at bounding box center [627, 419] width 767 height 479
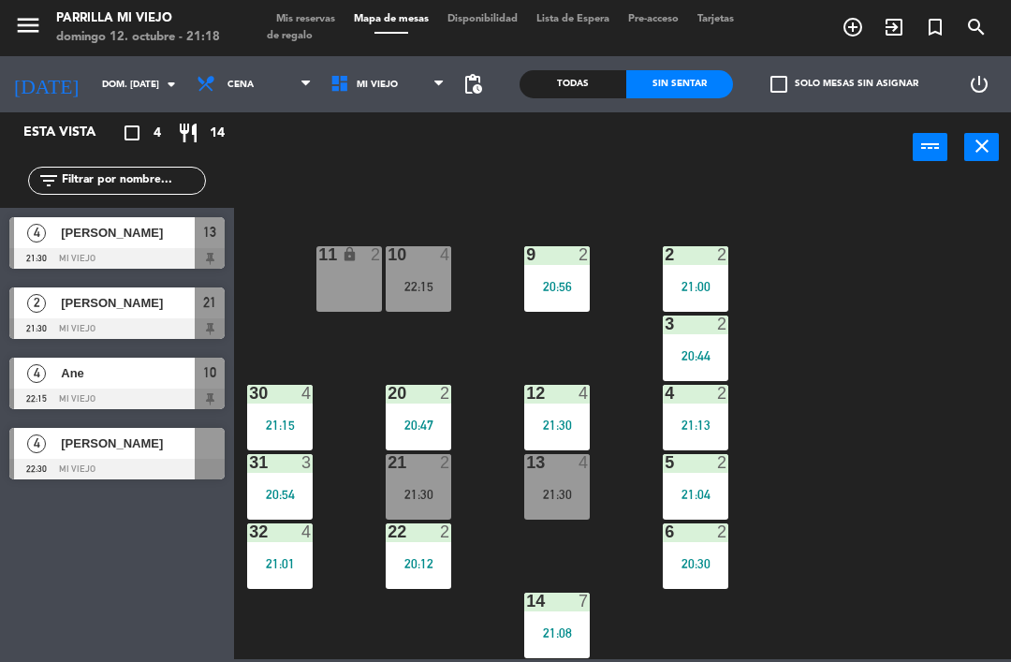
scroll to position [105, 0]
click at [146, 241] on span "[PERSON_NAME]" at bounding box center [128, 233] width 134 height 20
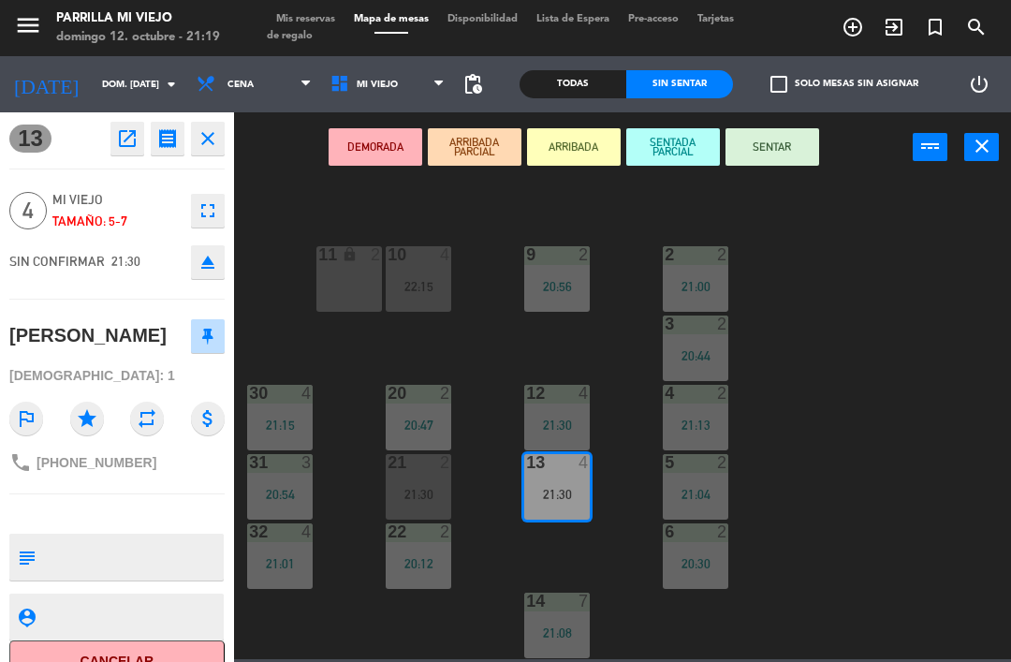
click at [775, 153] on button "SENTAR" at bounding box center [772, 146] width 94 height 37
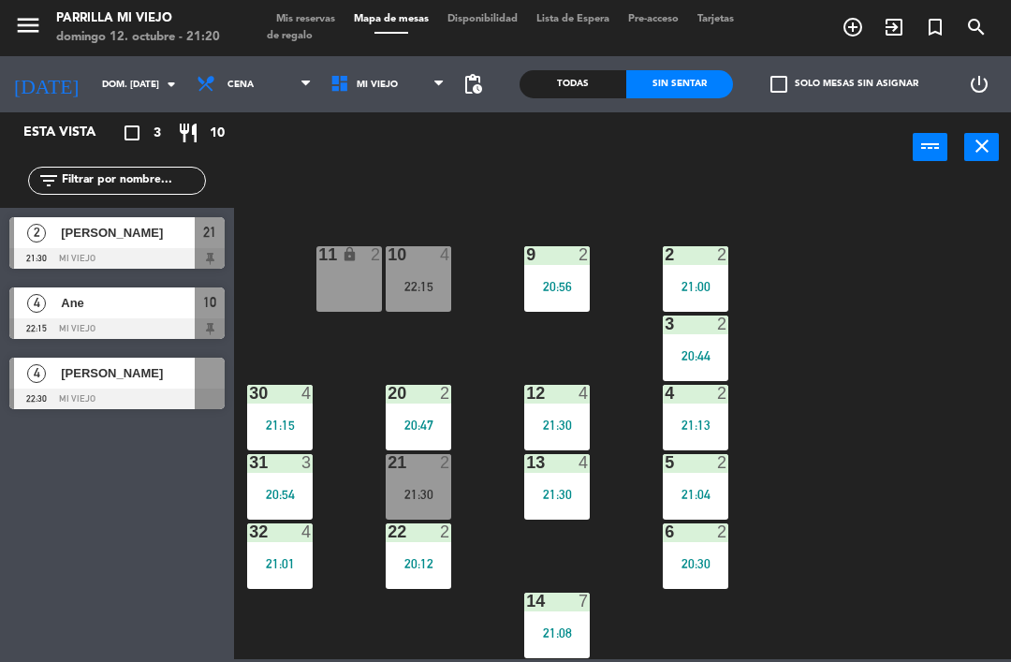
click at [423, 490] on div "21:30" at bounding box center [419, 494] width 66 height 13
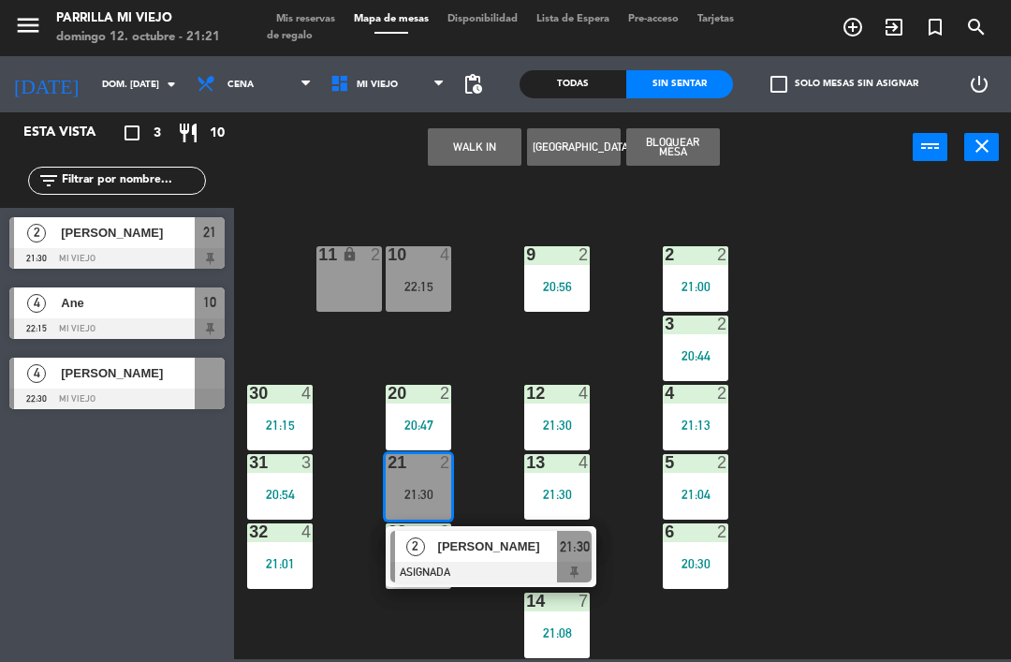
click at [581, 547] on span "21:30" at bounding box center [575, 546] width 30 height 22
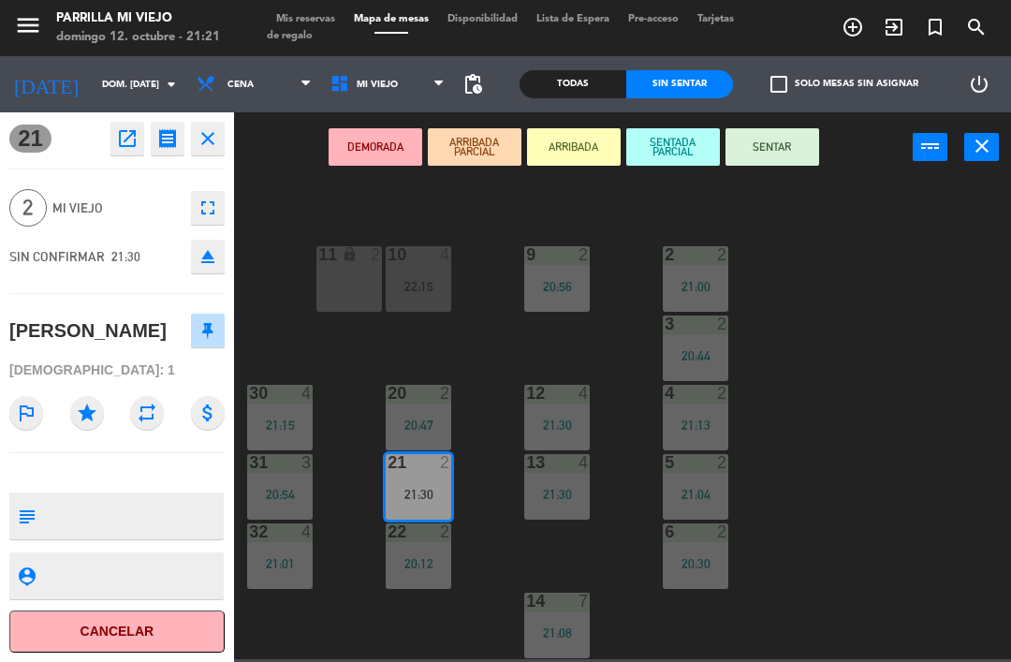
click at [223, 260] on button "eject" at bounding box center [208, 257] width 34 height 34
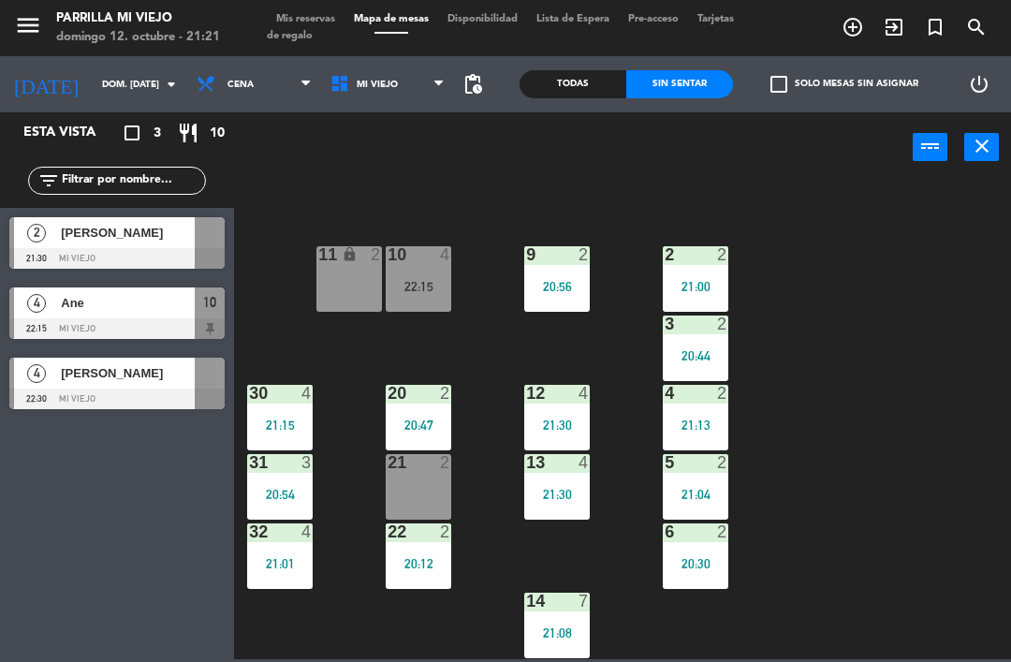
click at [428, 490] on div "21 2" at bounding box center [419, 487] width 66 height 66
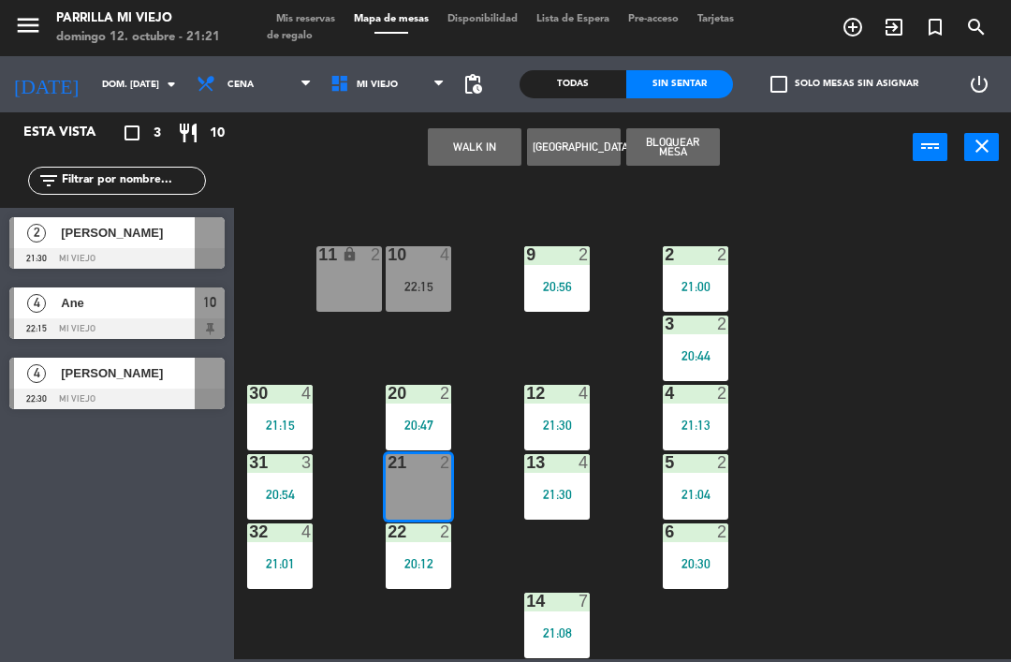
click at [479, 145] on button "WALK IN" at bounding box center [475, 146] width 94 height 37
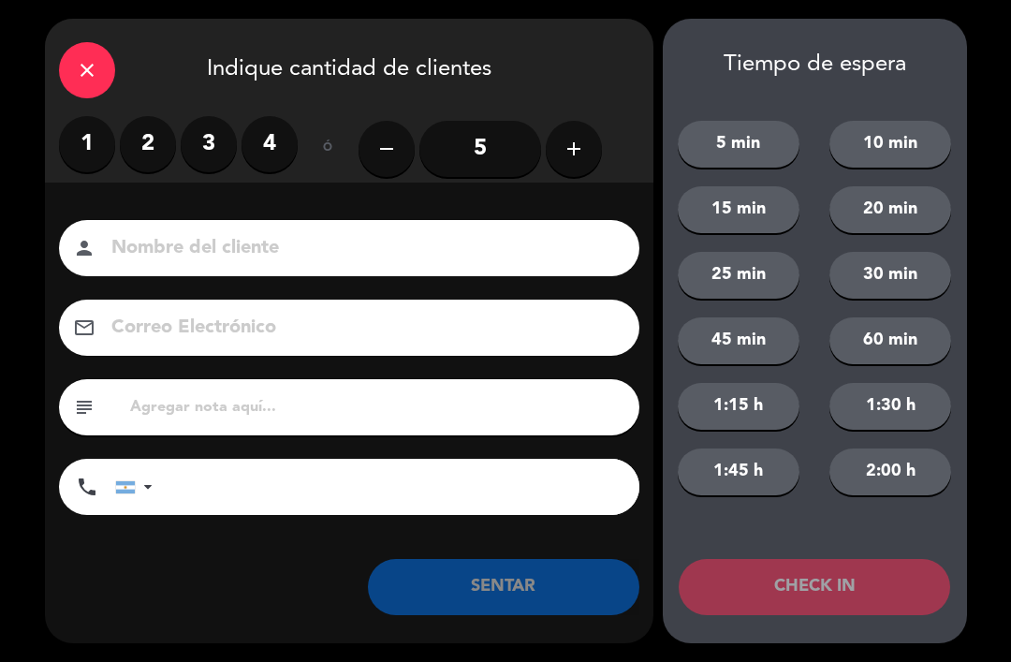
click at [217, 137] on label "3" at bounding box center [209, 144] width 56 height 56
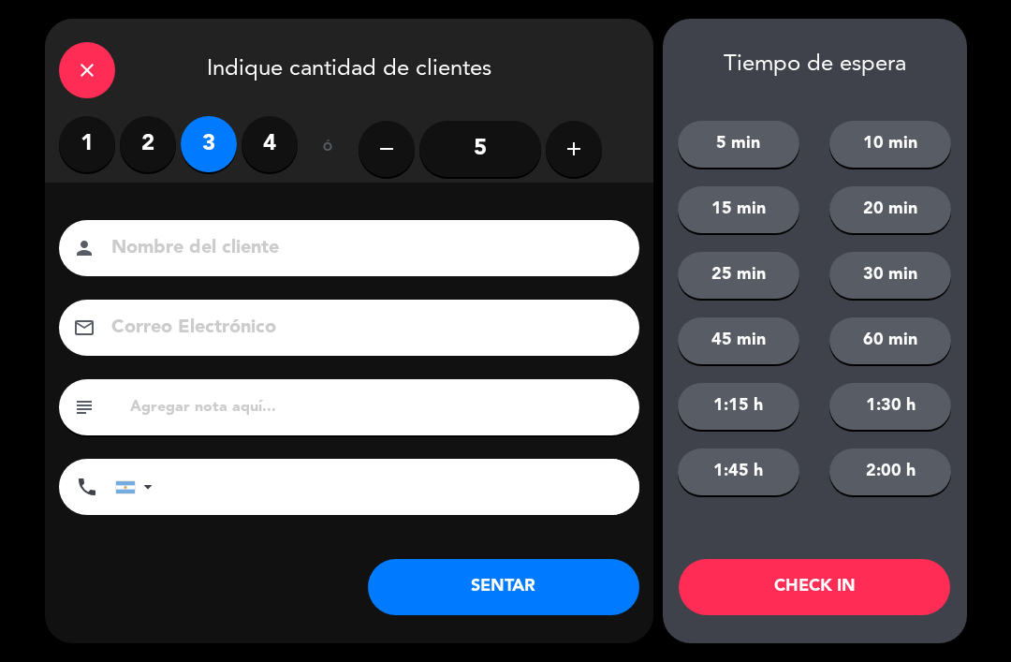
click at [527, 594] on button "SENTAR" at bounding box center [503, 587] width 271 height 56
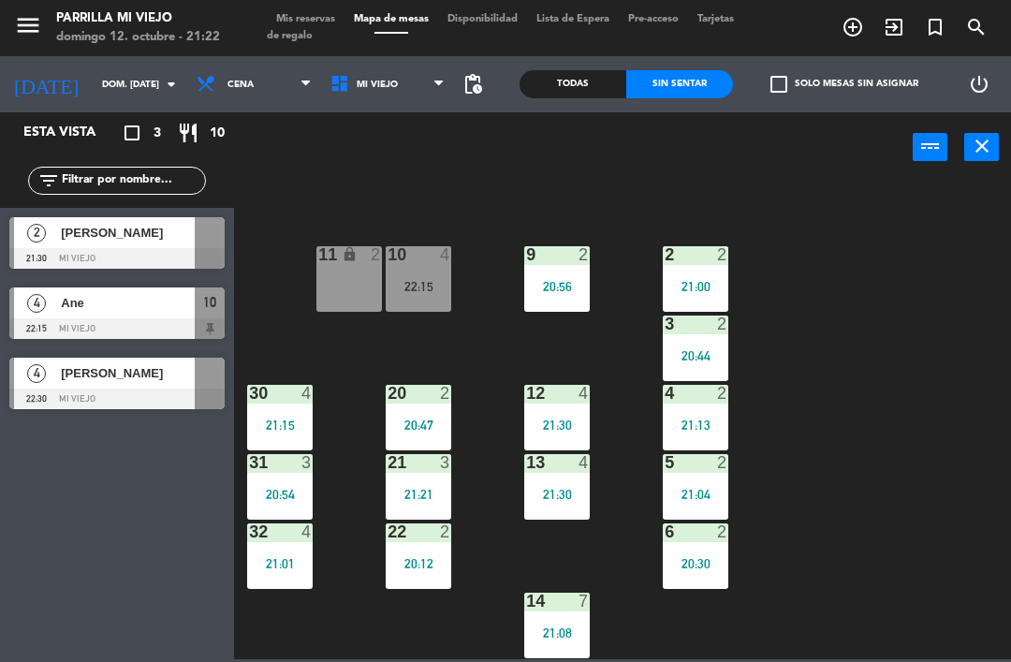
click at [161, 241] on span "[PERSON_NAME]" at bounding box center [128, 233] width 134 height 20
click at [160, 243] on div "[PERSON_NAME]" at bounding box center [127, 232] width 136 height 31
click at [430, 282] on div "22:15" at bounding box center [419, 286] width 66 height 13
click at [921, 387] on div "1 5 21:00 2 2 21:00 9 2 20:56 10 4 22:15 11 lock 2 3 2 20:44 4 2 21:13 12 4 21:…" at bounding box center [627, 419] width 767 height 479
click at [705, 345] on div "3 2 20:44" at bounding box center [696, 348] width 66 height 66
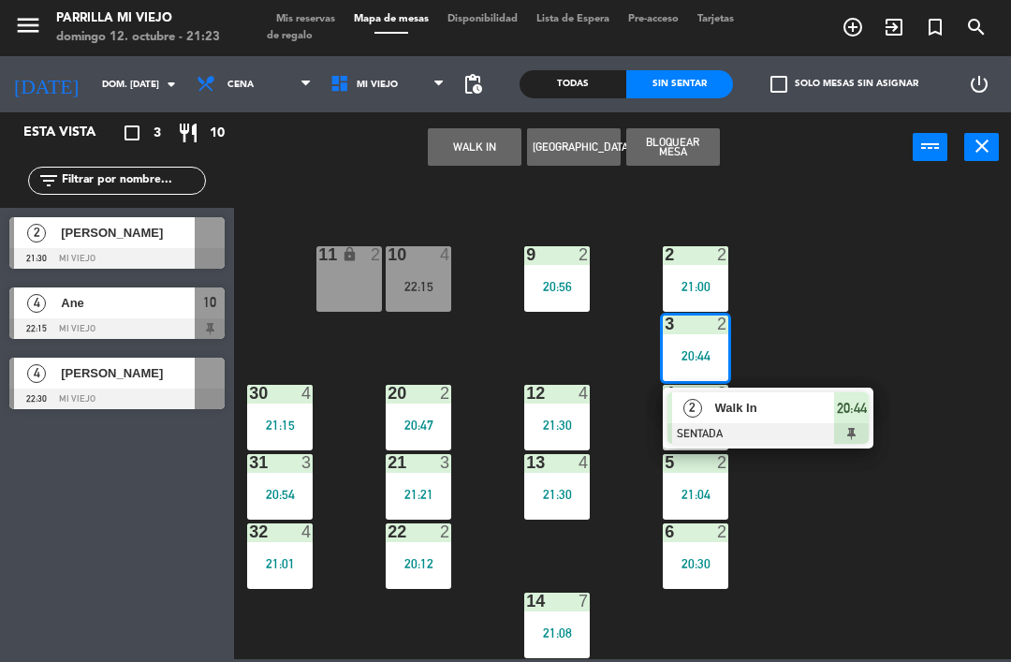
click at [852, 419] on div "20:44" at bounding box center [851, 407] width 35 height 31
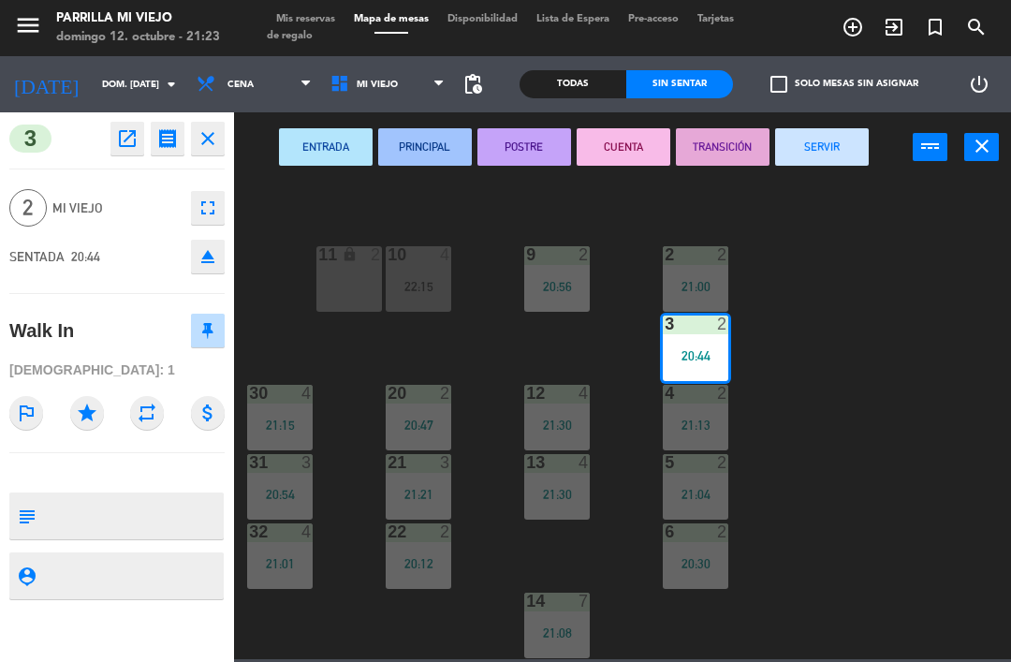
click at [613, 145] on button "CUENTA" at bounding box center [624, 146] width 94 height 37
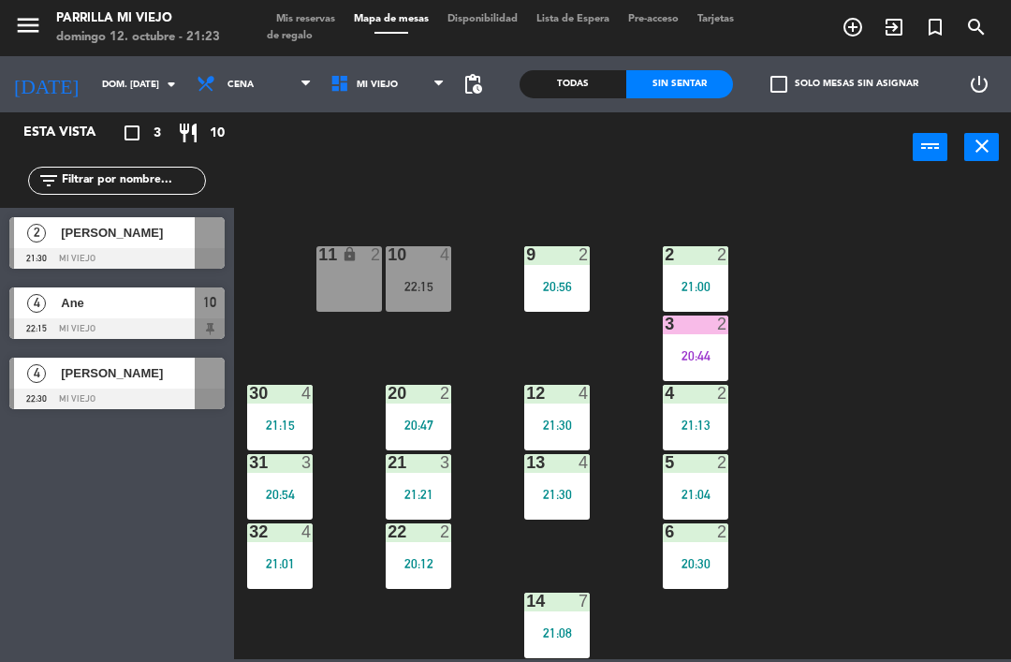
click at [707, 341] on div "3 2 20:44" at bounding box center [696, 348] width 66 height 66
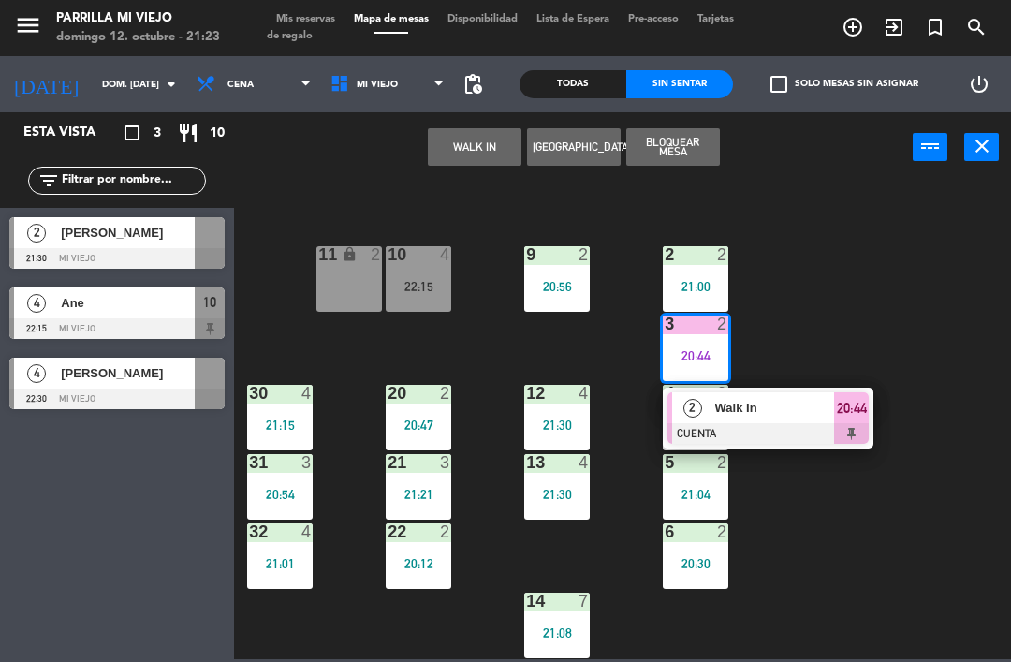
click at [869, 417] on div "20:44" at bounding box center [851, 407] width 35 height 31
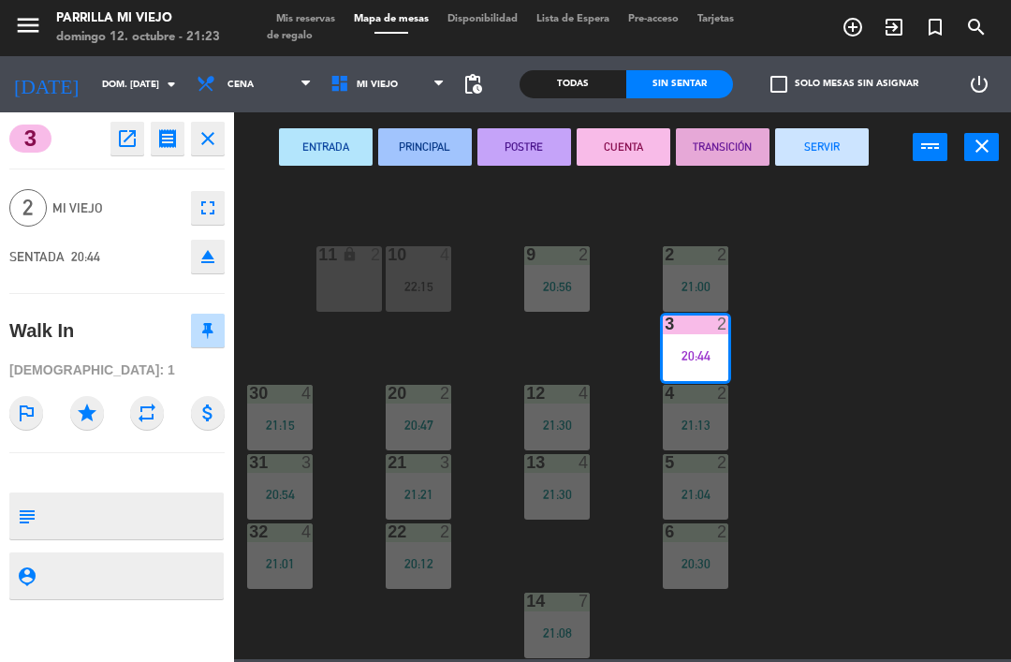
click at [824, 150] on button "SERVIR" at bounding box center [822, 146] width 94 height 37
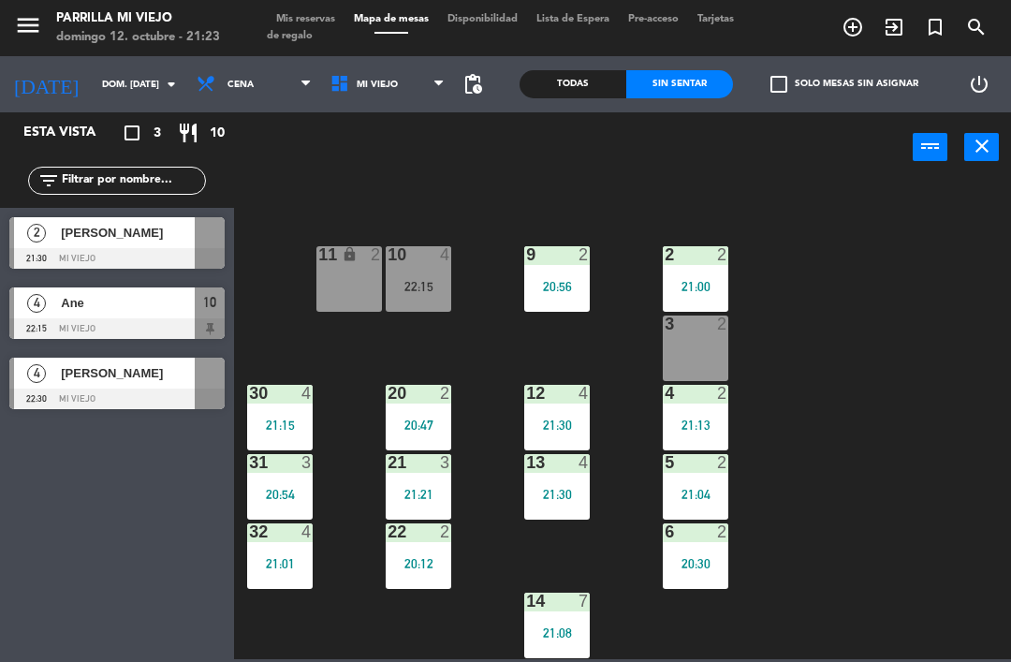
click at [432, 573] on div "22 2 20:12" at bounding box center [419, 556] width 66 height 66
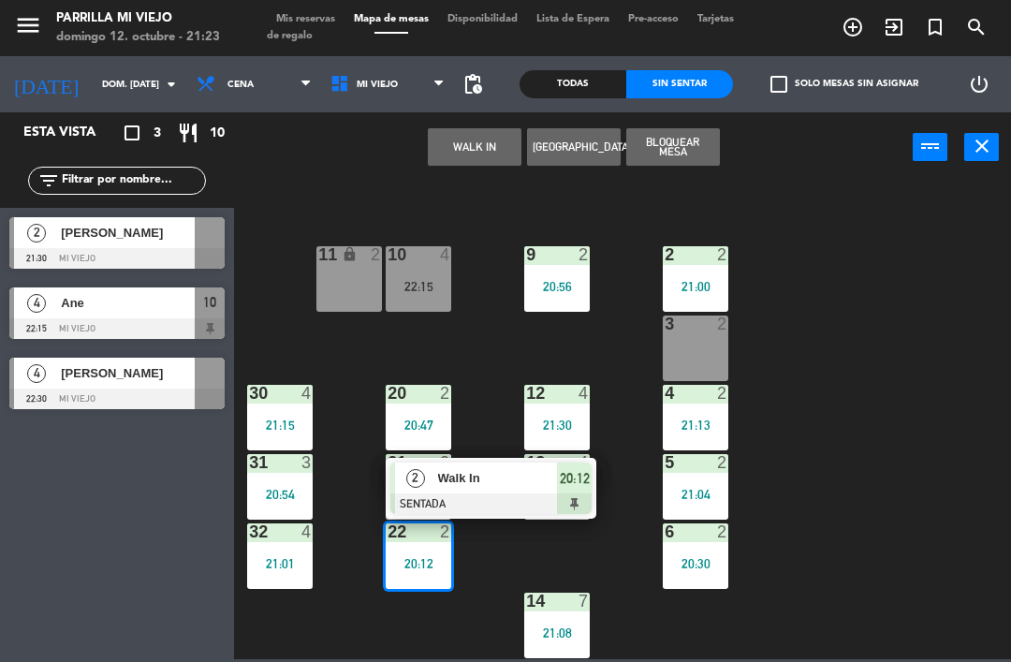
click at [584, 484] on span "20:12" at bounding box center [575, 478] width 30 height 22
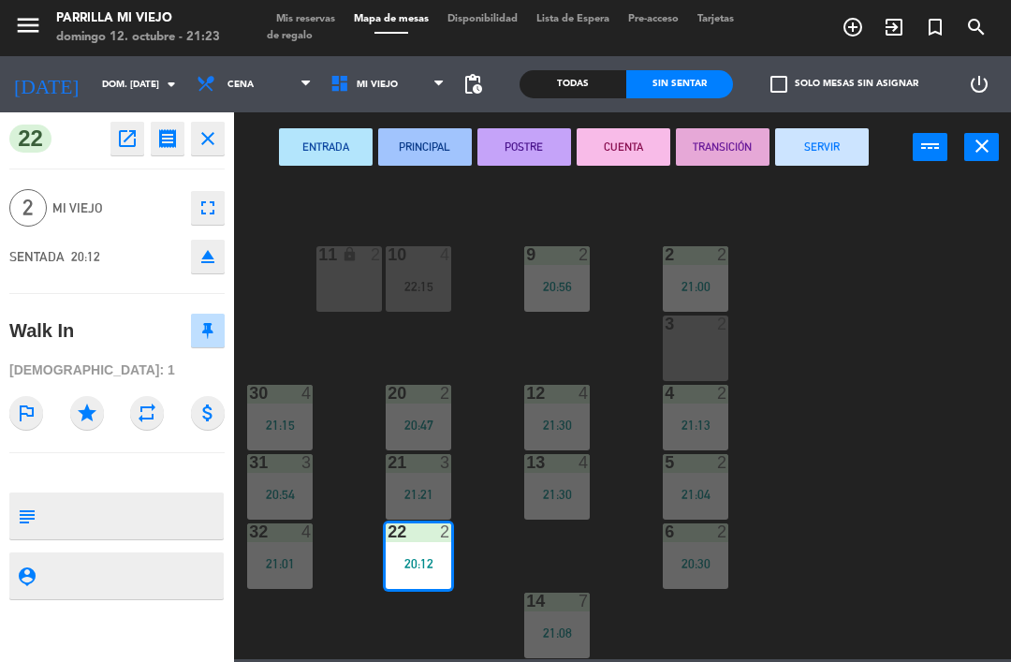
click at [550, 148] on button "POSTRE" at bounding box center [524, 146] width 94 height 37
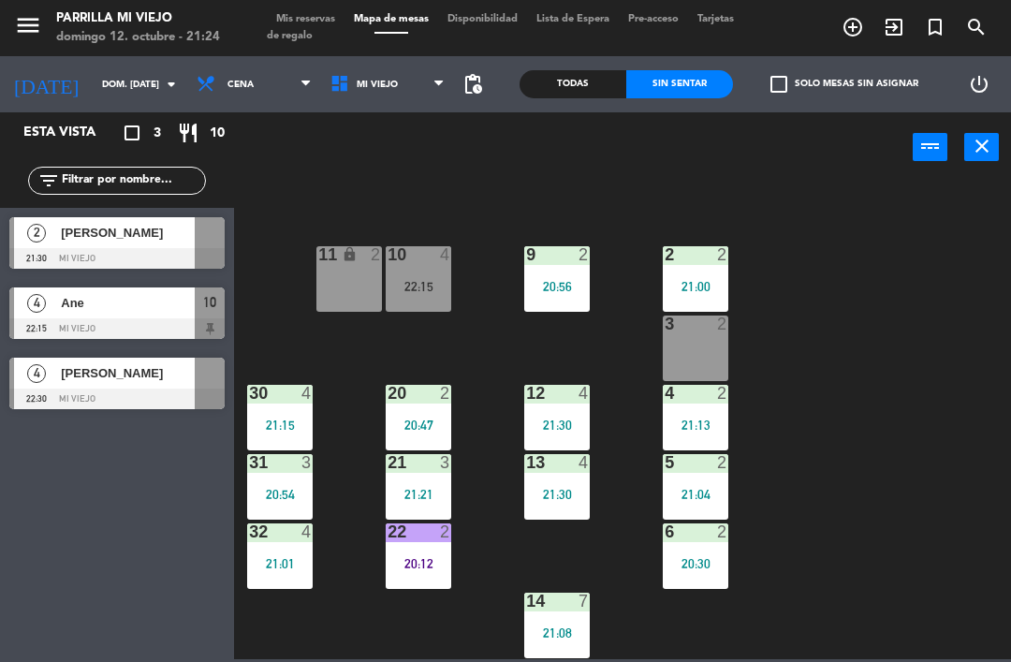
click at [713, 356] on div "3 2" at bounding box center [696, 348] width 66 height 66
click at [887, 394] on div "1 5 21:00 2 2 21:00 9 2 20:56 10 4 22:15 11 lock 2 3 2 4 2 21:13 12 4 21:30 20 …" at bounding box center [627, 419] width 767 height 479
click at [723, 339] on div "3 2 21:30" at bounding box center [696, 348] width 66 height 66
click at [965, 373] on div "1 5 21:00 2 2 21:00 9 2 20:56 10 4 22:15 11 lock 2 3 2 21:30 4 2 21:13 12 4 21:…" at bounding box center [627, 419] width 767 height 479
click at [115, 386] on div "[PERSON_NAME]" at bounding box center [127, 373] width 136 height 31
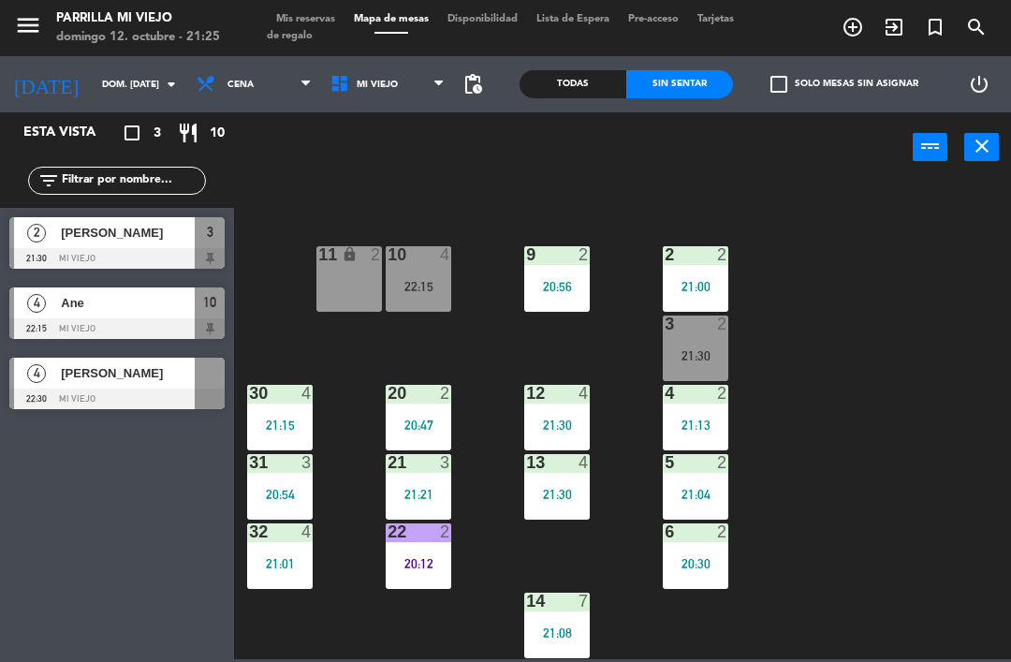
scroll to position [0, 0]
